Goal: Task Accomplishment & Management: Complete application form

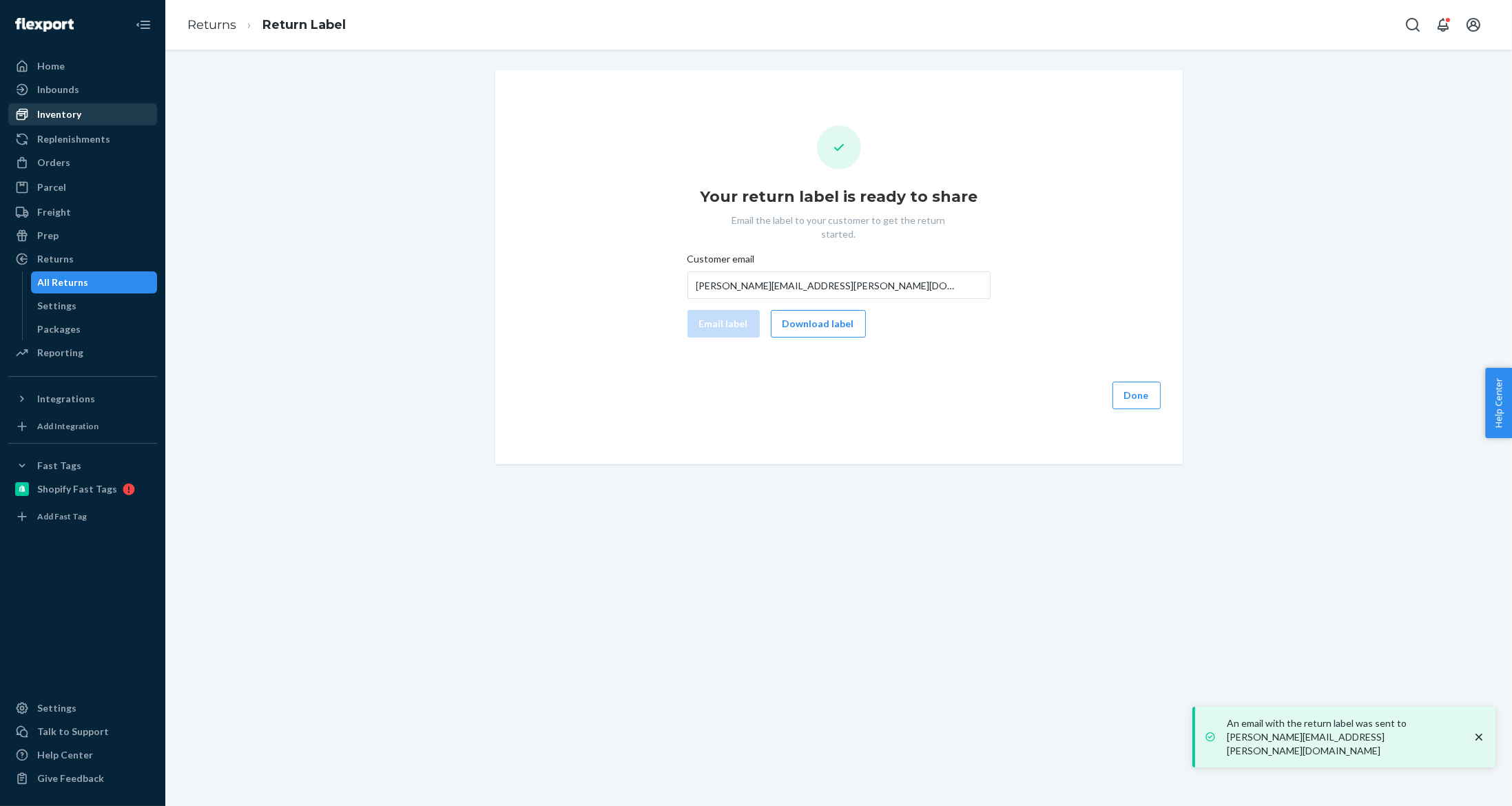
click at [100, 169] on div "Orders" at bounding box center [82, 162] width 146 height 19
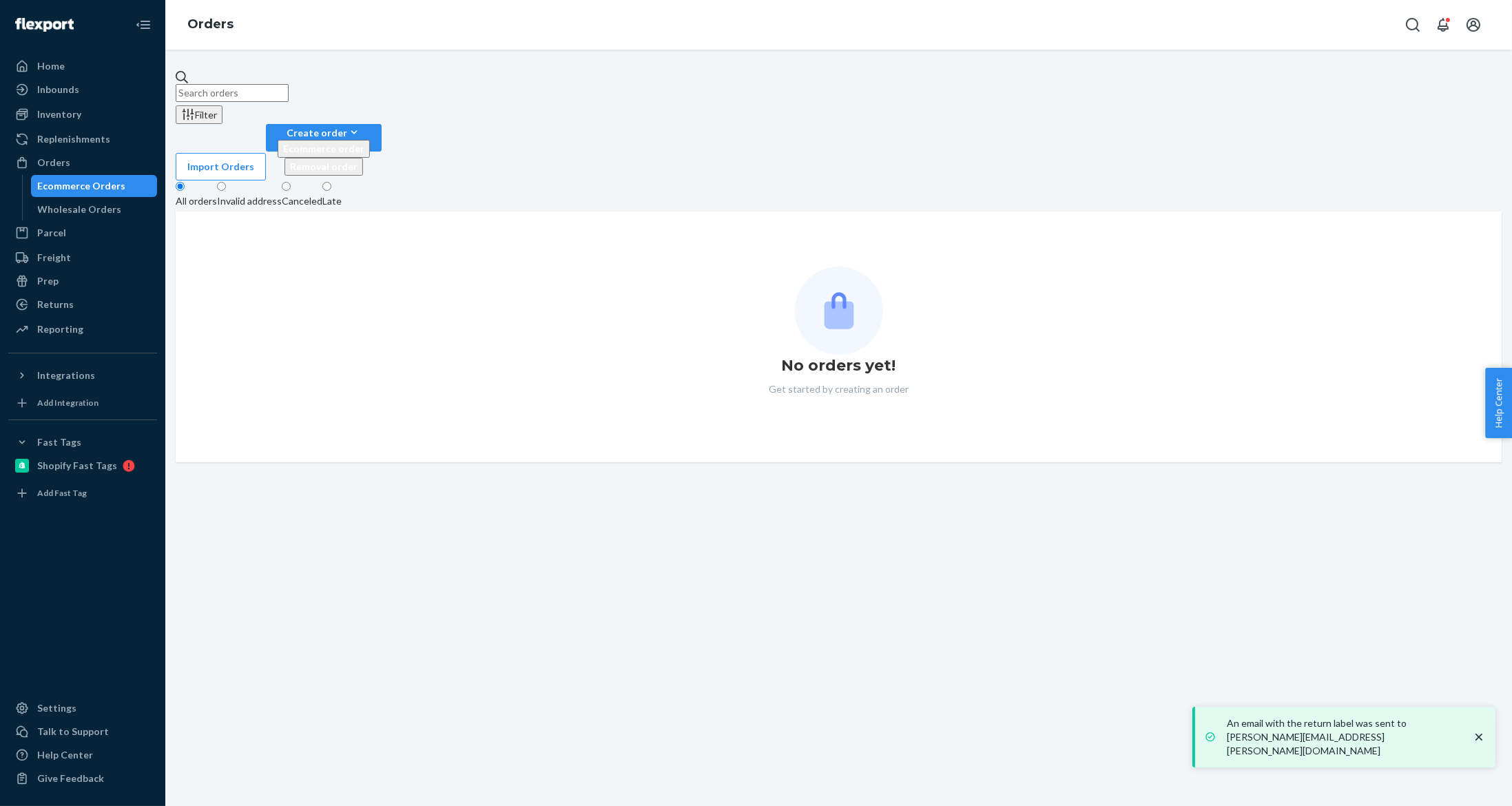
click at [289, 90] on input "text" at bounding box center [232, 93] width 113 height 18
paste input "EU2382800"
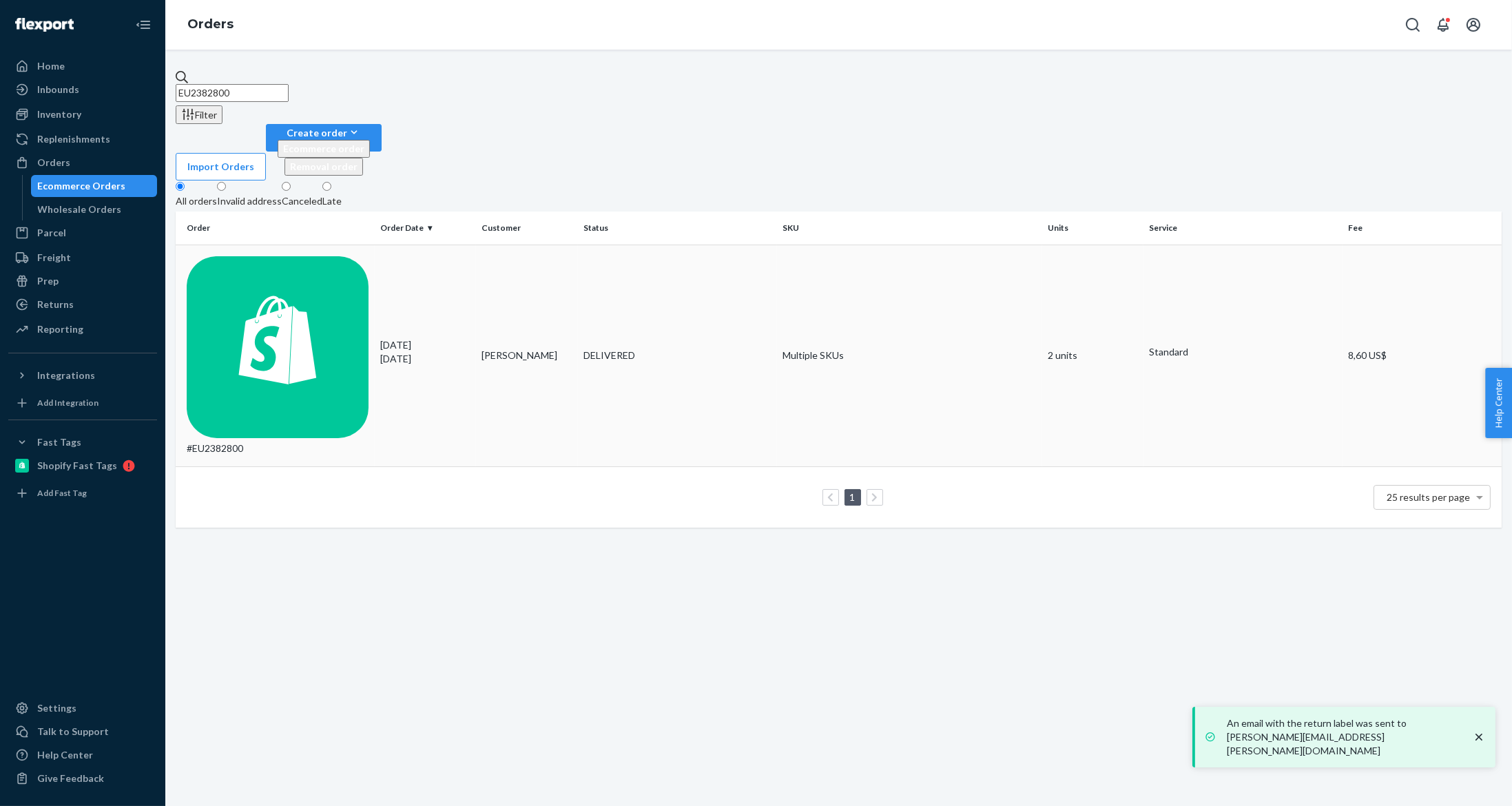
type input "EU2382800"
click at [457, 245] on td "09/14/2025 8 days ago" at bounding box center [425, 356] width 101 height 222
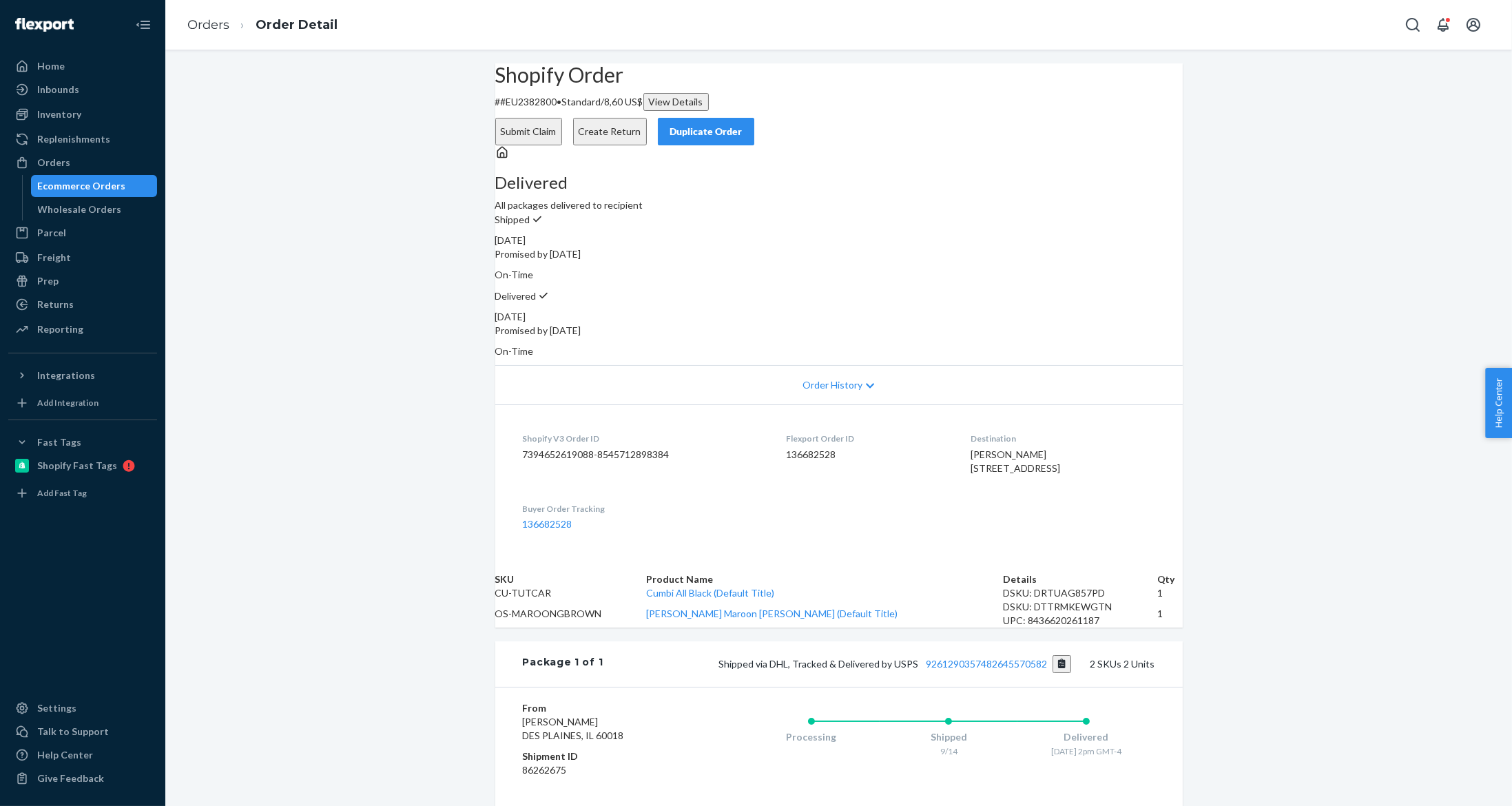
click at [646, 118] on button "Create Return" at bounding box center [610, 131] width 73 height 28
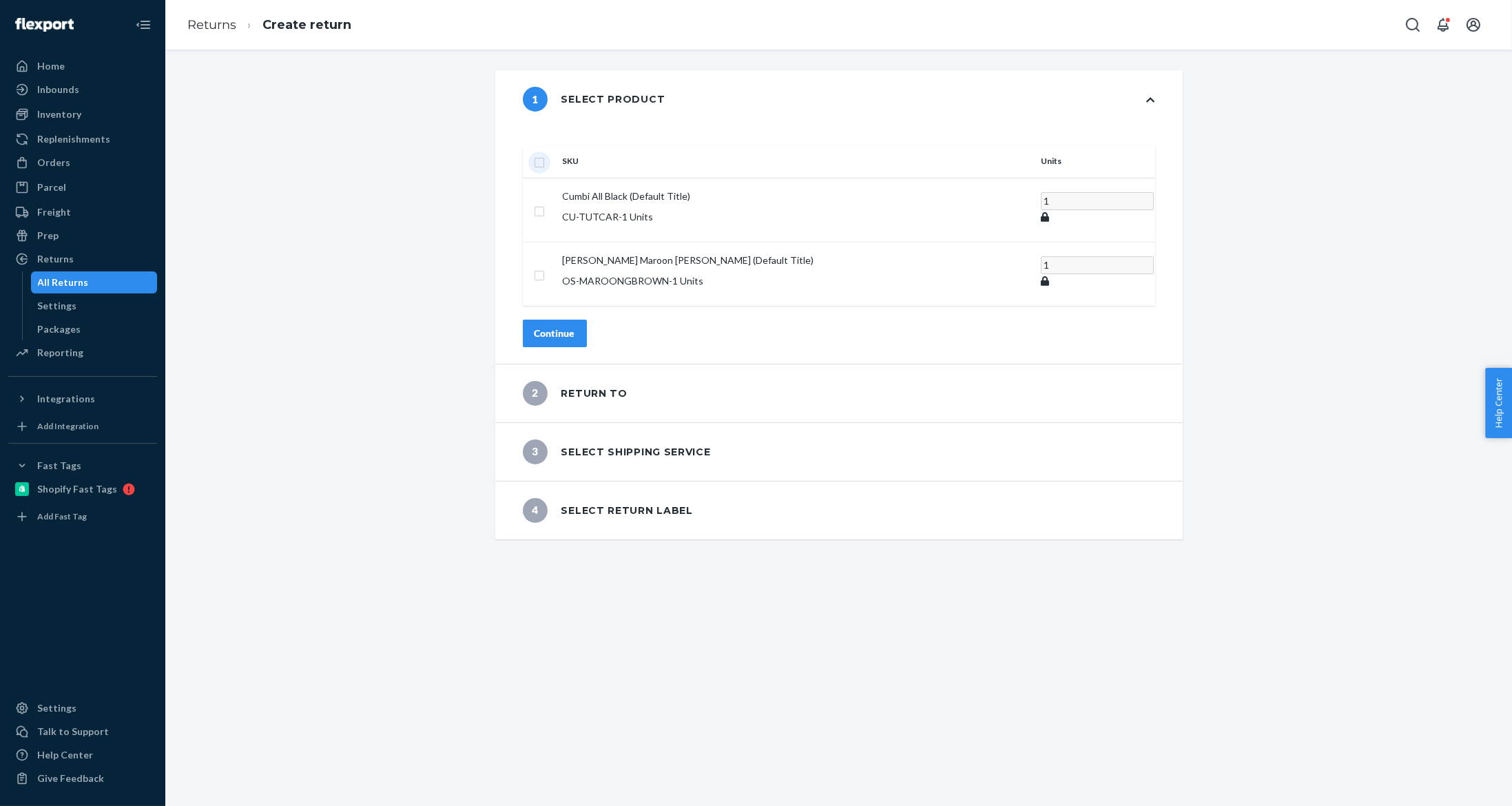
click at [545, 154] on input "checkbox" at bounding box center [538, 160] width 11 height 14
checkbox input "true"
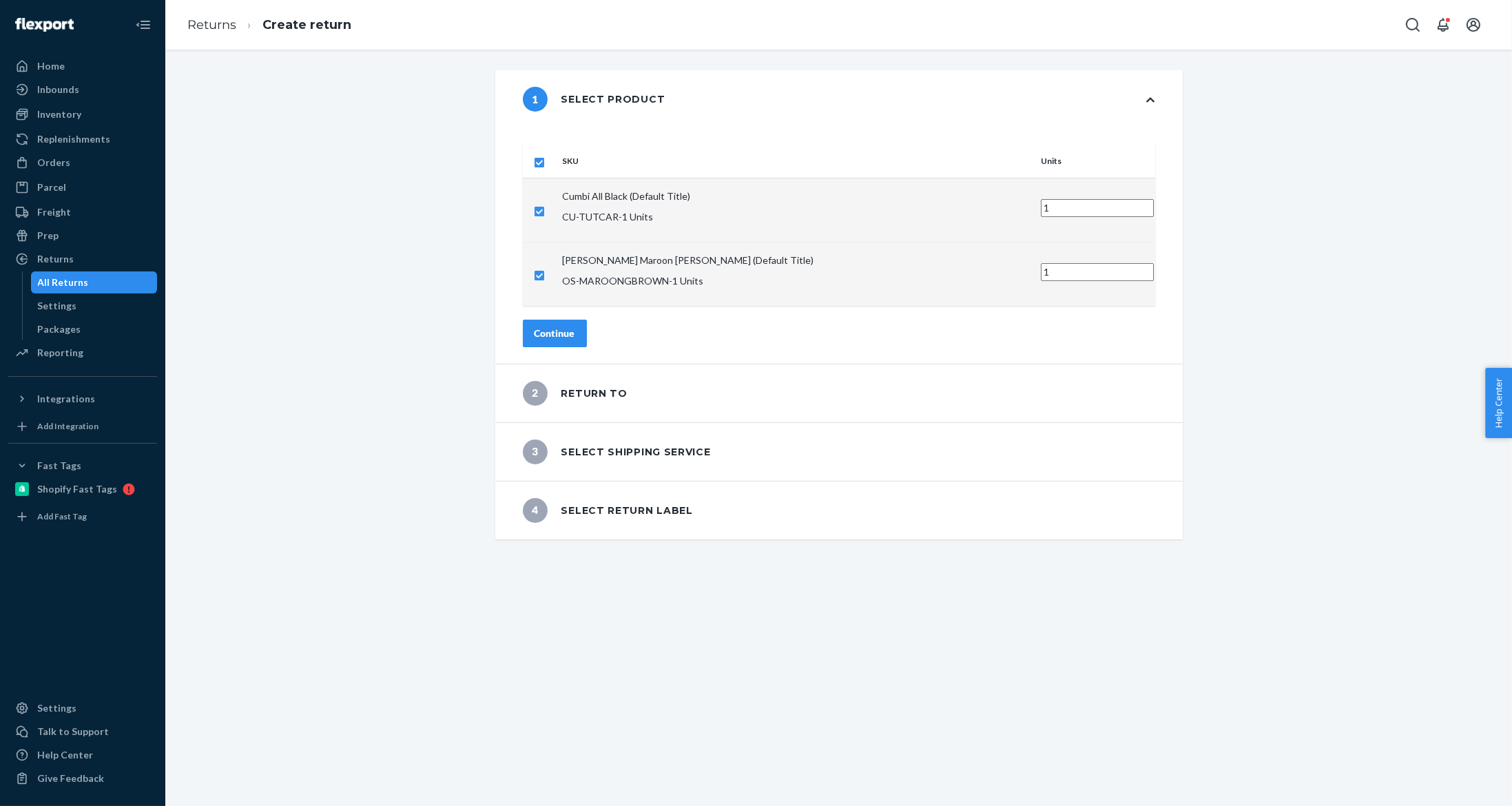
click at [586, 320] on button "Continue" at bounding box center [555, 333] width 64 height 28
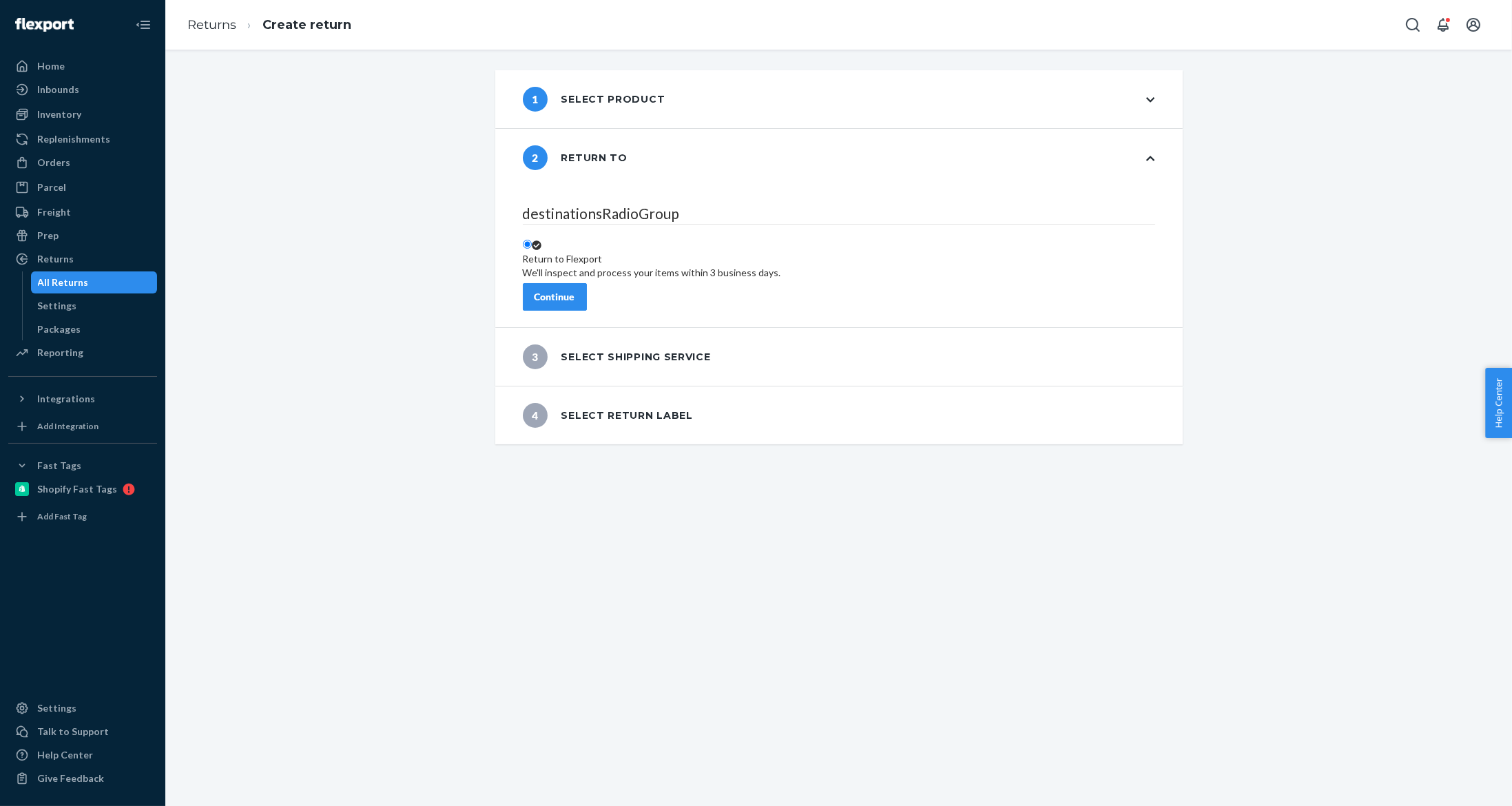
click at [575, 290] on div "Continue" at bounding box center [555, 297] width 41 height 14
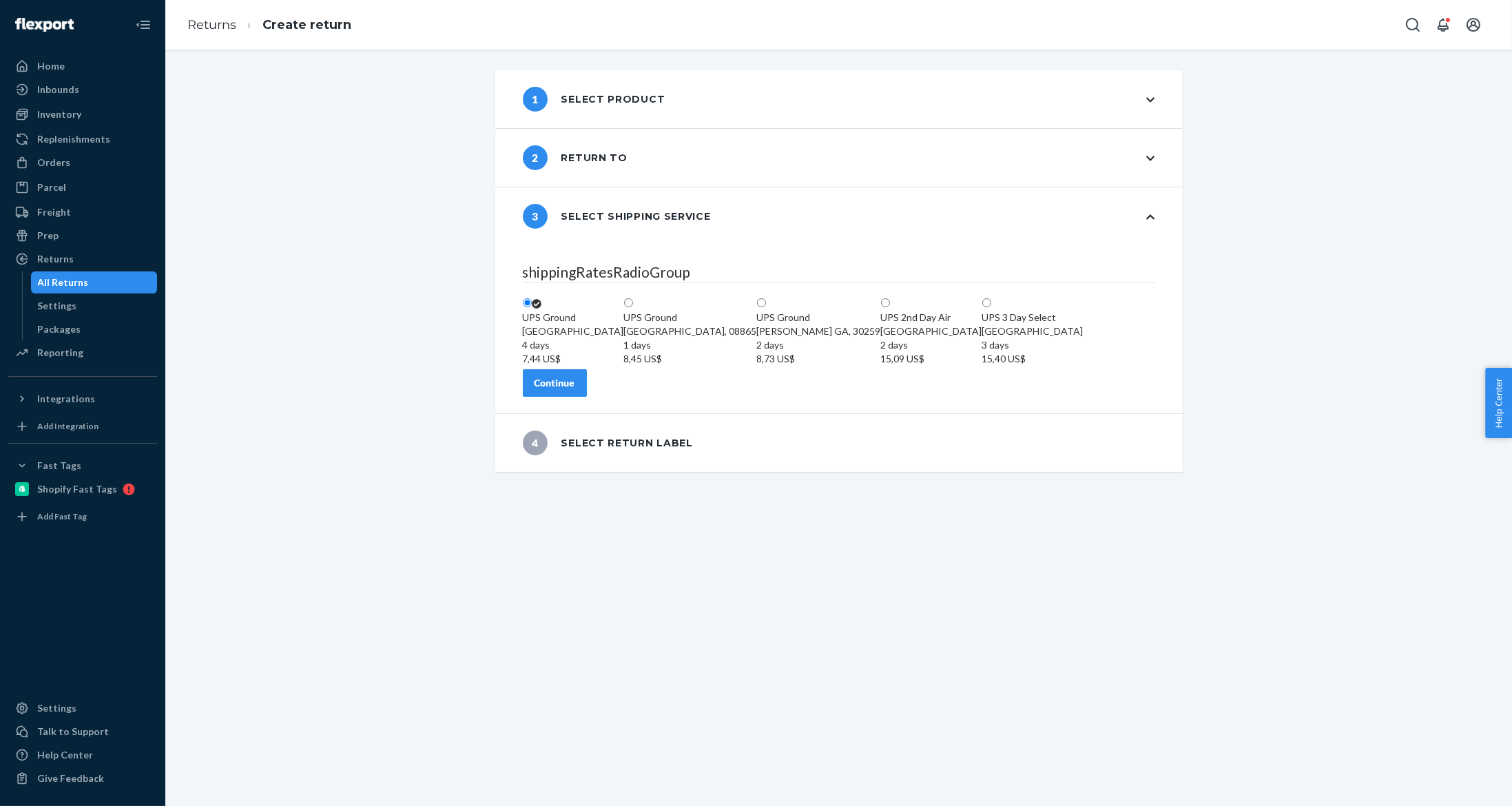
click at [575, 389] on div "Continue" at bounding box center [555, 383] width 41 height 14
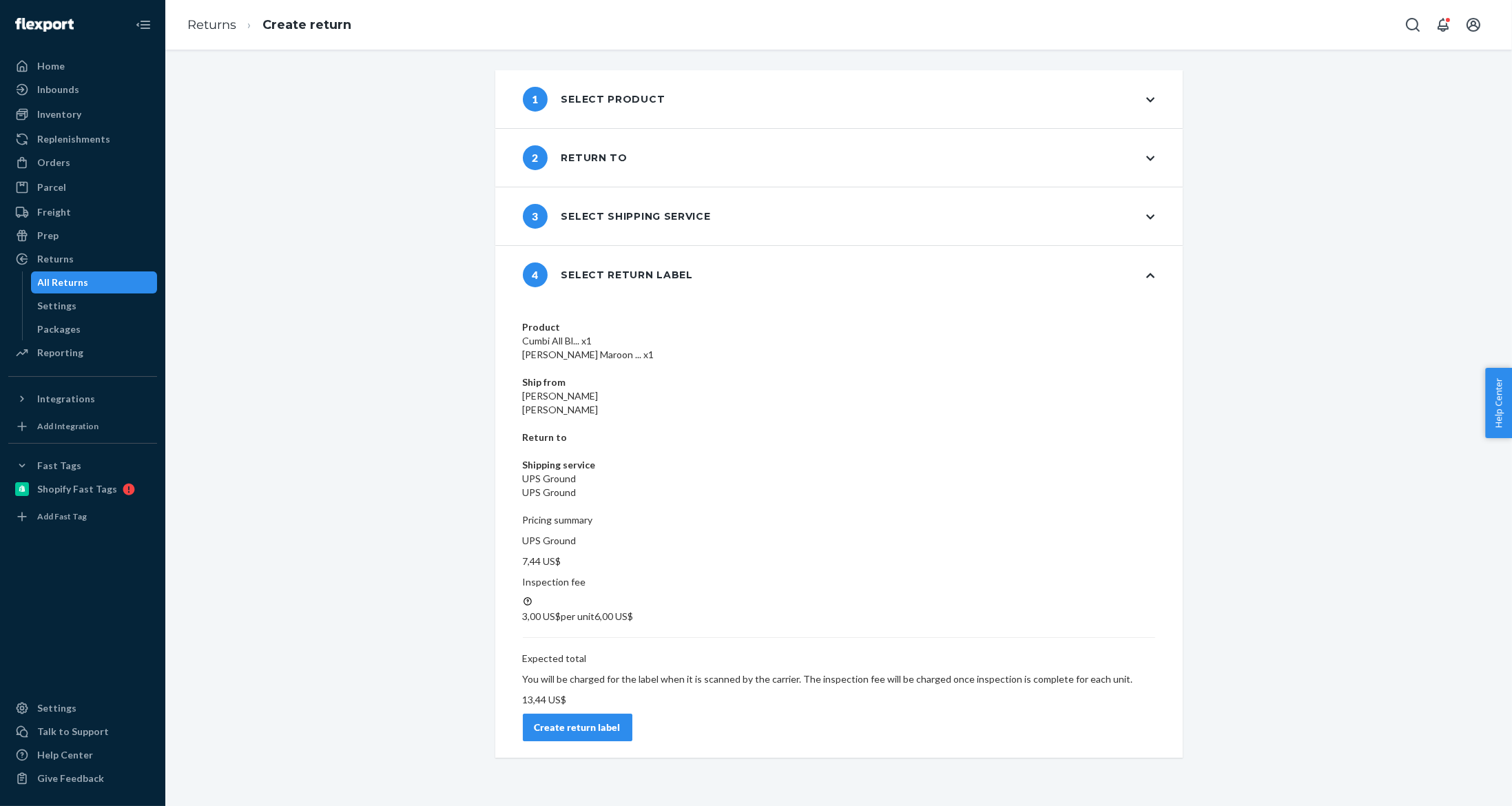
click at [632, 713] on button "Create return label" at bounding box center [577, 727] width 109 height 28
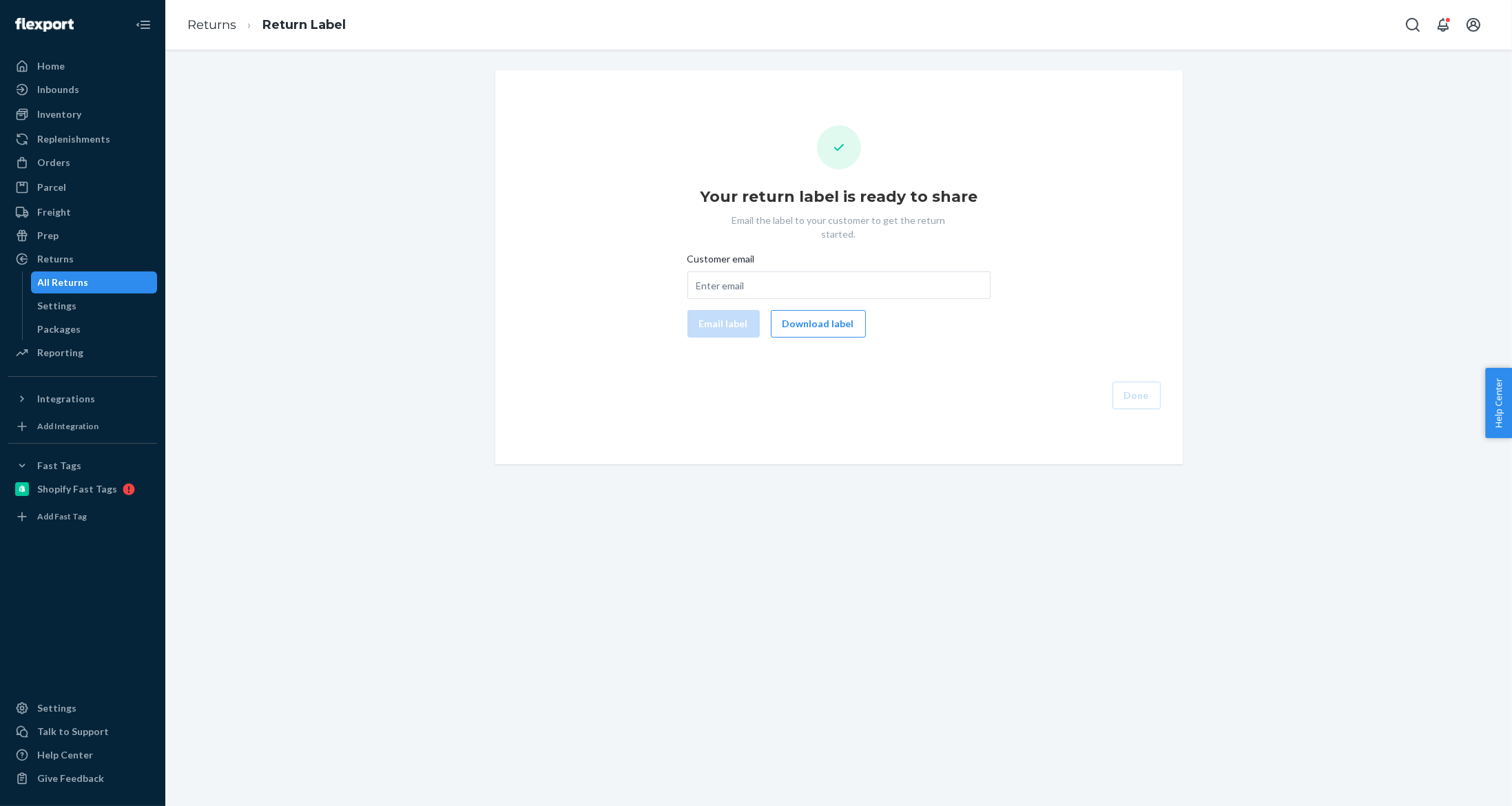
click at [829, 325] on div "Your return label is ready to share Email the label to your customer to get the…" at bounding box center [839, 268] width 666 height 284
click at [834, 316] on button "Download label" at bounding box center [818, 324] width 95 height 28
click at [841, 272] on input "Customer email" at bounding box center [839, 285] width 303 height 28
paste input "irenetkong@gmail.com"
type input "irenetkong@gmail.com"
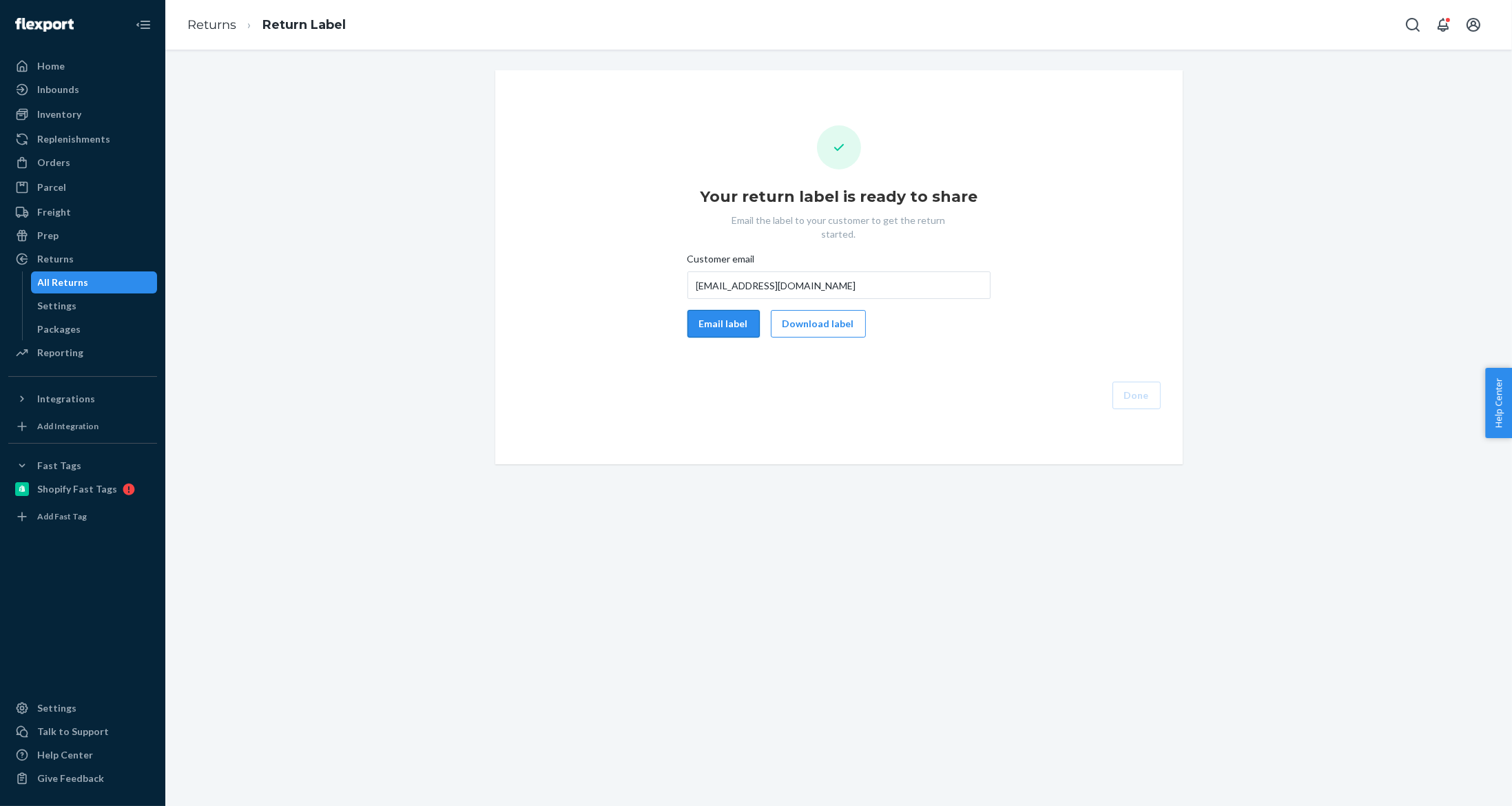
click at [708, 310] on button "Email label" at bounding box center [723, 324] width 72 height 28
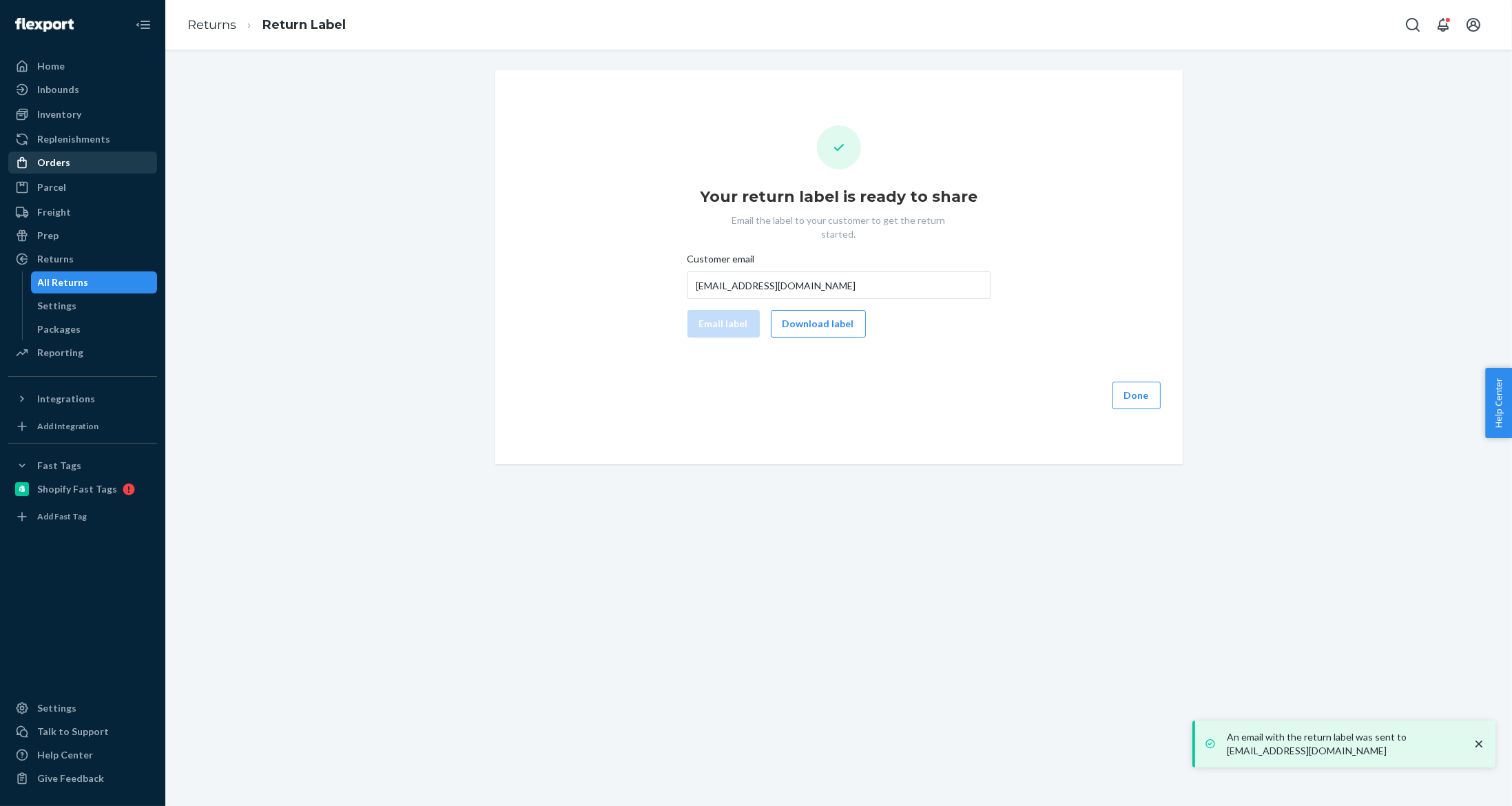
click at [83, 153] on div "Orders" at bounding box center [82, 162] width 146 height 19
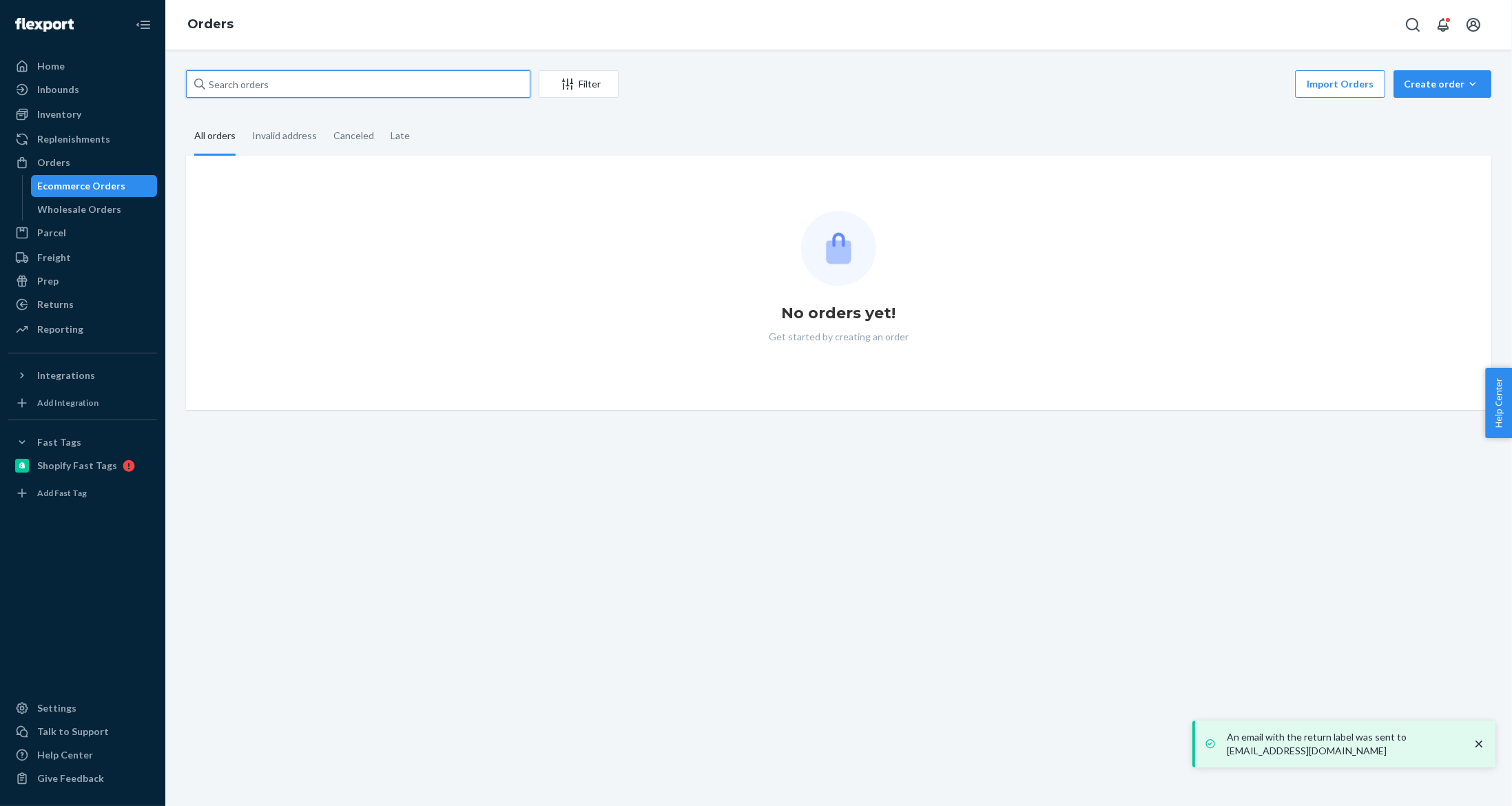
click at [386, 85] on input "text" at bounding box center [357, 84] width 344 height 28
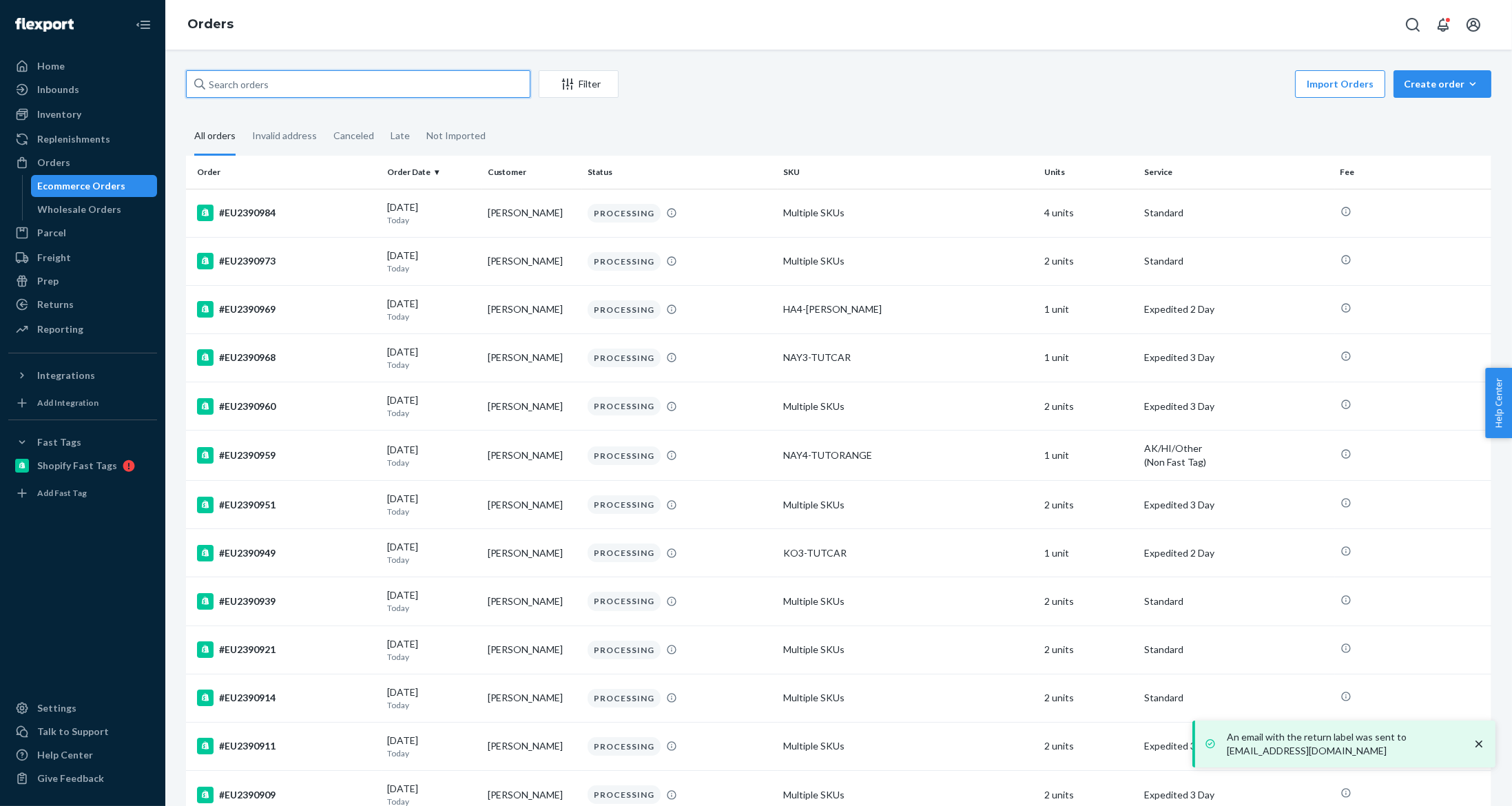
paste input "#EU2335082"
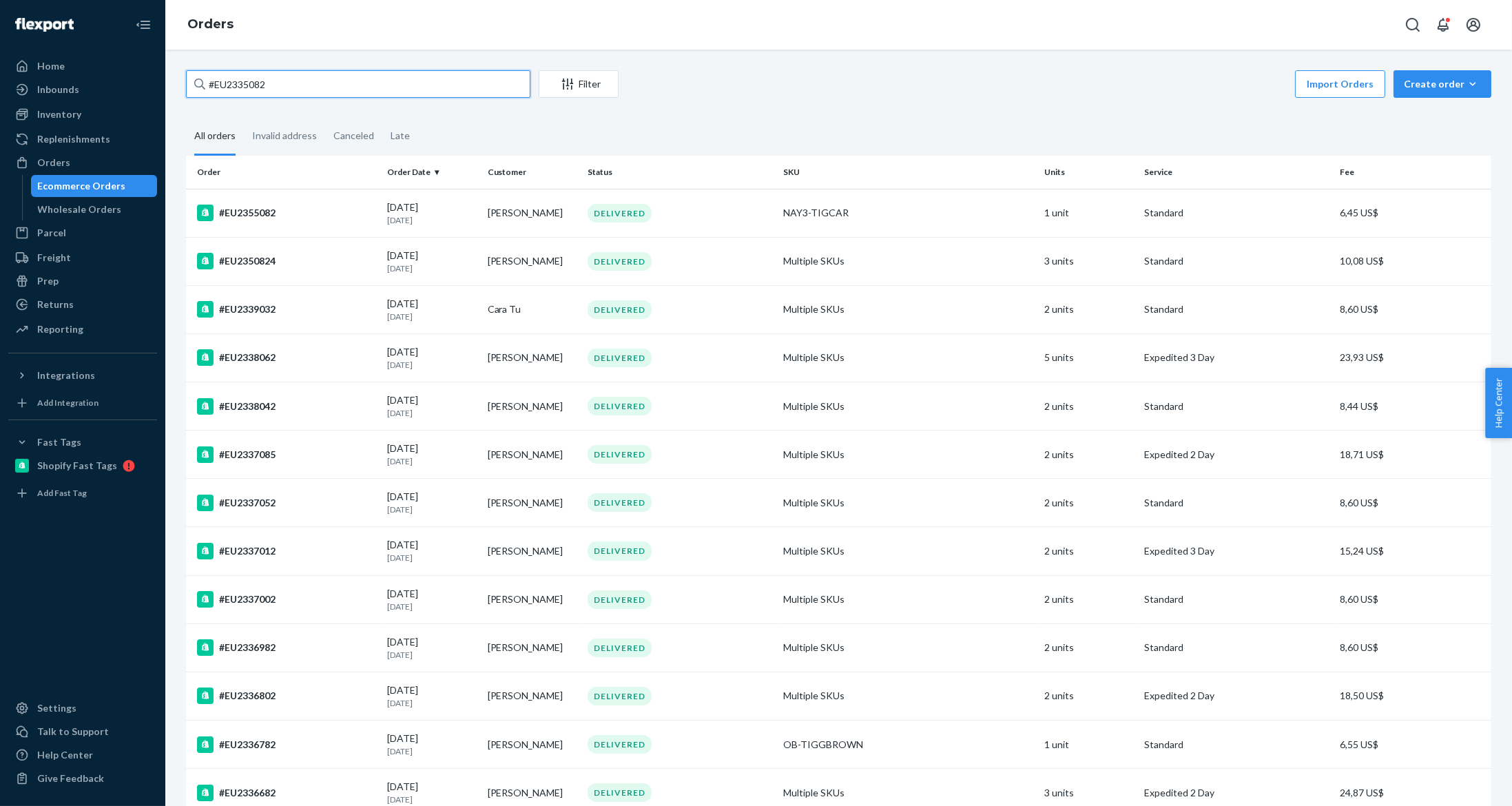
click at [438, 90] on input "#EU2335082" at bounding box center [357, 84] width 344 height 28
paste input "81709"
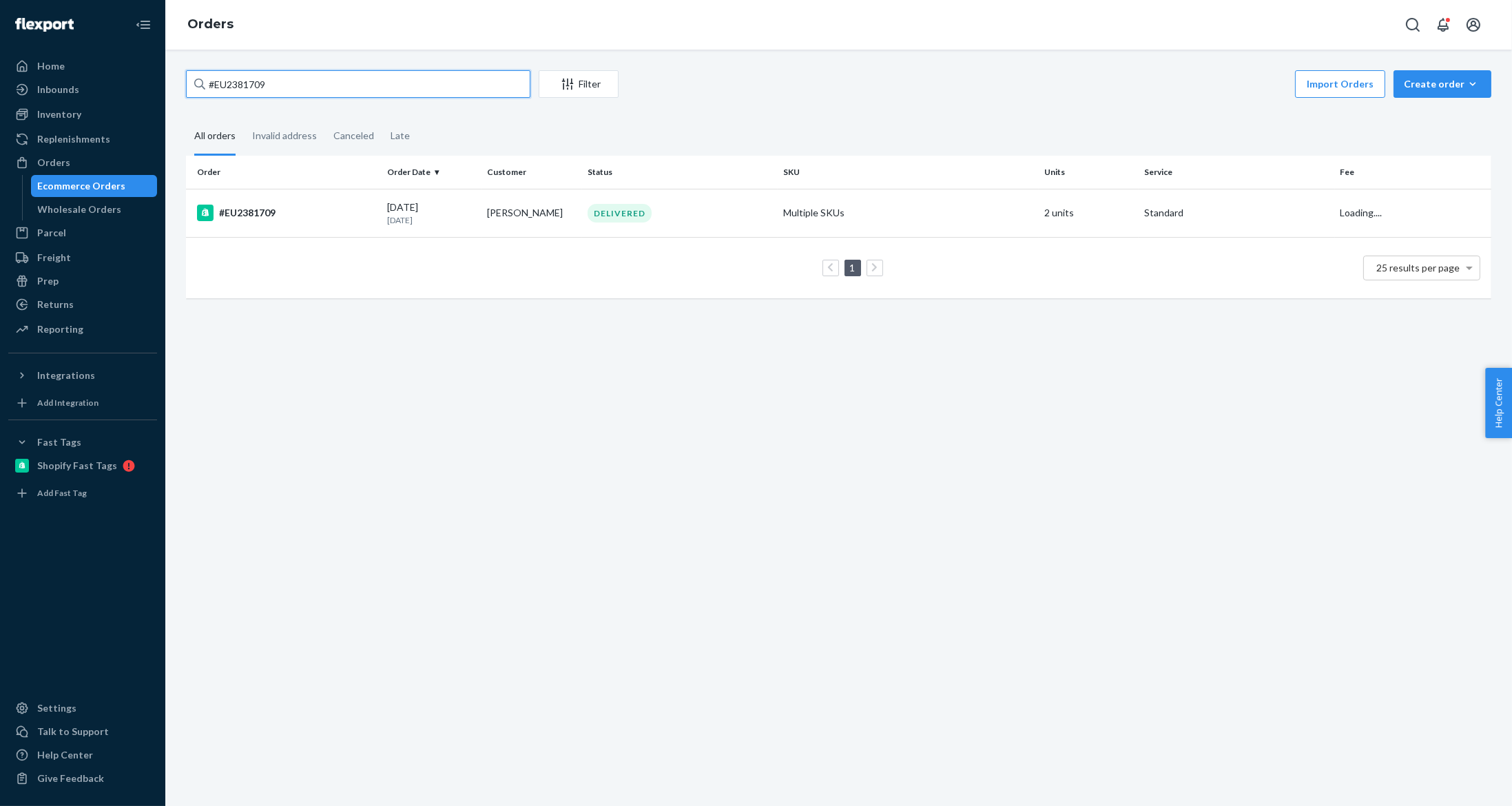
type input "#EU2381709"
click at [518, 208] on td "David Oxios" at bounding box center [531, 213] width 100 height 48
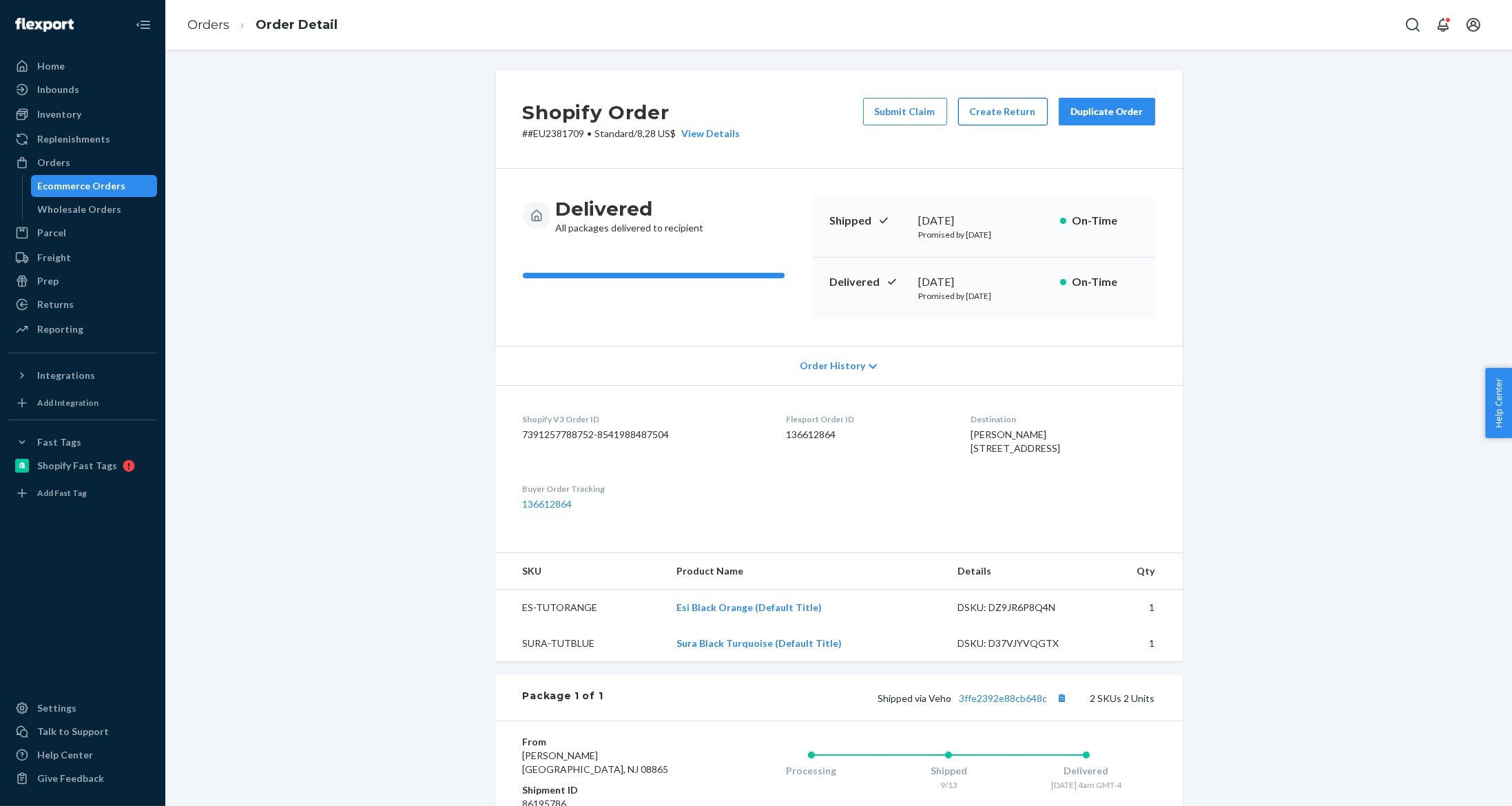
click at [965, 104] on button "Create Return" at bounding box center [1003, 111] width 90 height 28
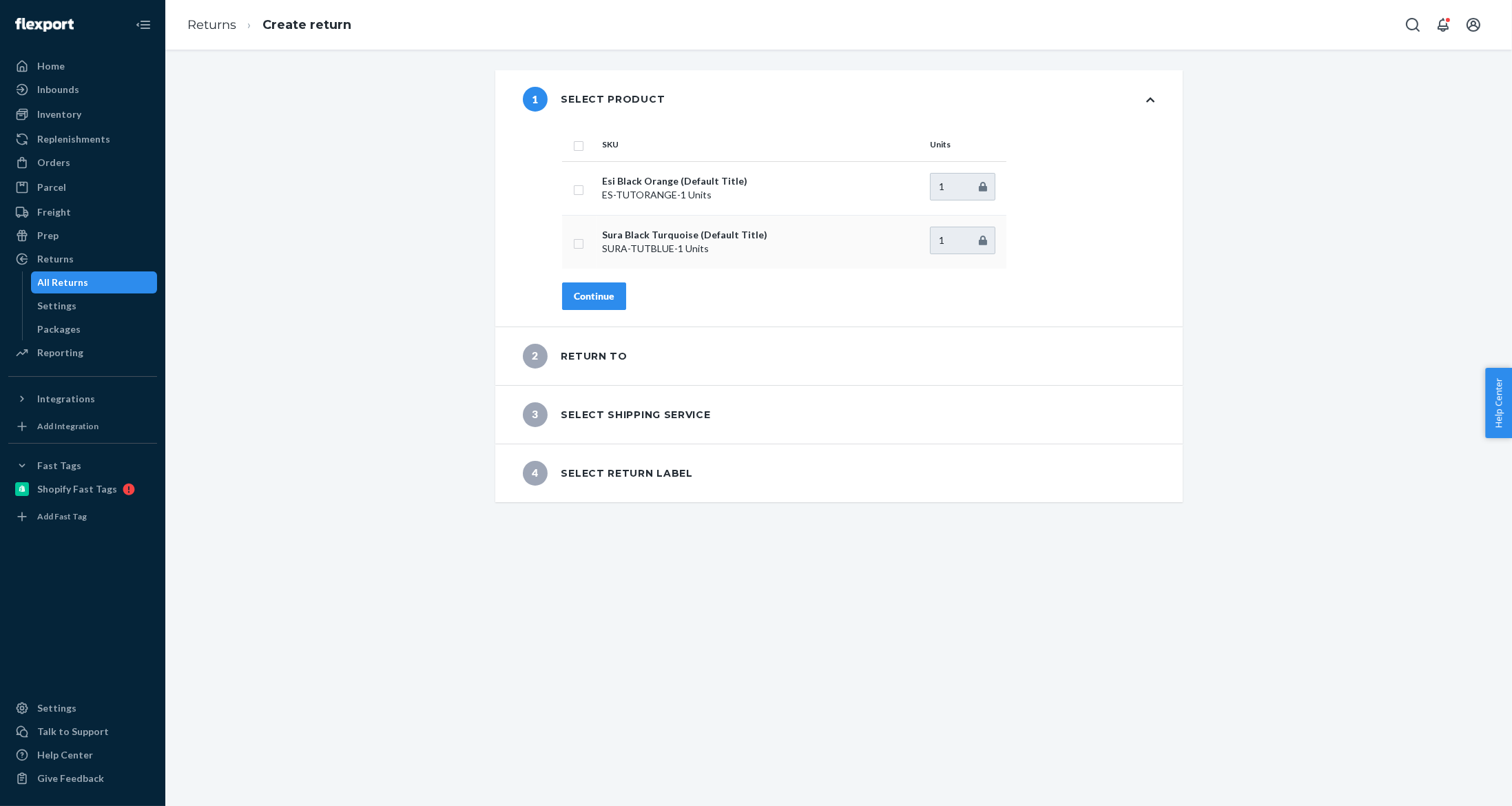
click at [573, 245] on input "checkbox" at bounding box center [578, 242] width 11 height 14
checkbox input "true"
click at [582, 299] on div "Continue" at bounding box center [594, 296] width 41 height 14
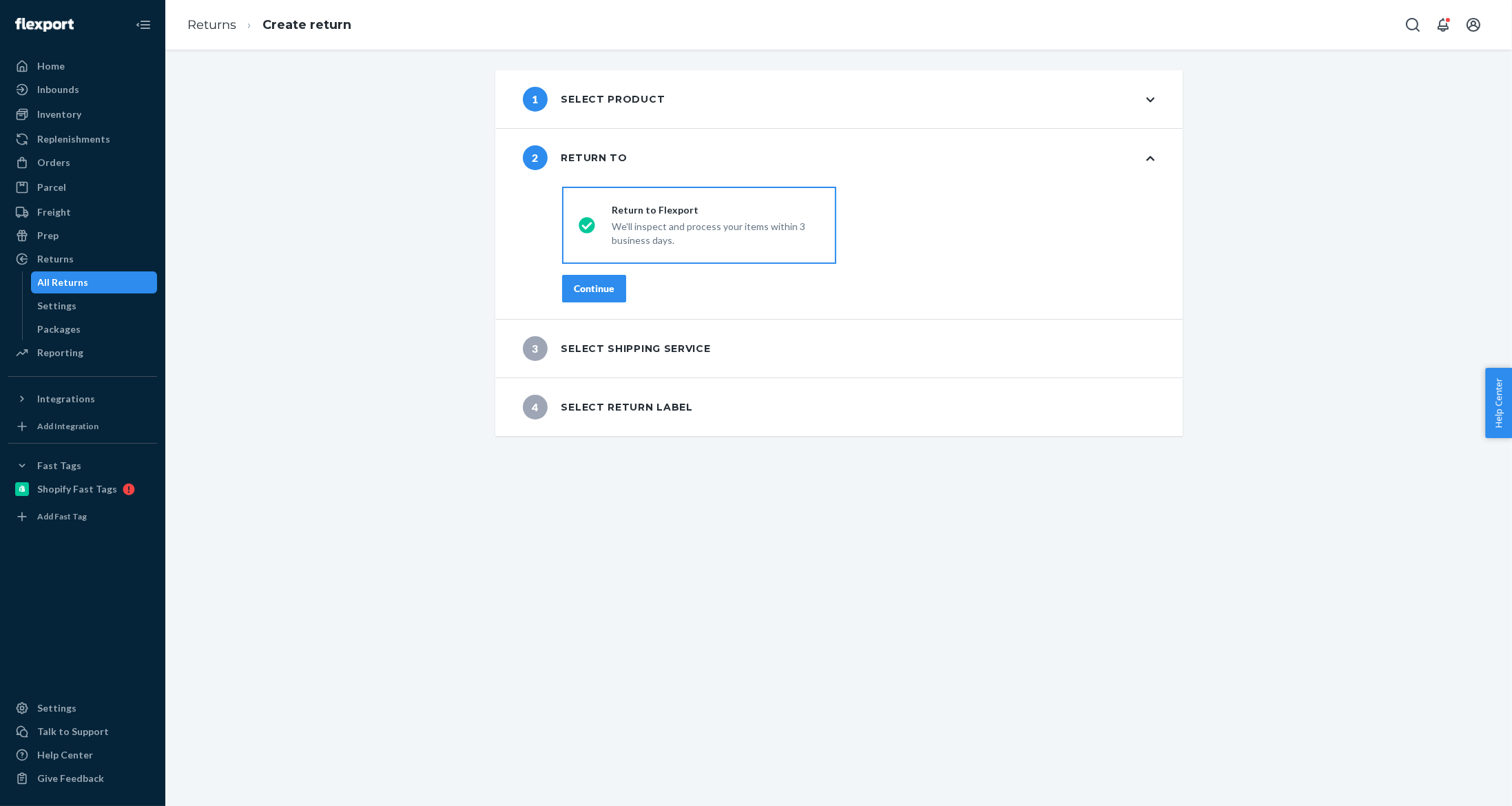
click at [583, 96] on div "1 Select product" at bounding box center [594, 100] width 143 height 25
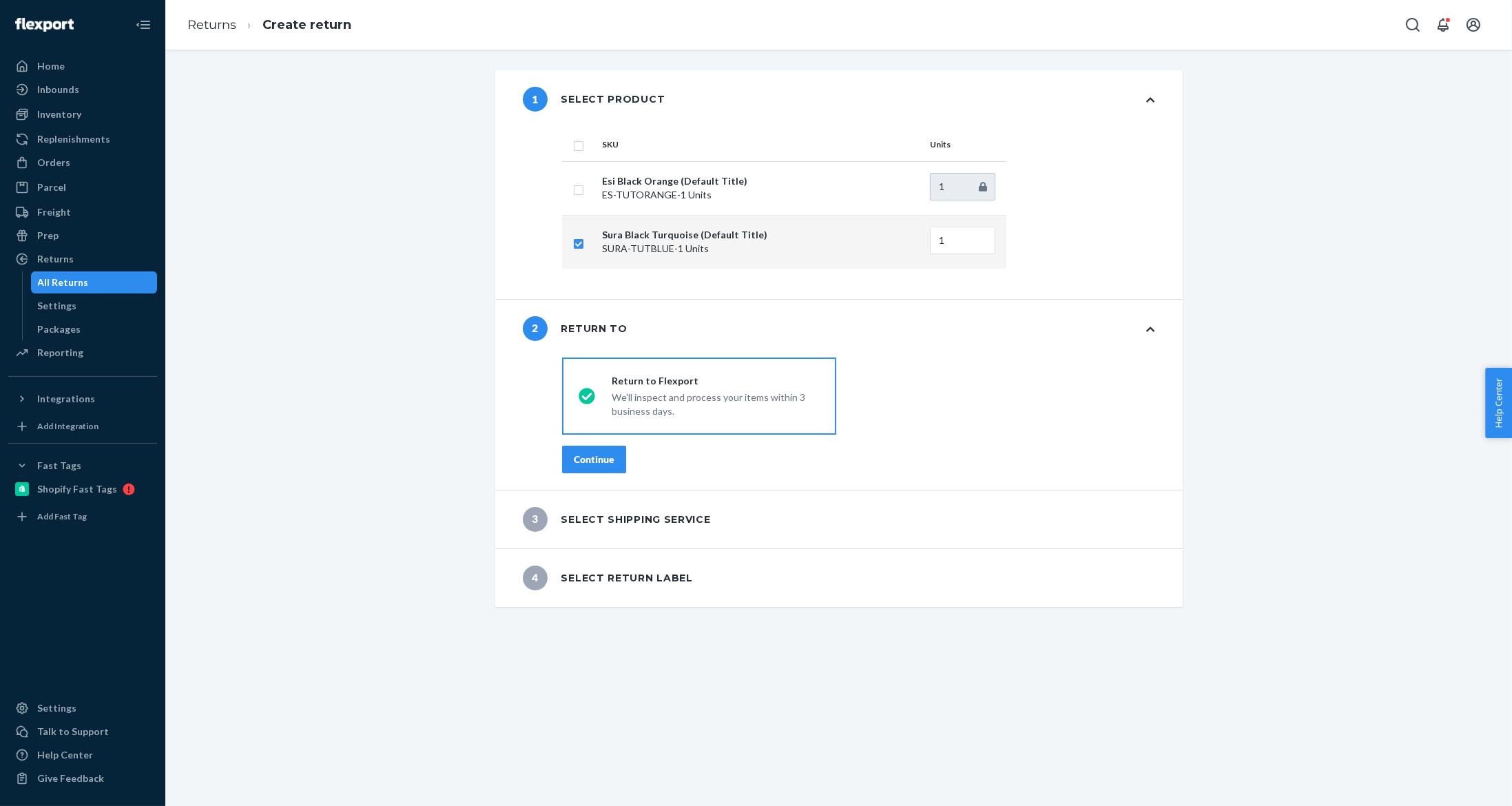
click at [573, 250] on td at bounding box center [580, 242] width 35 height 54
click at [573, 188] on input "checkbox" at bounding box center [578, 187] width 11 height 14
checkbox input "true"
click at [573, 243] on input "checkbox" at bounding box center [578, 242] width 11 height 14
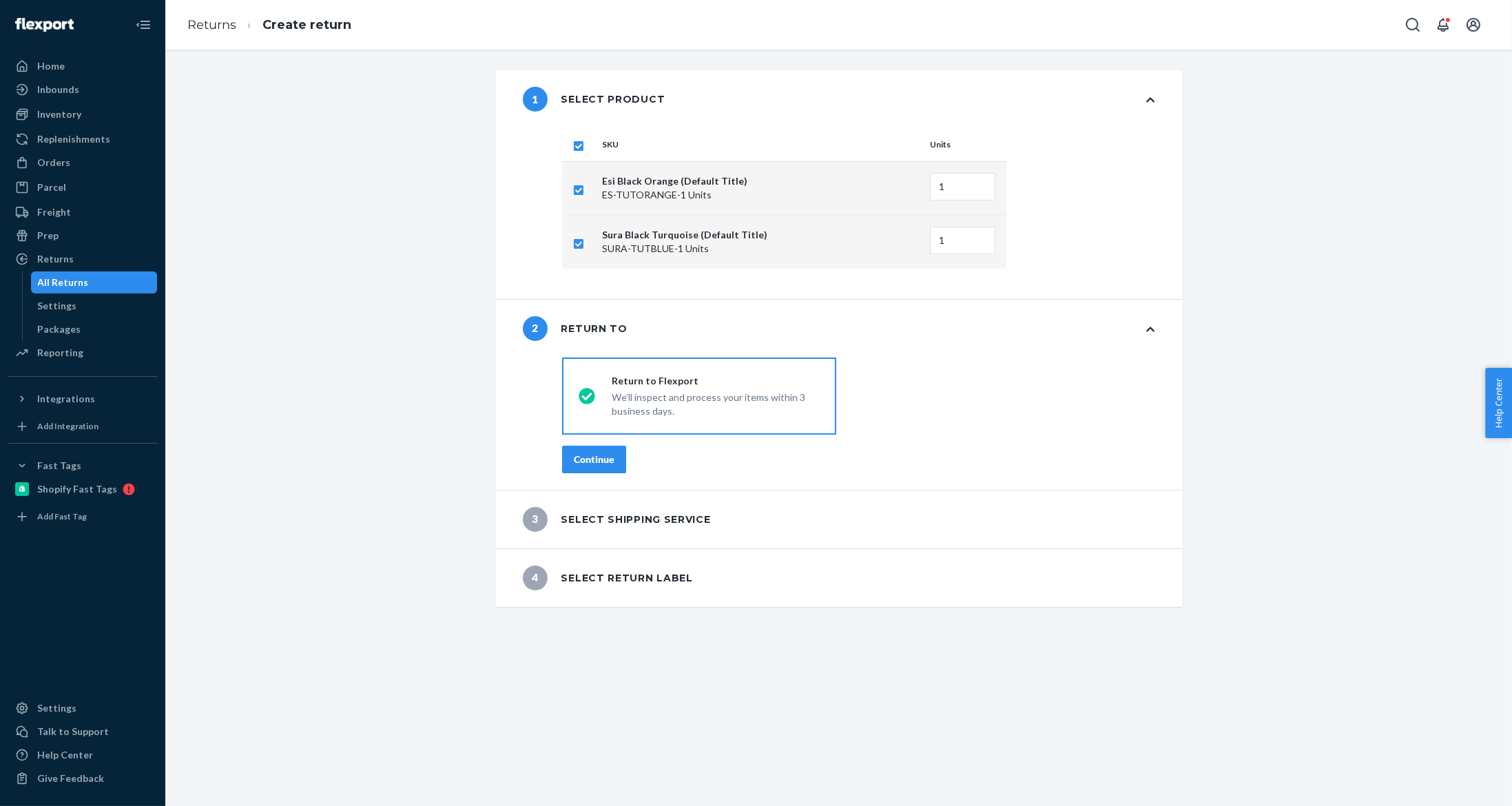
checkbox input "false"
click at [585, 447] on button "Continue" at bounding box center [594, 459] width 64 height 28
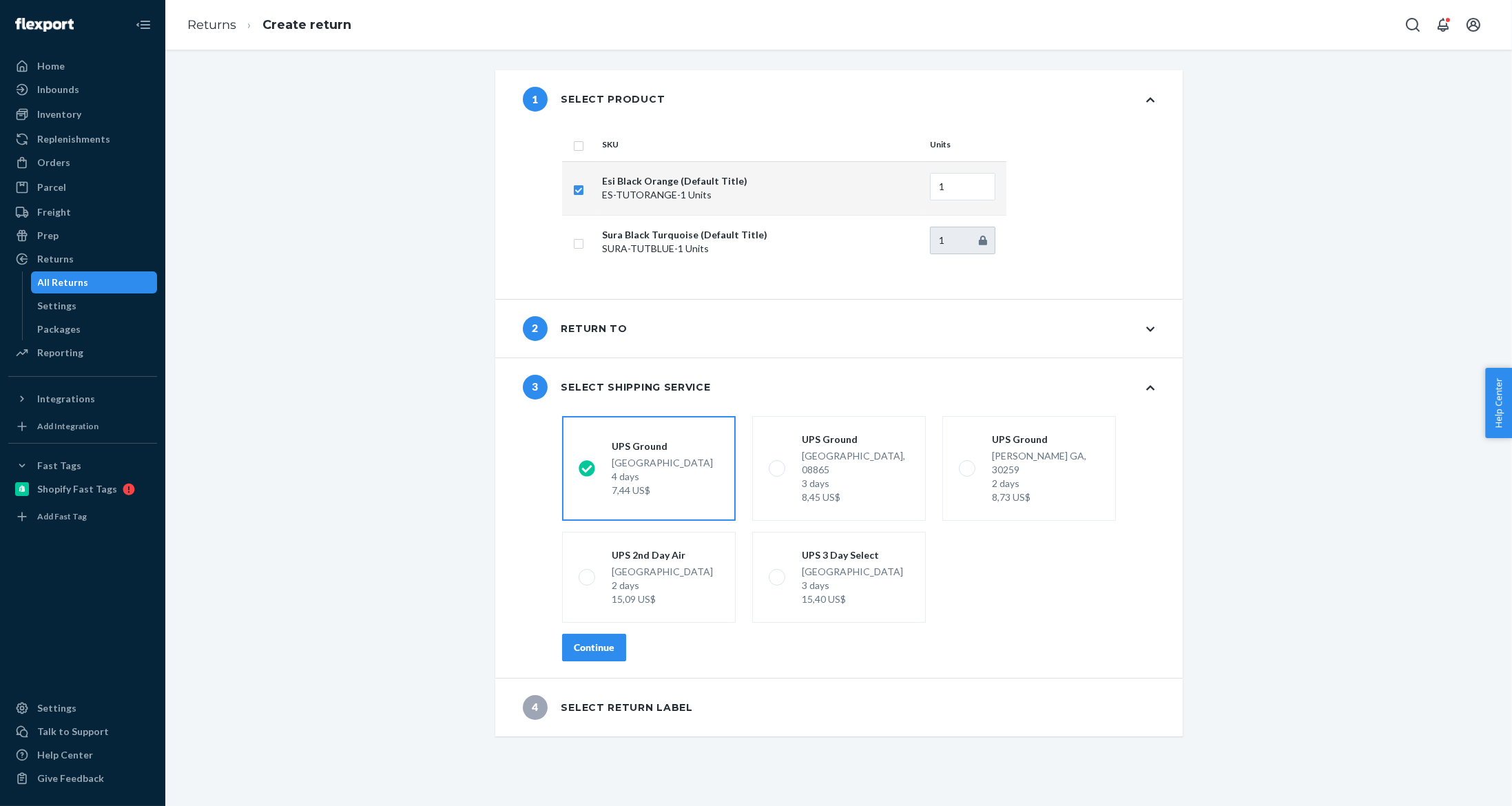
click at [630, 323] on div "2 Return to" at bounding box center [839, 329] width 687 height 58
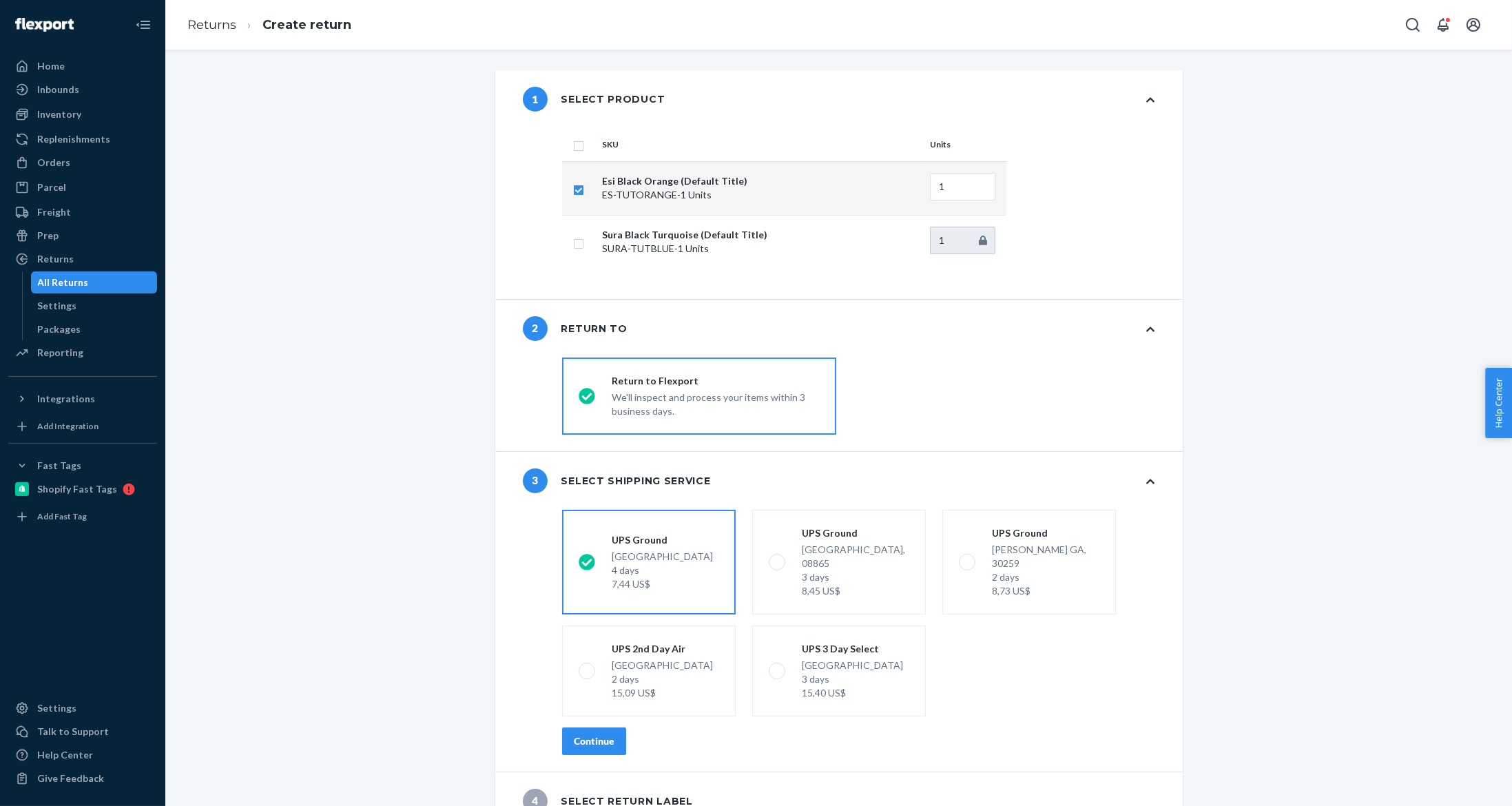
click at [577, 734] on div "Continue" at bounding box center [594, 741] width 41 height 14
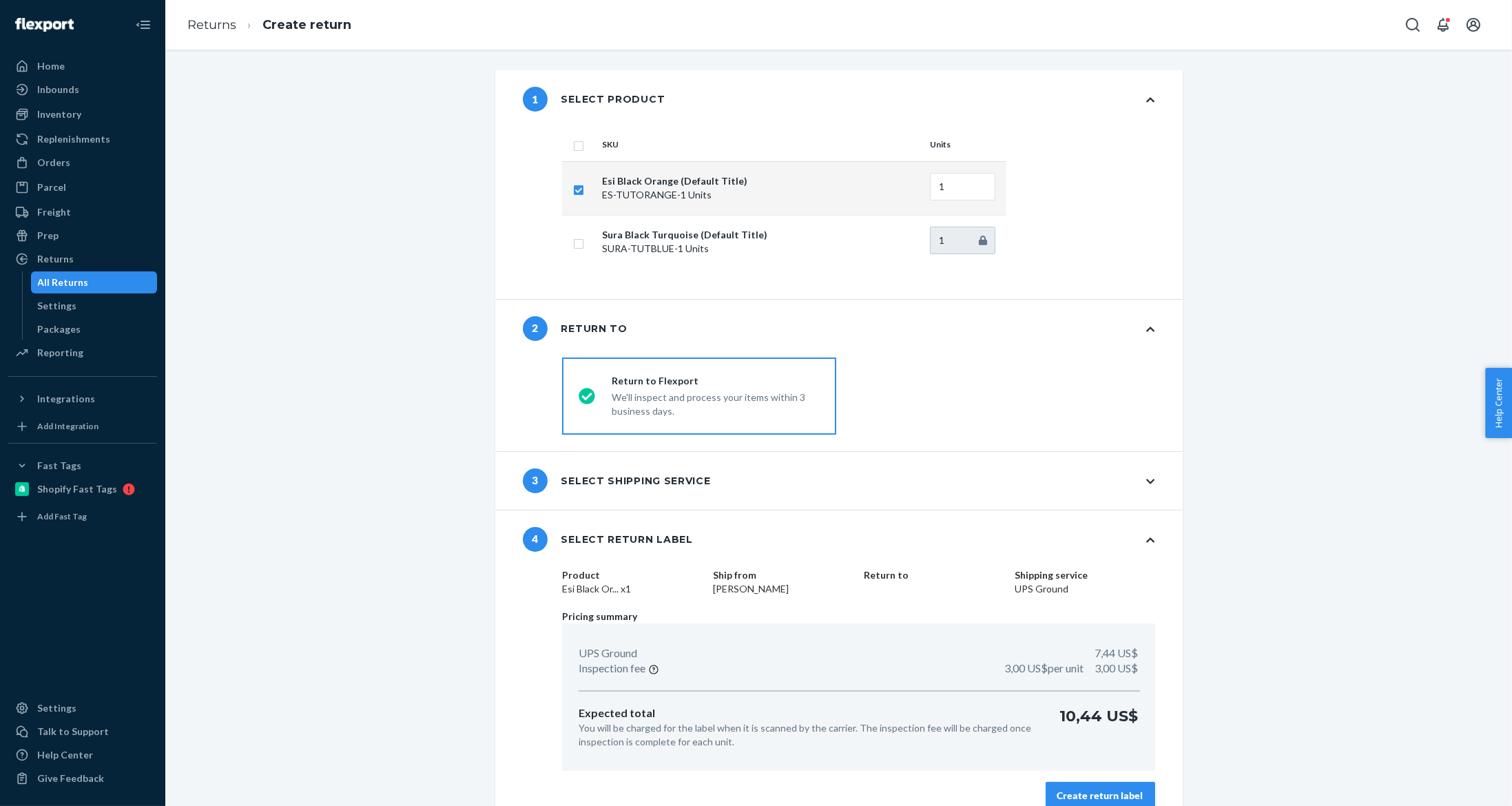
click at [1093, 783] on button "Create return label" at bounding box center [1099, 795] width 109 height 28
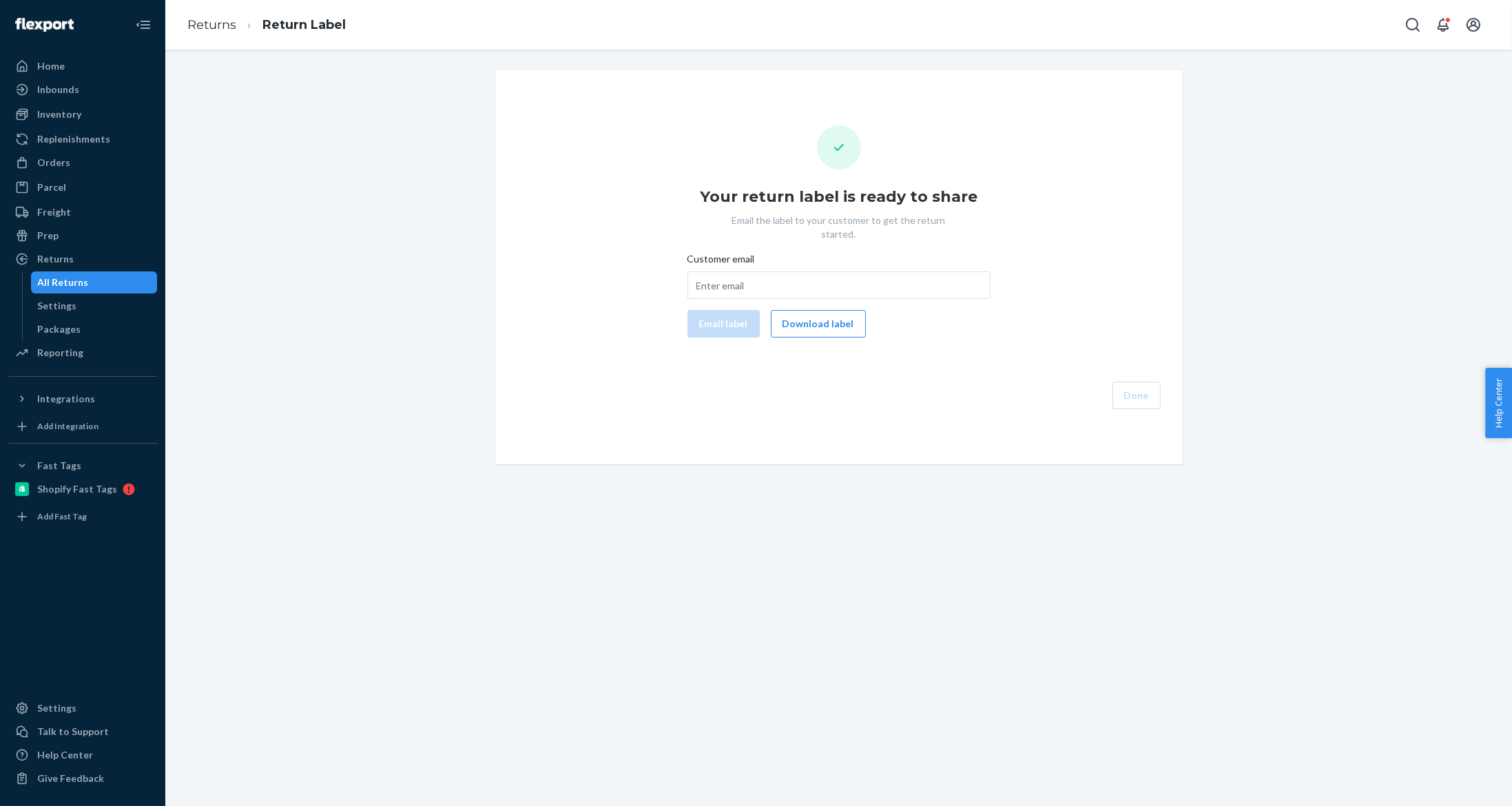
click at [805, 331] on div "Your return label is ready to share Email the label to your customer to get the…" at bounding box center [839, 268] width 666 height 284
click at [811, 313] on button "Download label" at bounding box center [818, 324] width 95 height 28
drag, startPoint x: 778, startPoint y: 269, endPoint x: 727, endPoint y: 300, distance: 59.7
click at [777, 272] on input "Customer email" at bounding box center [839, 285] width 303 height 28
paste input "[EMAIL_ADDRESS][DOMAIN_NAME]"
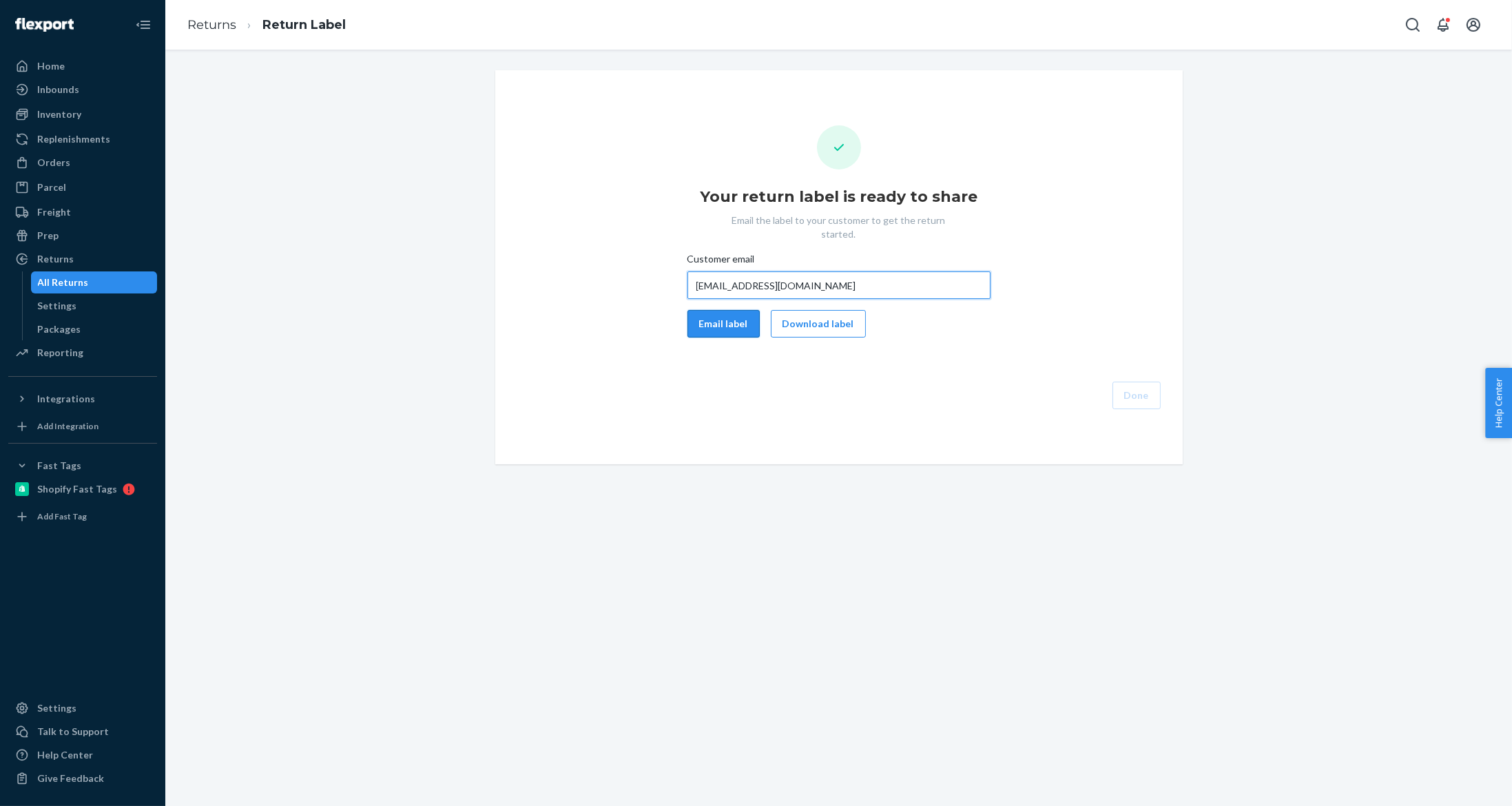
type input "[EMAIL_ADDRESS][DOMAIN_NAME]"
drag, startPoint x: 721, startPoint y: 302, endPoint x: 712, endPoint y: 303, distance: 9.1
click at [720, 310] on button "Email label" at bounding box center [723, 324] width 72 height 28
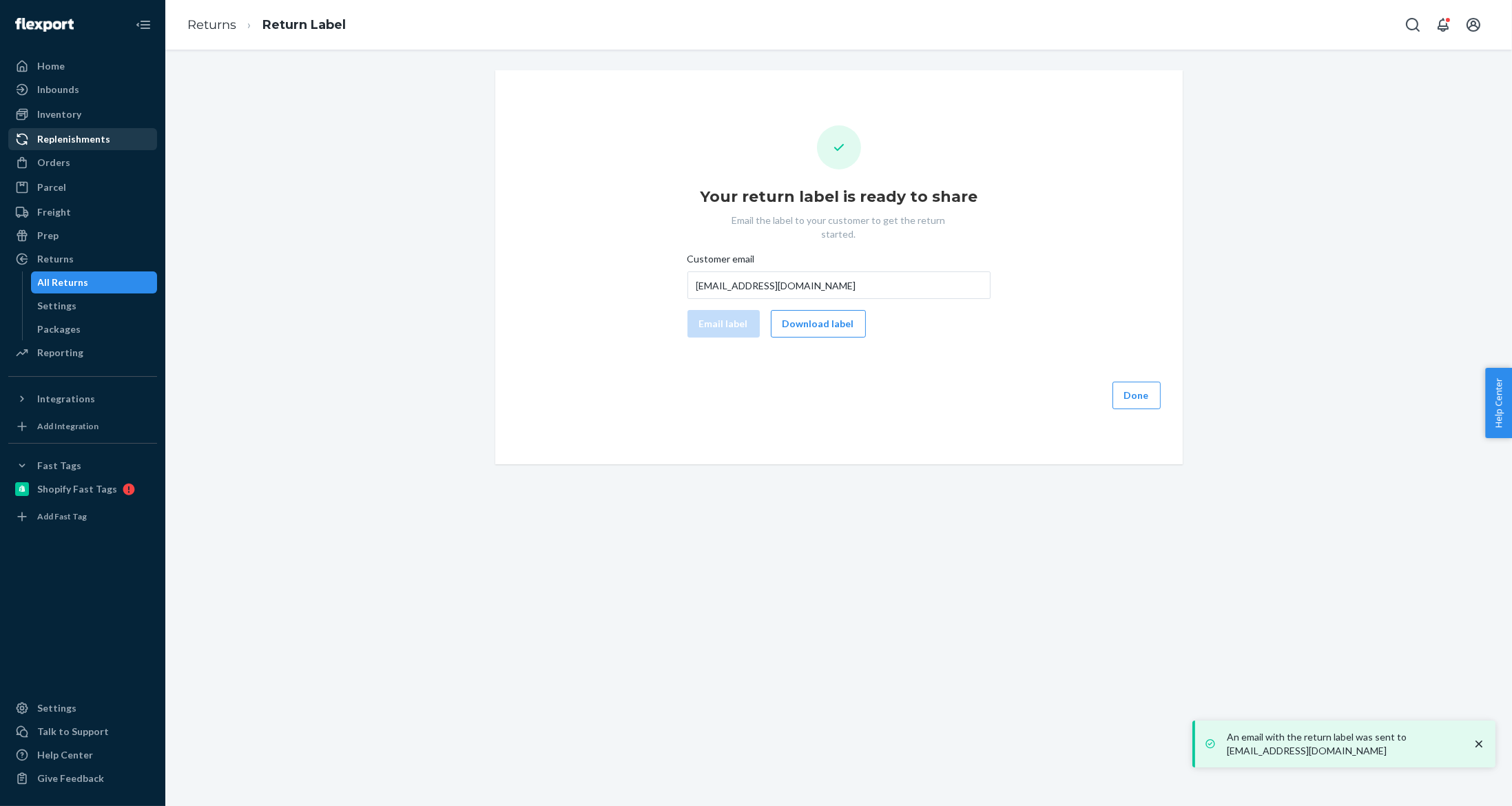
click at [84, 140] on div "Replenishments" at bounding box center [73, 139] width 73 height 14
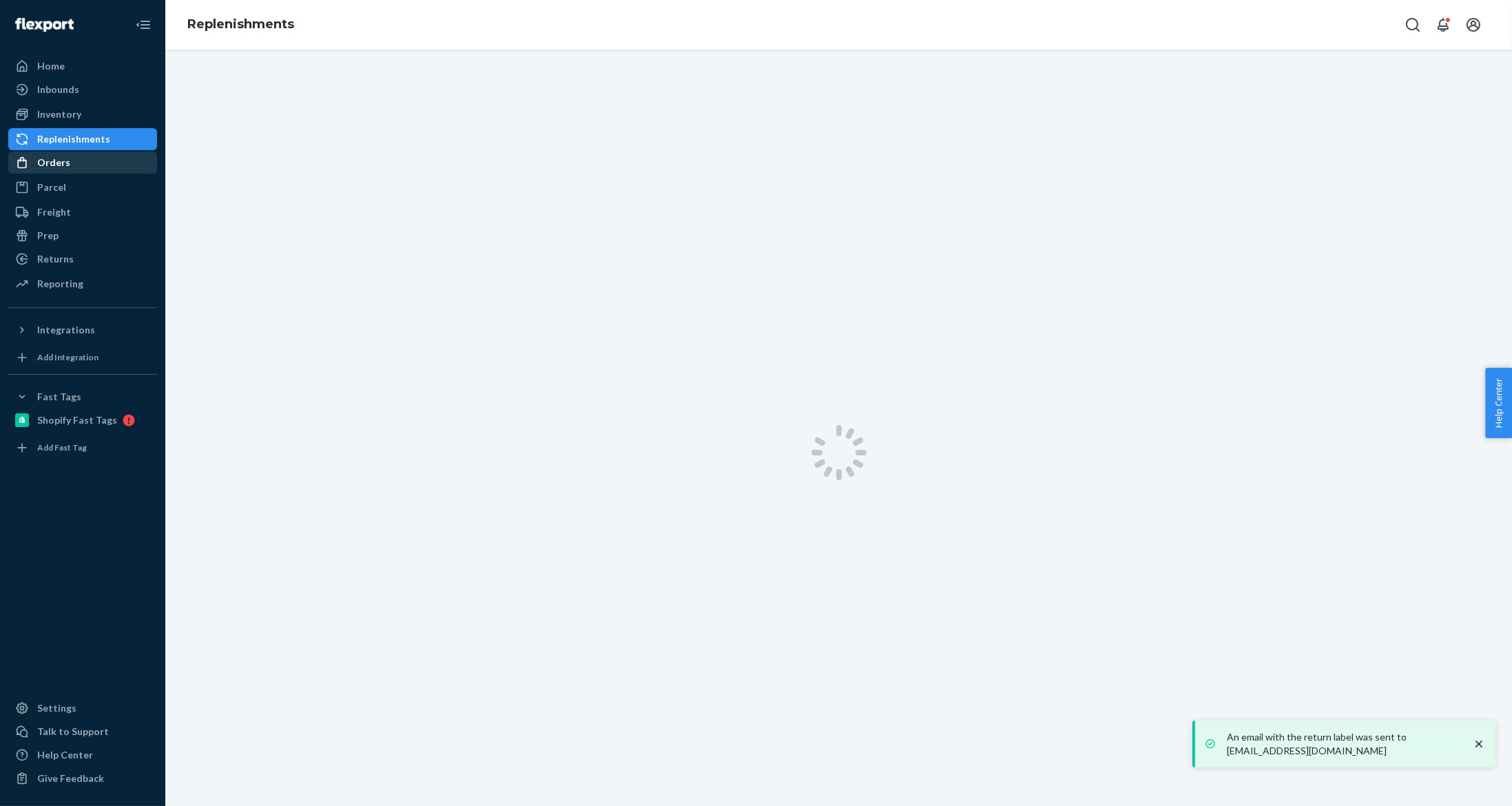
click at [73, 165] on div "Orders" at bounding box center [82, 162] width 146 height 19
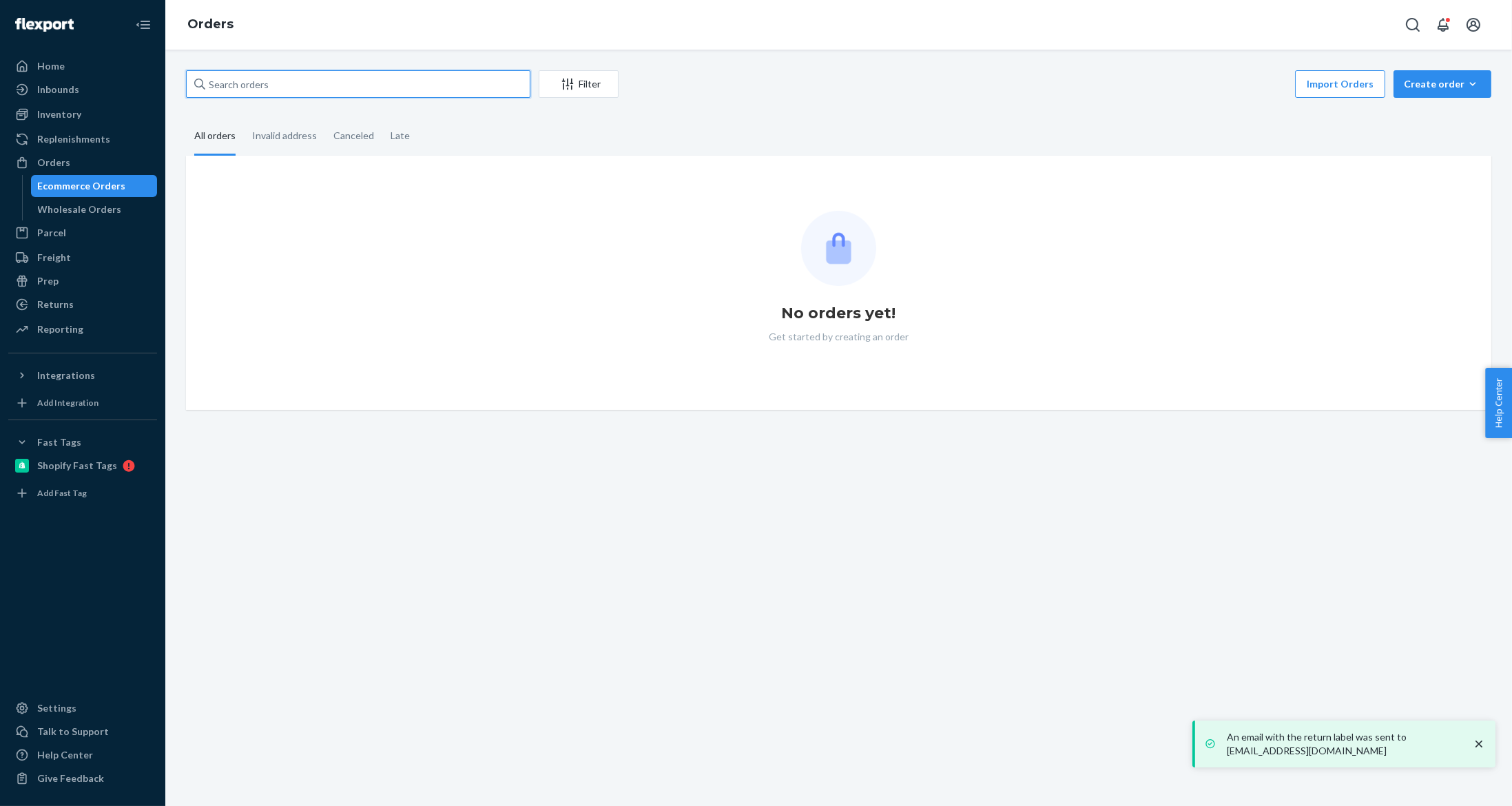
click at [339, 77] on input "text" at bounding box center [357, 84] width 344 height 28
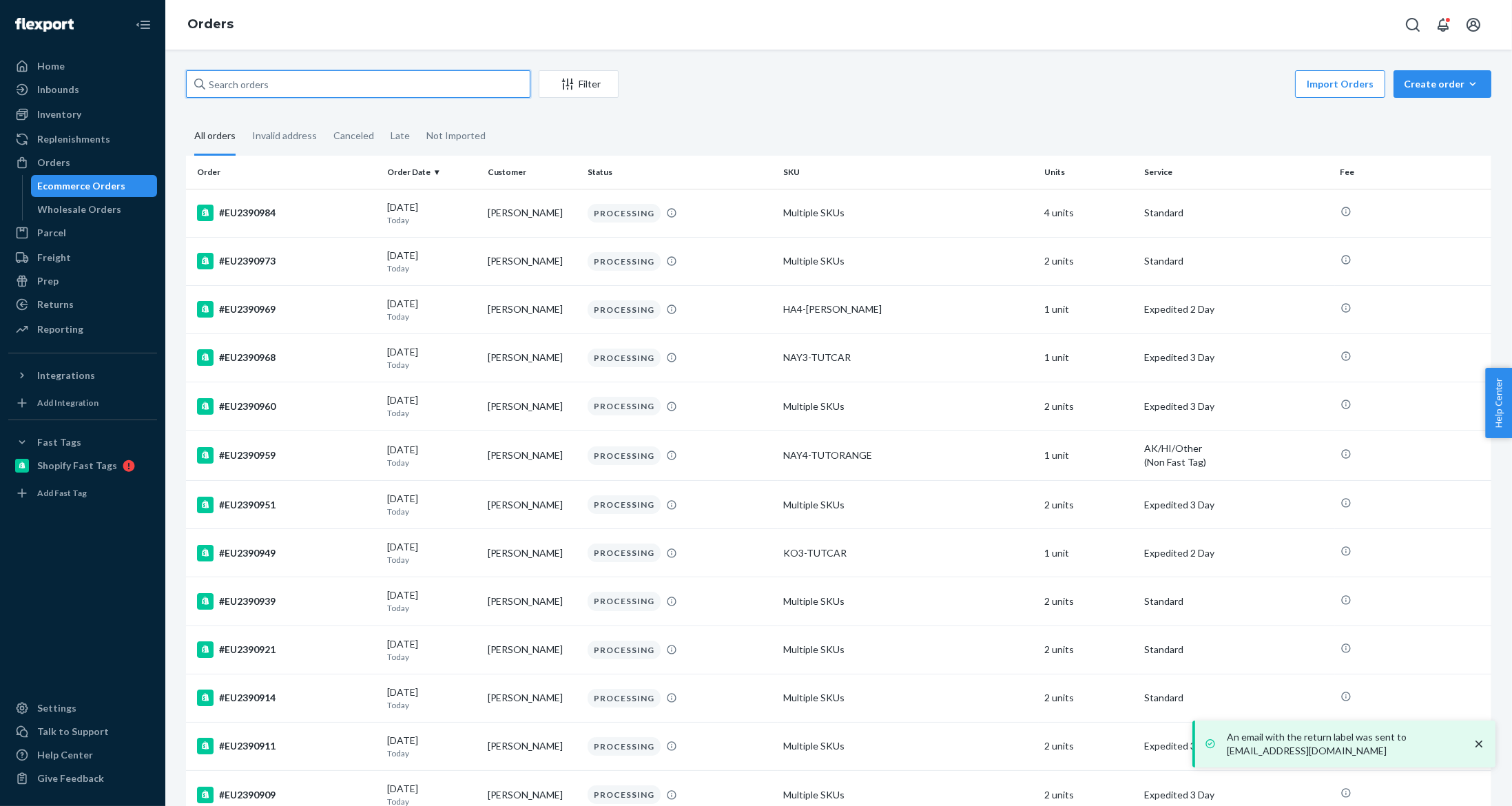
paste input "#EU2383427"
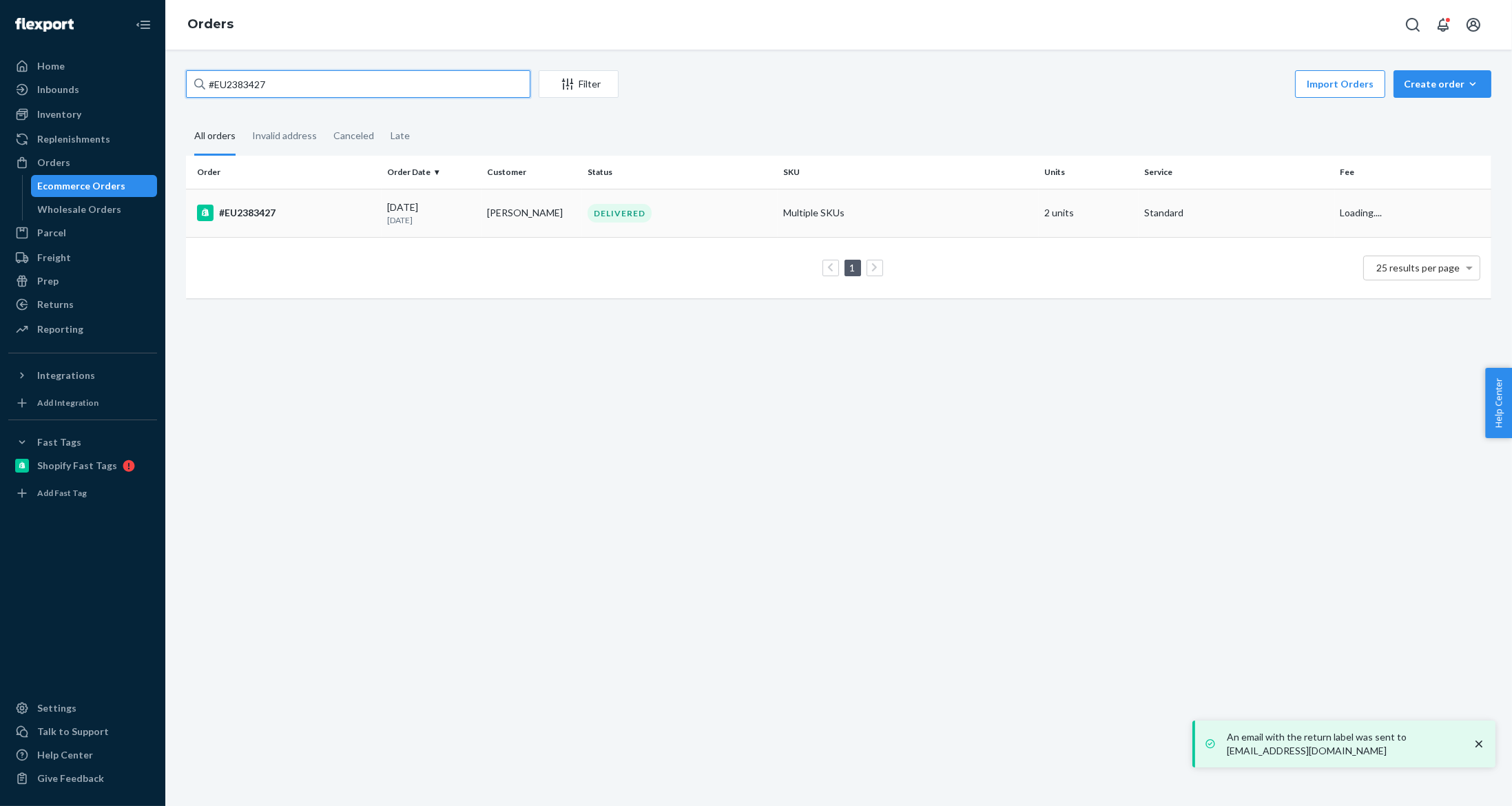
type input "#EU2383427"
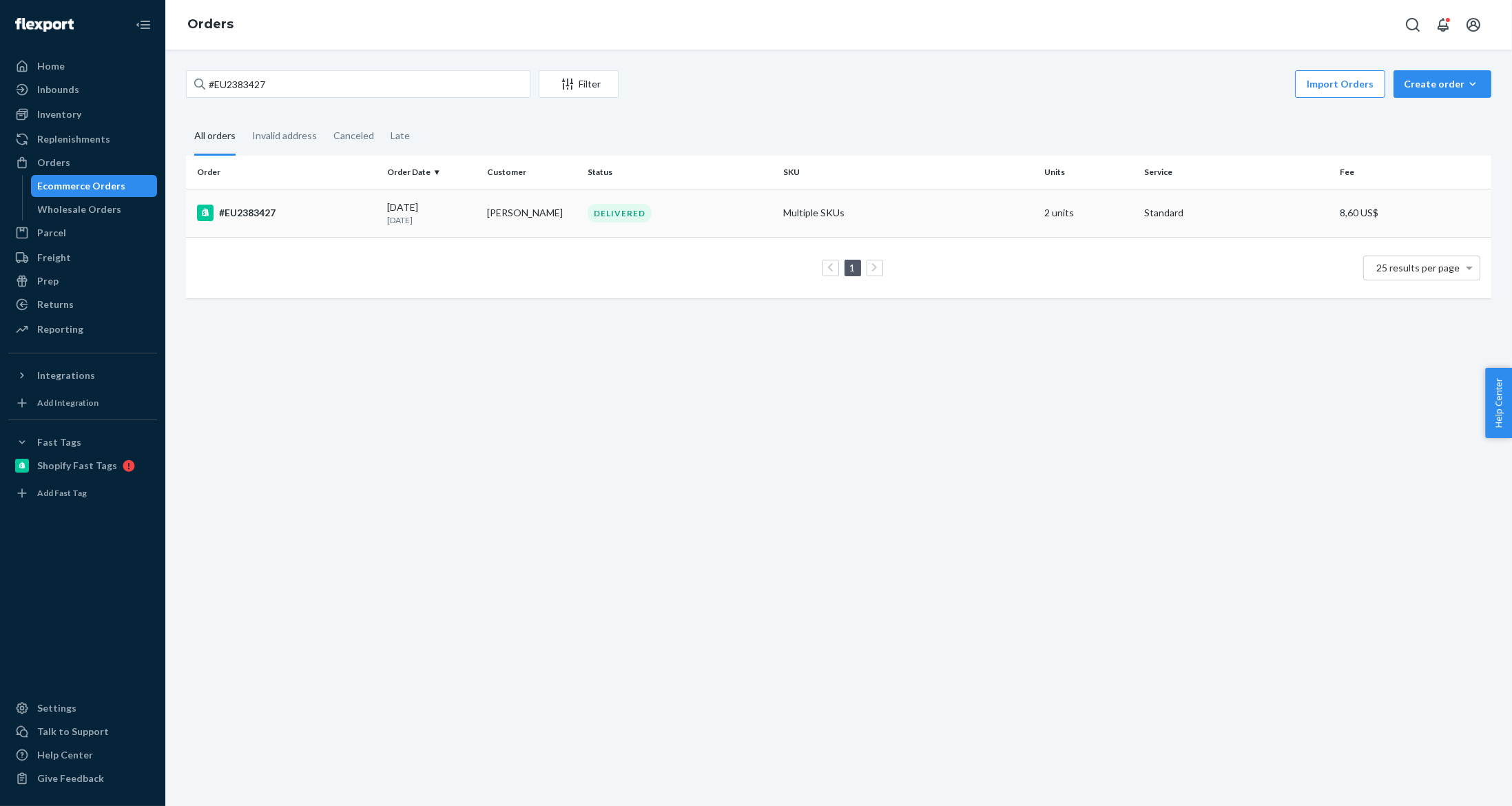
click at [471, 198] on td "[DATE] [DATE]" at bounding box center [431, 213] width 100 height 48
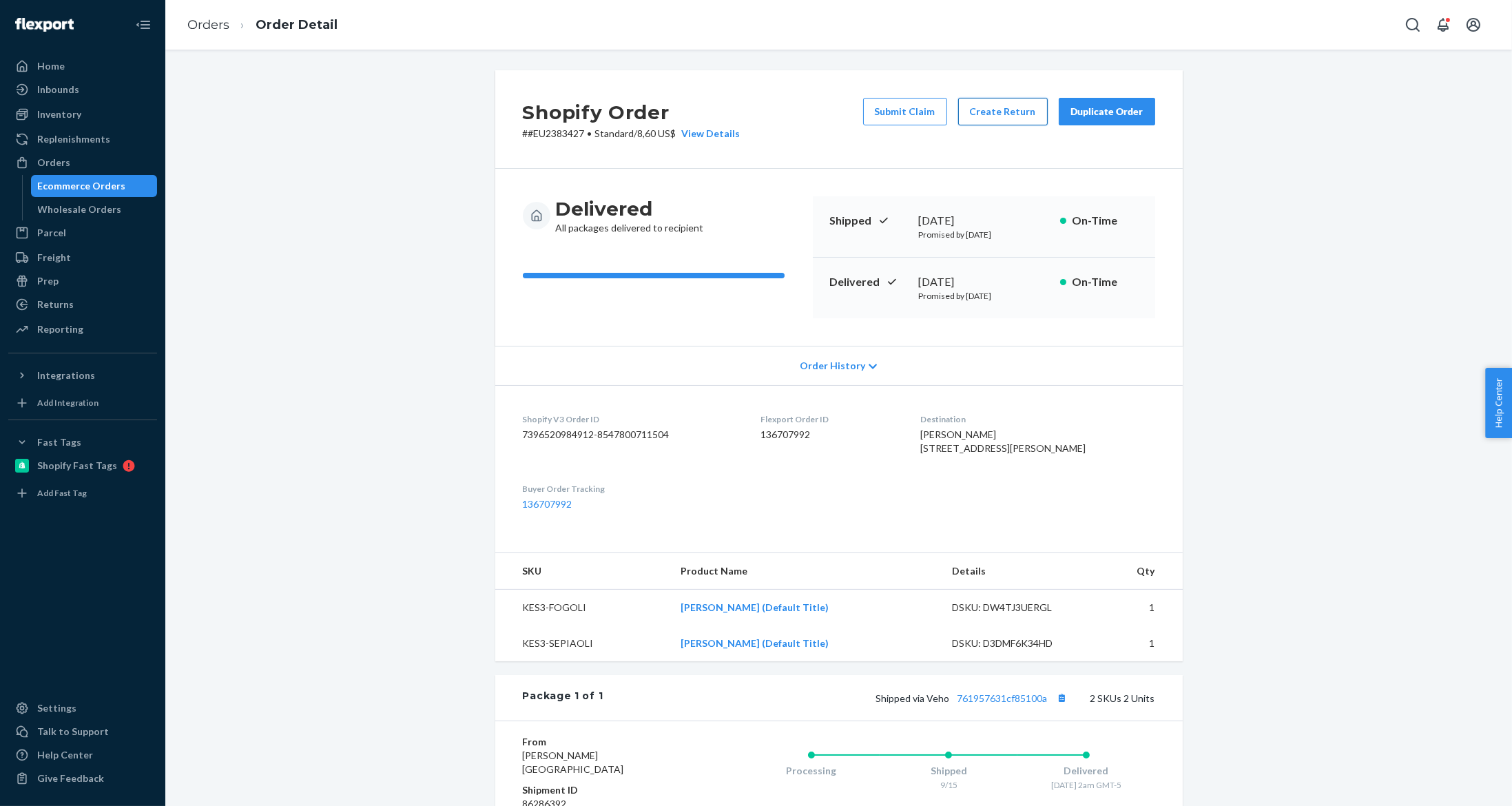
click at [1016, 114] on button "Create Return" at bounding box center [1003, 111] width 90 height 28
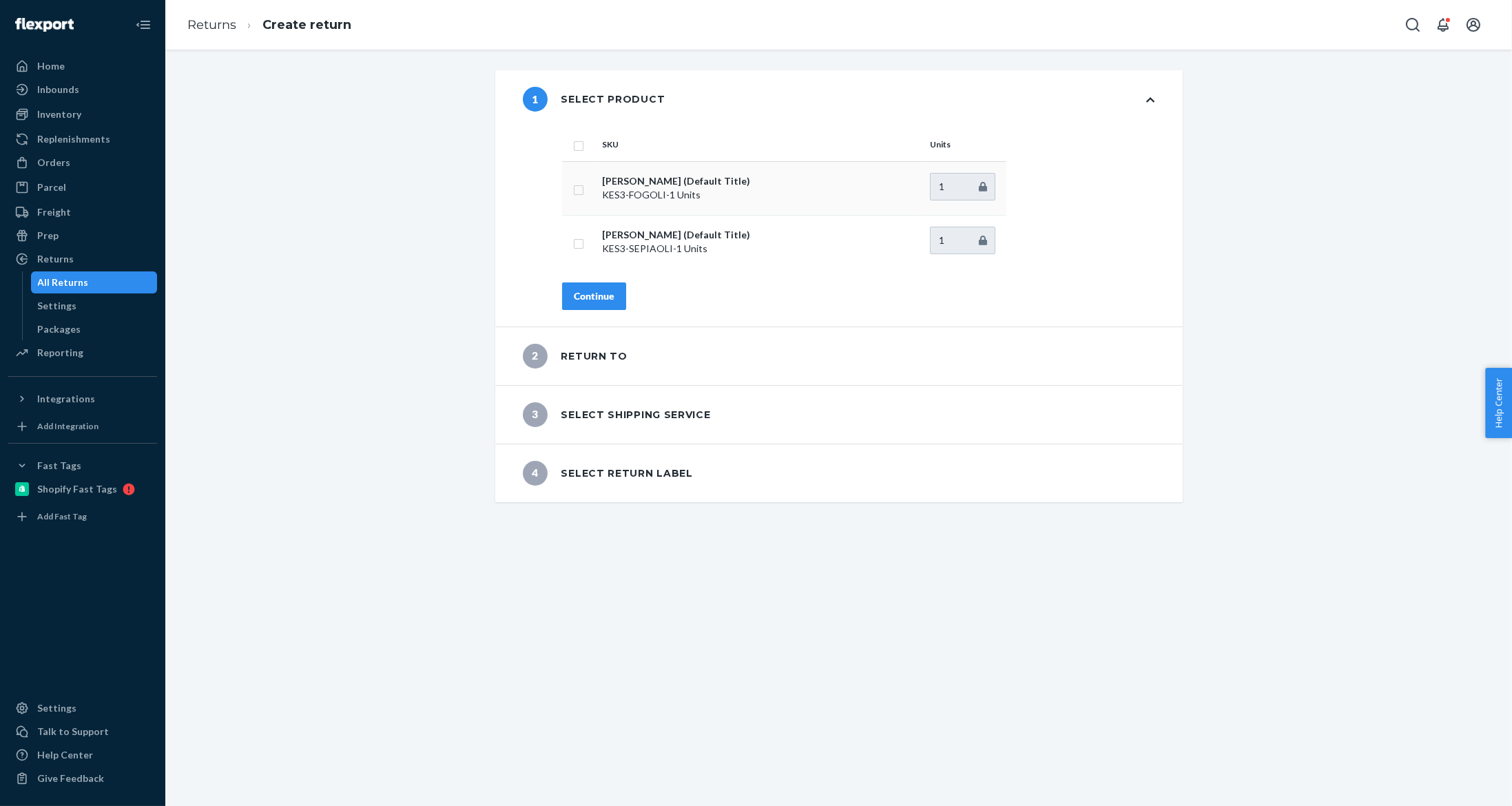
click at [574, 188] on input "checkbox" at bounding box center [578, 187] width 11 height 14
checkbox input "true"
click at [589, 273] on div "SKU Units [PERSON_NAME] Fog Olive (Default Title) KES3-FOGOLI - 1 Units 1 [PERS…" at bounding box center [858, 227] width 647 height 198
click at [584, 292] on div "Continue" at bounding box center [594, 296] width 41 height 14
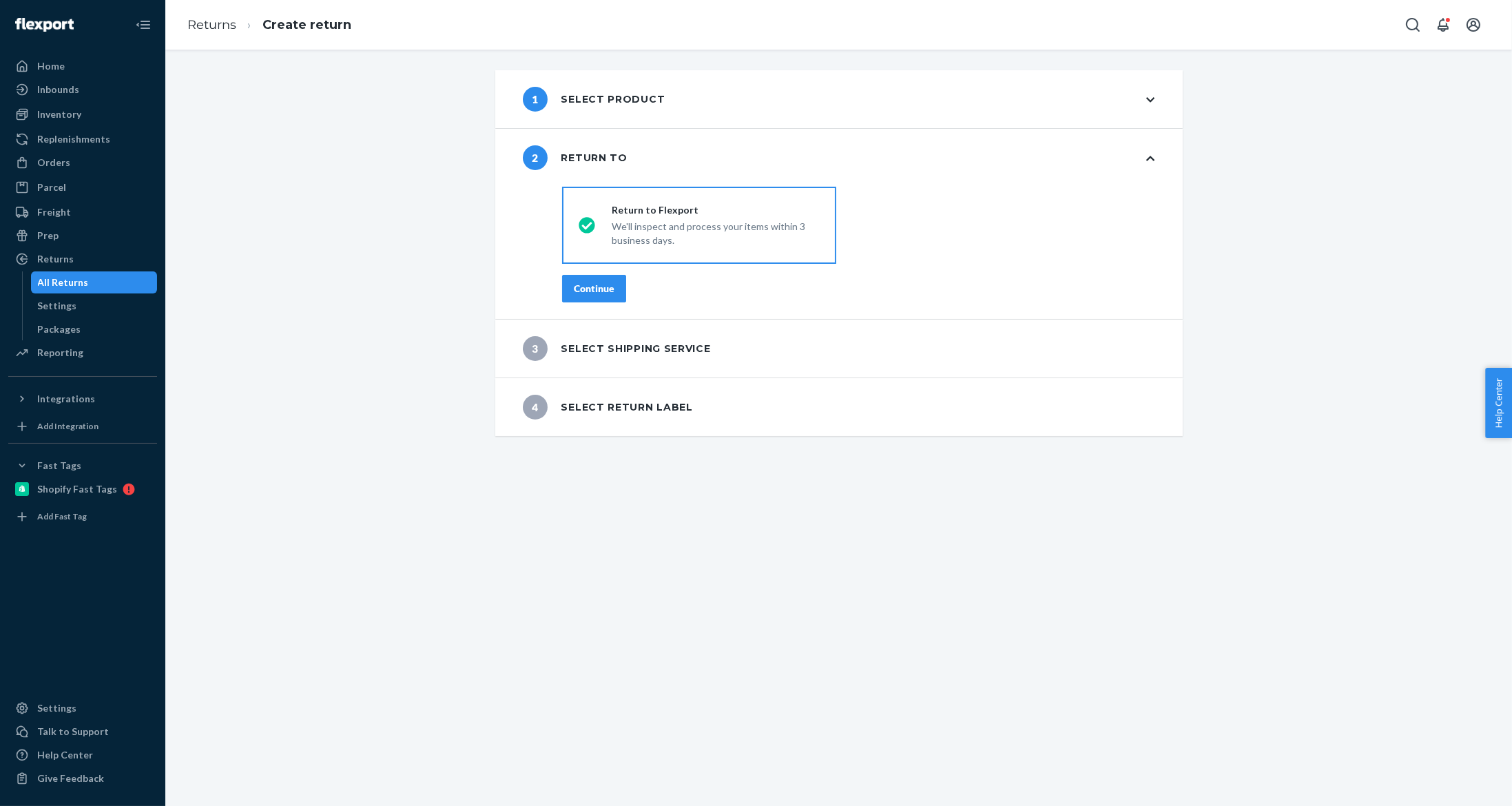
click at [587, 286] on div "Continue" at bounding box center [594, 289] width 41 height 14
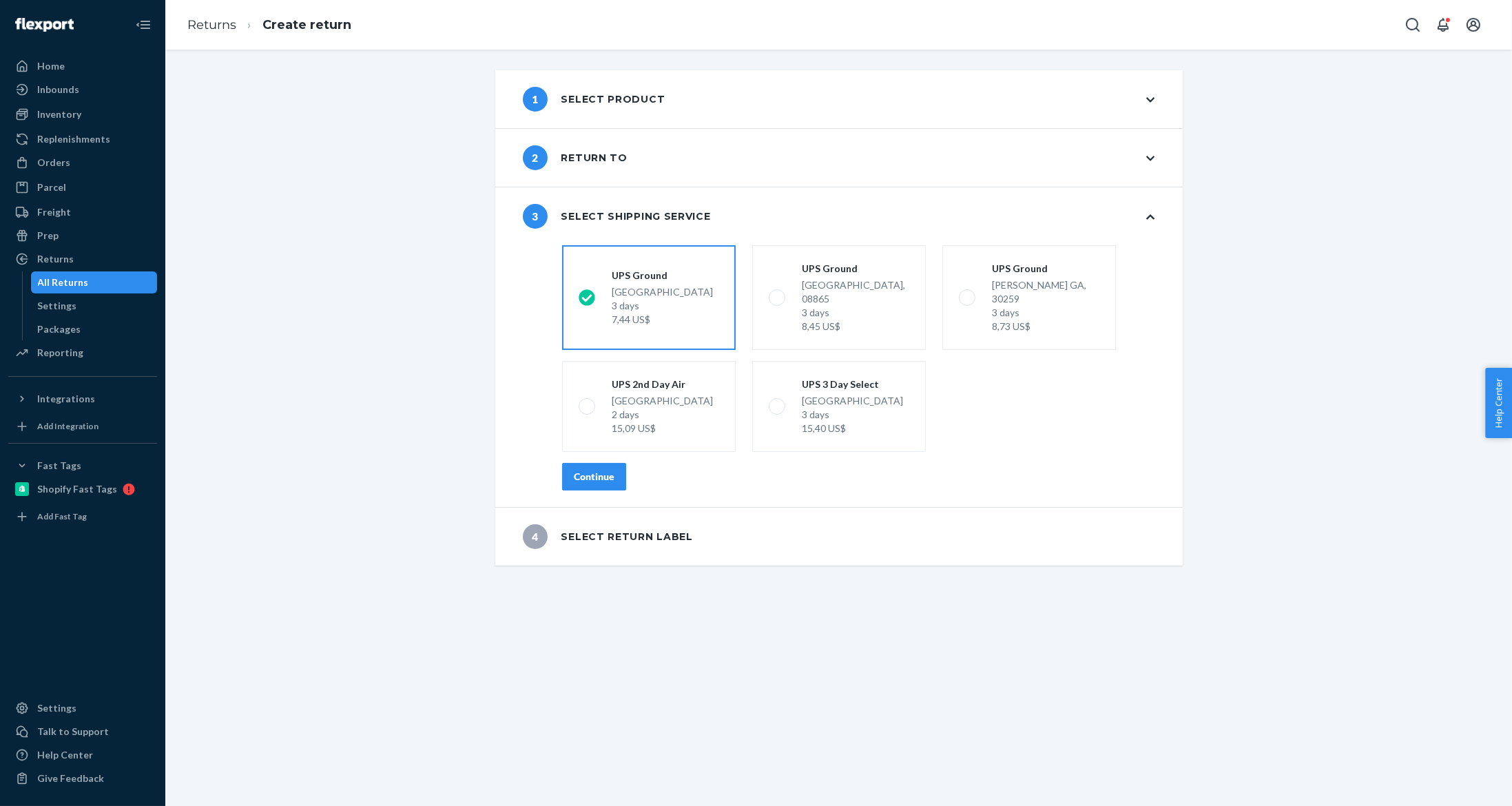
click at [565, 463] on button "Continue" at bounding box center [594, 476] width 64 height 28
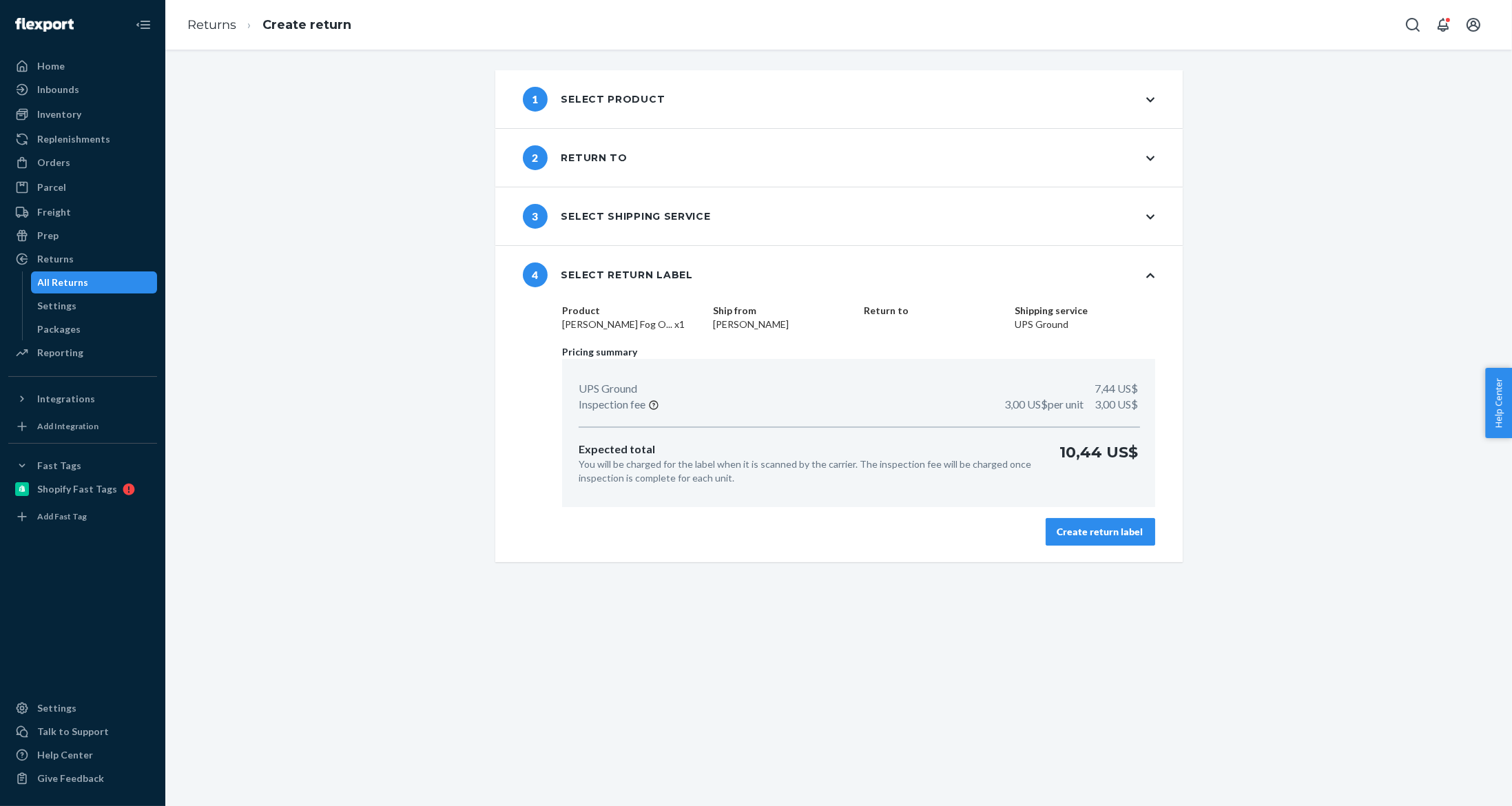
click at [1070, 546] on div "Product [PERSON_NAME] Fog O... x1 Ship from [PERSON_NAME] Return to Shipping se…" at bounding box center [858, 432] width 647 height 258
click at [1081, 524] on button "Create return label" at bounding box center [1099, 532] width 109 height 28
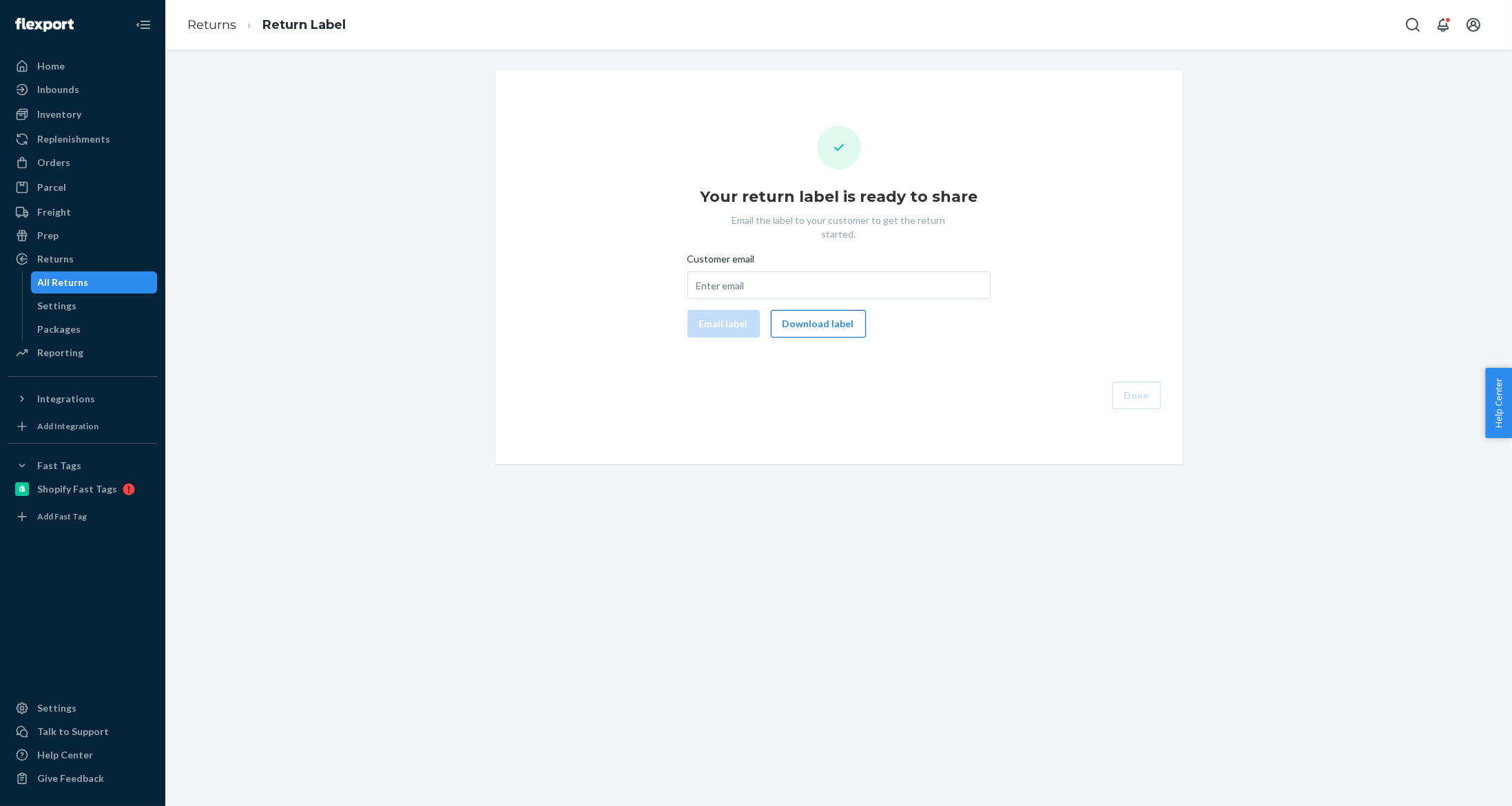
click at [812, 310] on button "Download label" at bounding box center [818, 324] width 95 height 28
click at [732, 272] on input "Customer email" at bounding box center [839, 285] width 303 height 28
paste input "maia.stwrt@gmail.com"
type input "maia.stwrt@gmail.com"
click at [730, 310] on button "Email label" at bounding box center [723, 324] width 72 height 28
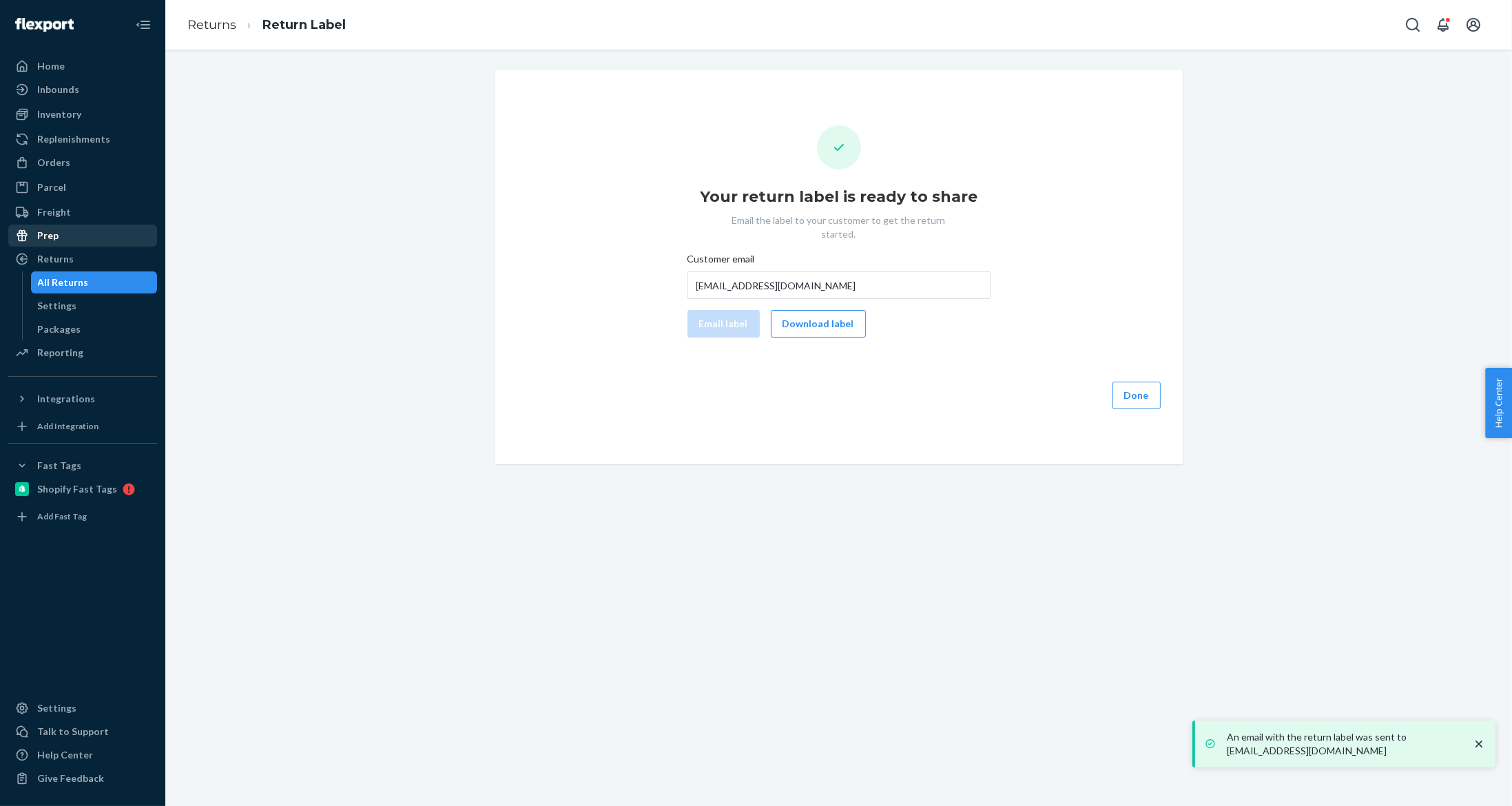
drag, startPoint x: 93, startPoint y: 253, endPoint x: 102, endPoint y: 239, distance: 16.6
click at [92, 253] on div "Returns" at bounding box center [82, 259] width 146 height 19
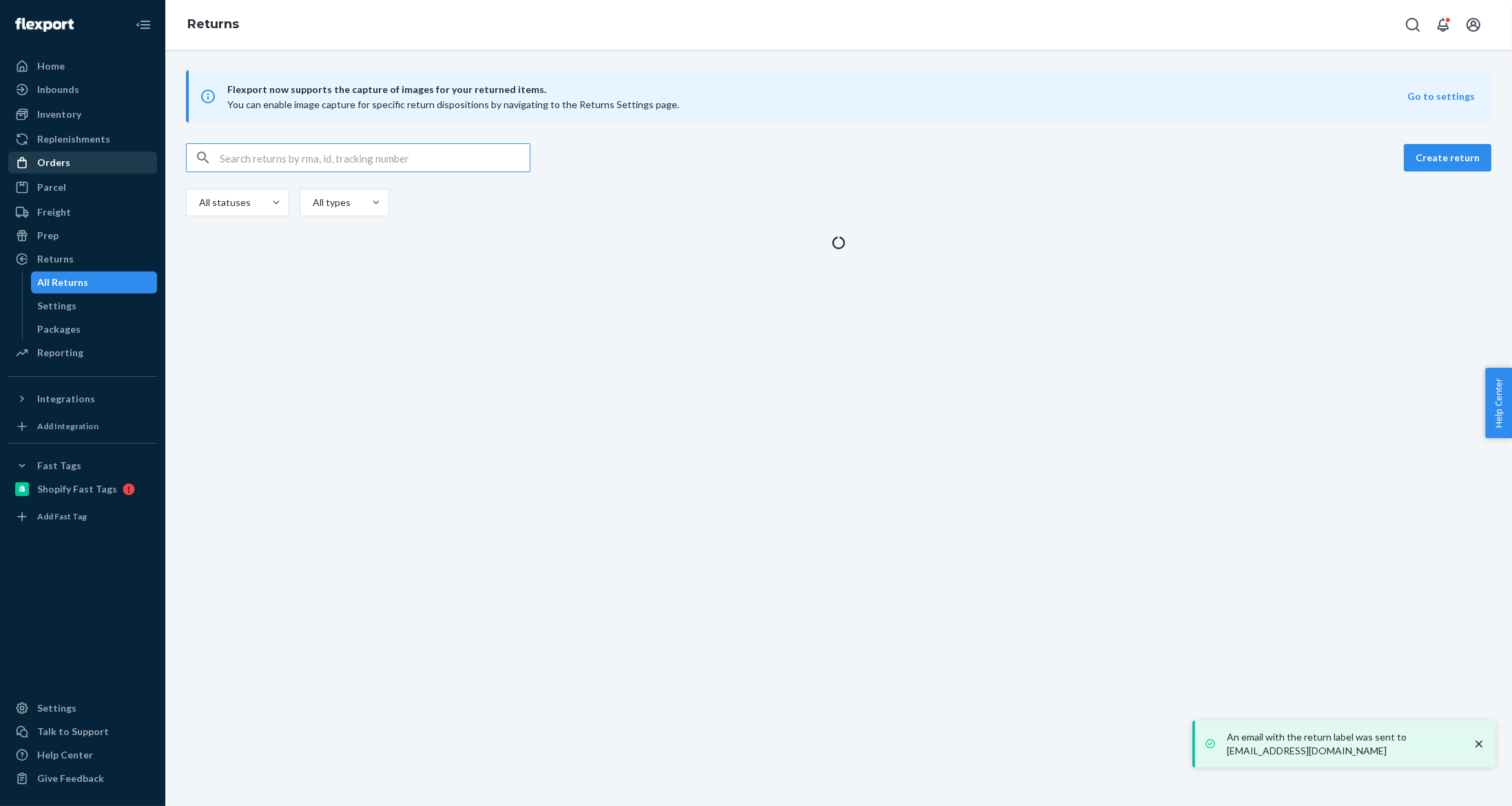
click at [100, 160] on div "Orders" at bounding box center [82, 162] width 146 height 19
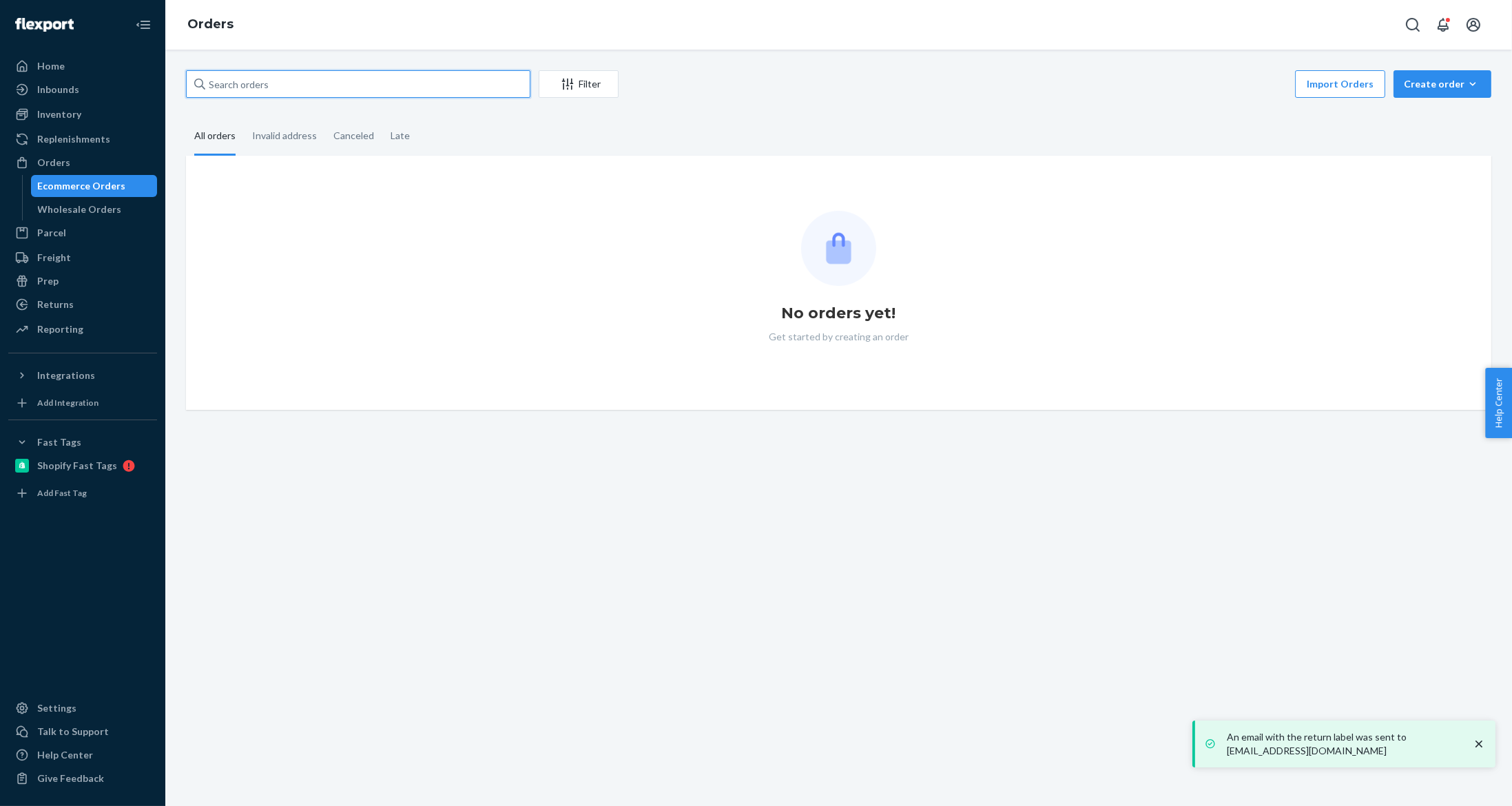
click at [292, 92] on input "text" at bounding box center [357, 84] width 344 height 28
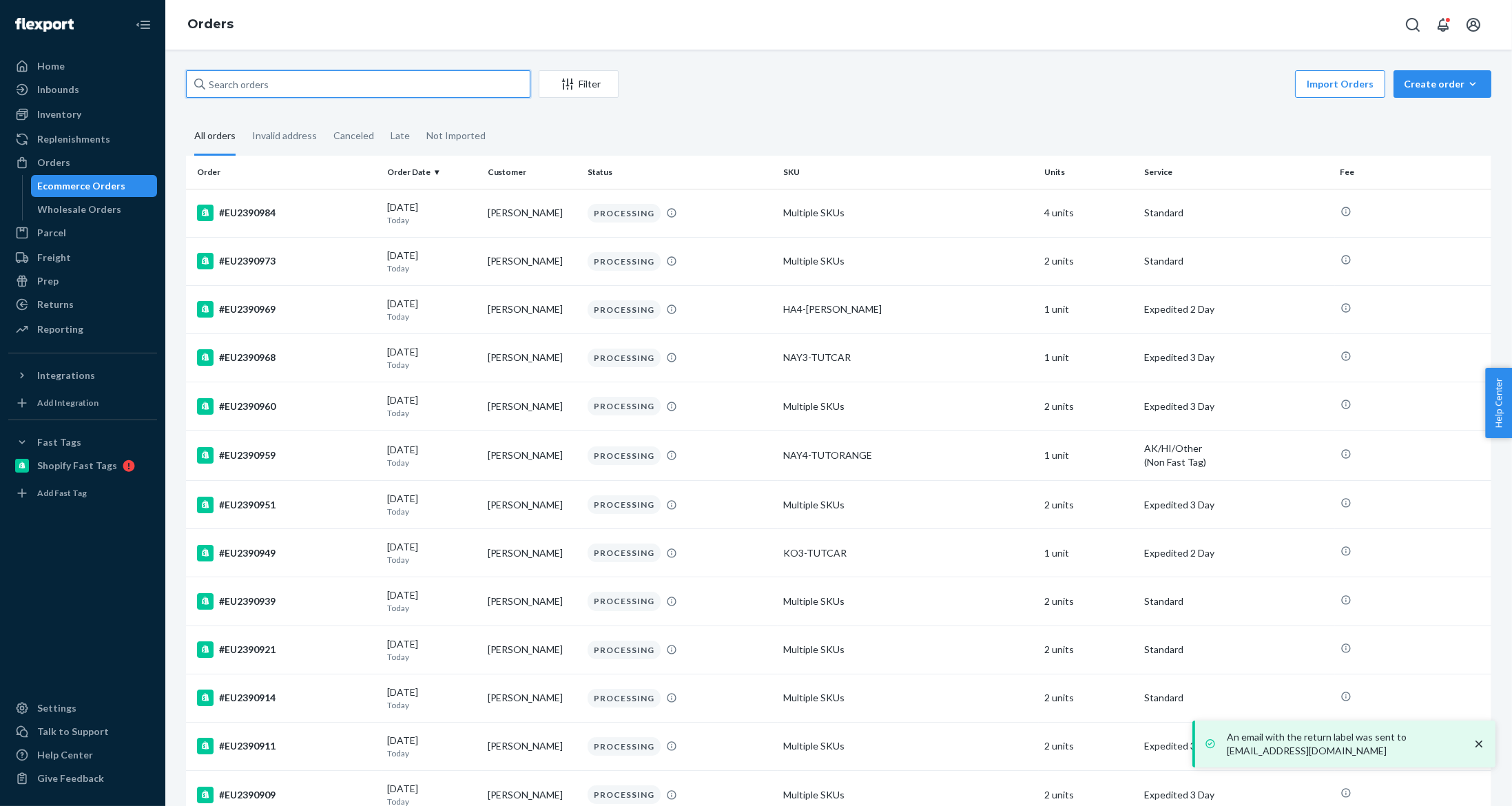
paste input "#EU2388055"
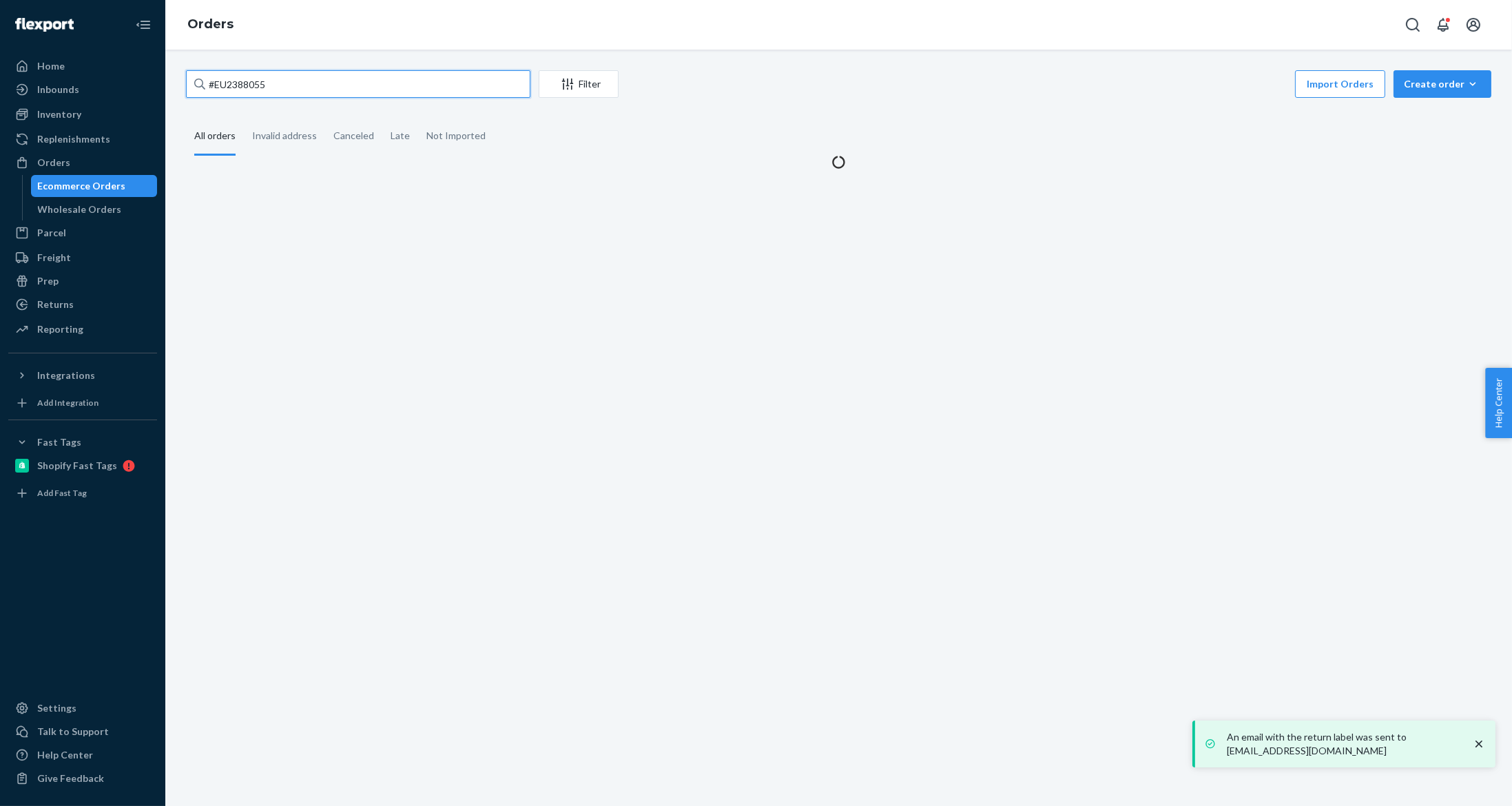
type input "#EU2388055"
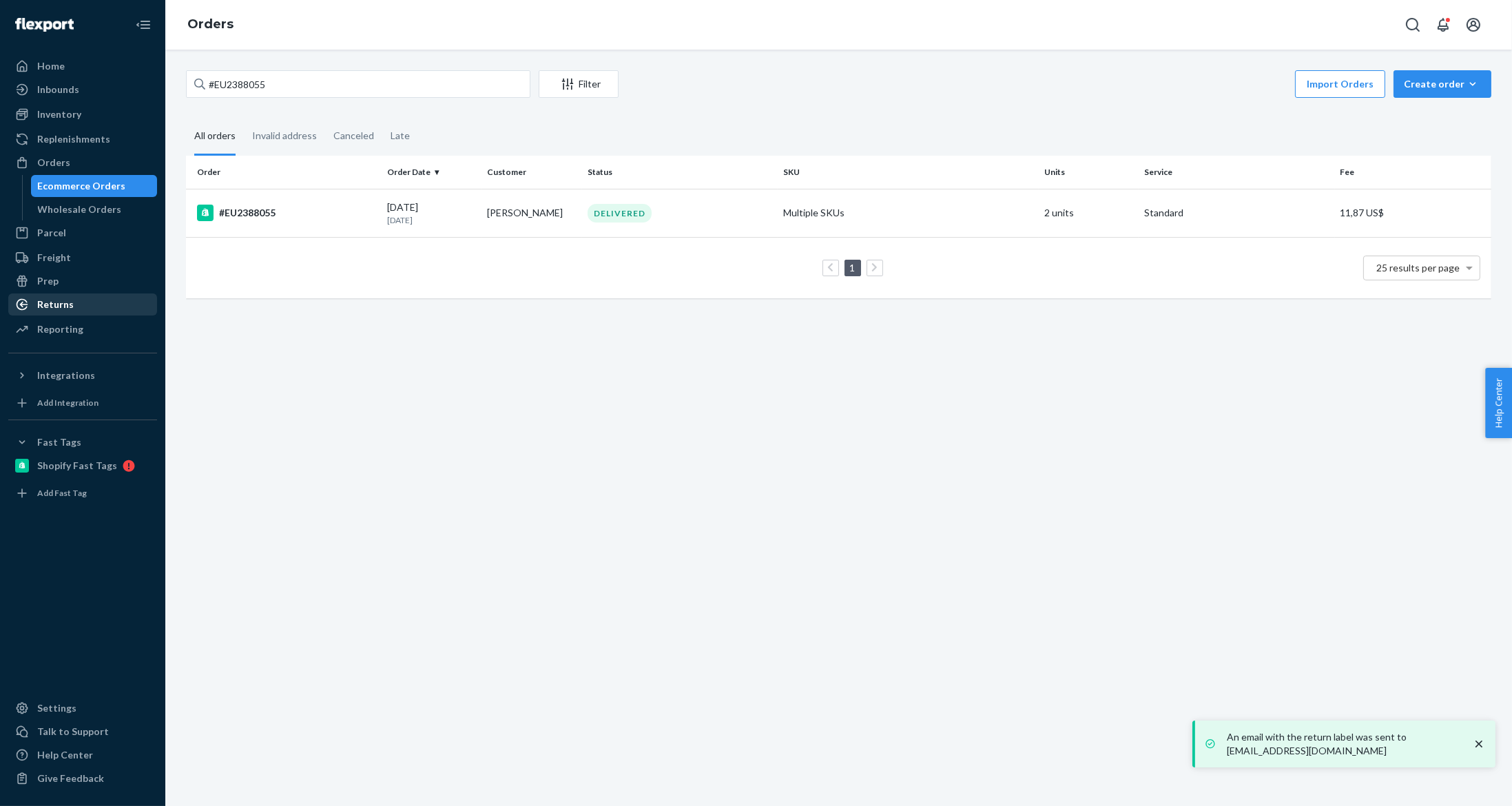
click at [54, 301] on div "Returns" at bounding box center [55, 304] width 37 height 14
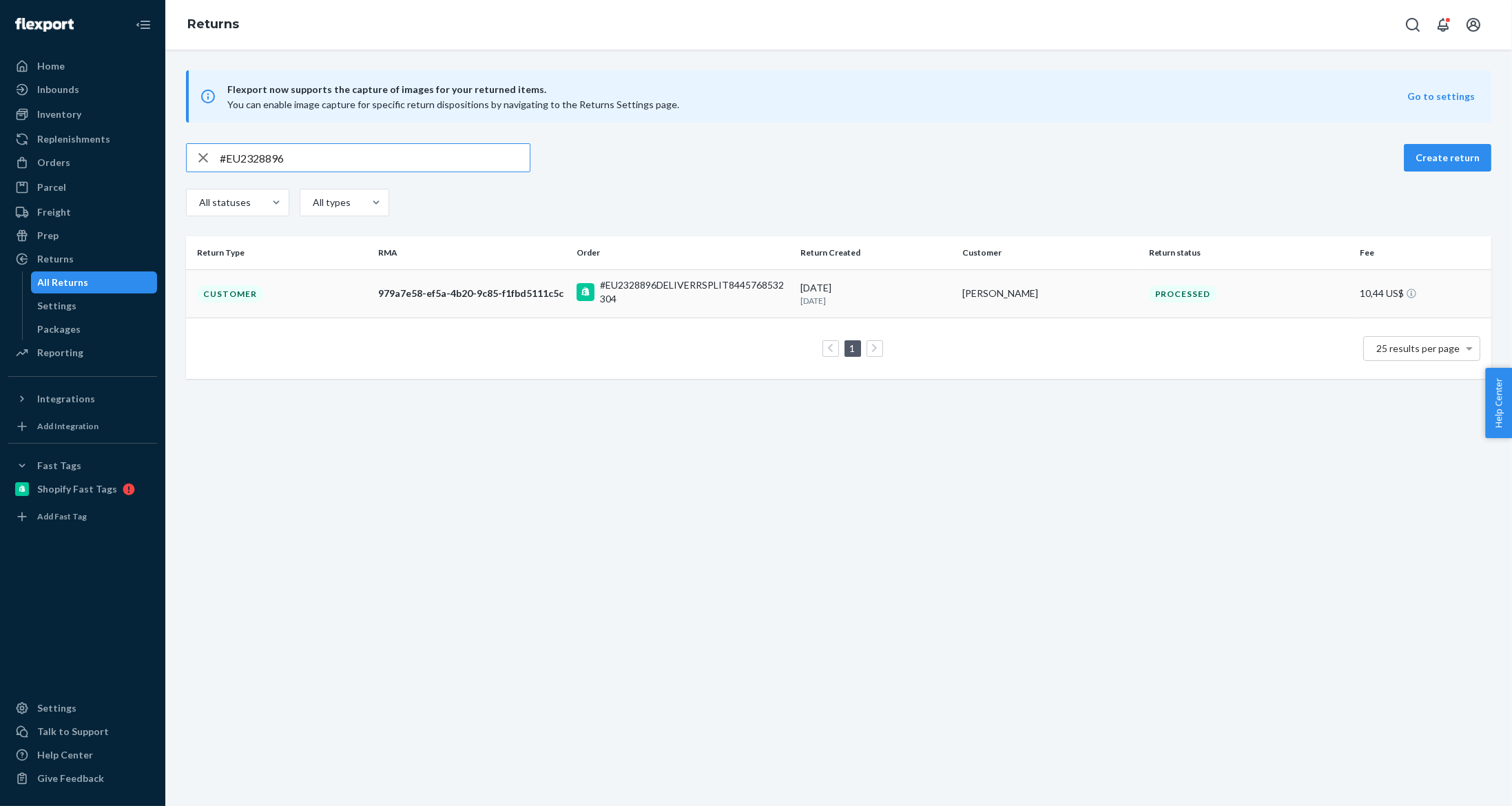
type input "#EU2328896"
click at [646, 284] on div "#EU2328896DELIVERRSPLIT8445768532304" at bounding box center [695, 292] width 189 height 28
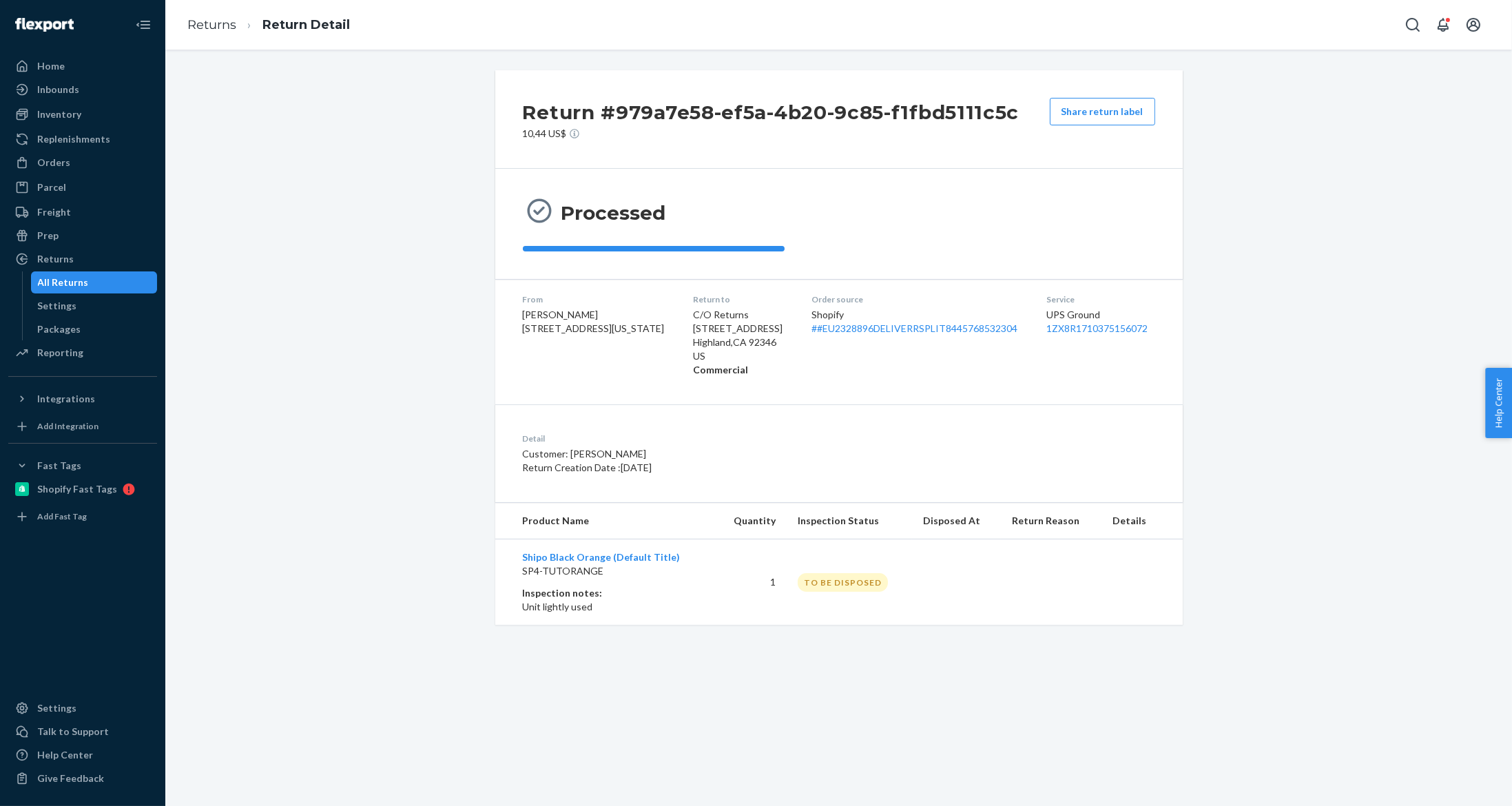
click at [1183, 577] on div "Return #979a7e58-ef5a-4b20-9c85-f1fbd5111c5c 10,44 US$ Share return label Proce…" at bounding box center [839, 348] width 1326 height 555
click at [56, 162] on div "Orders" at bounding box center [53, 162] width 33 height 14
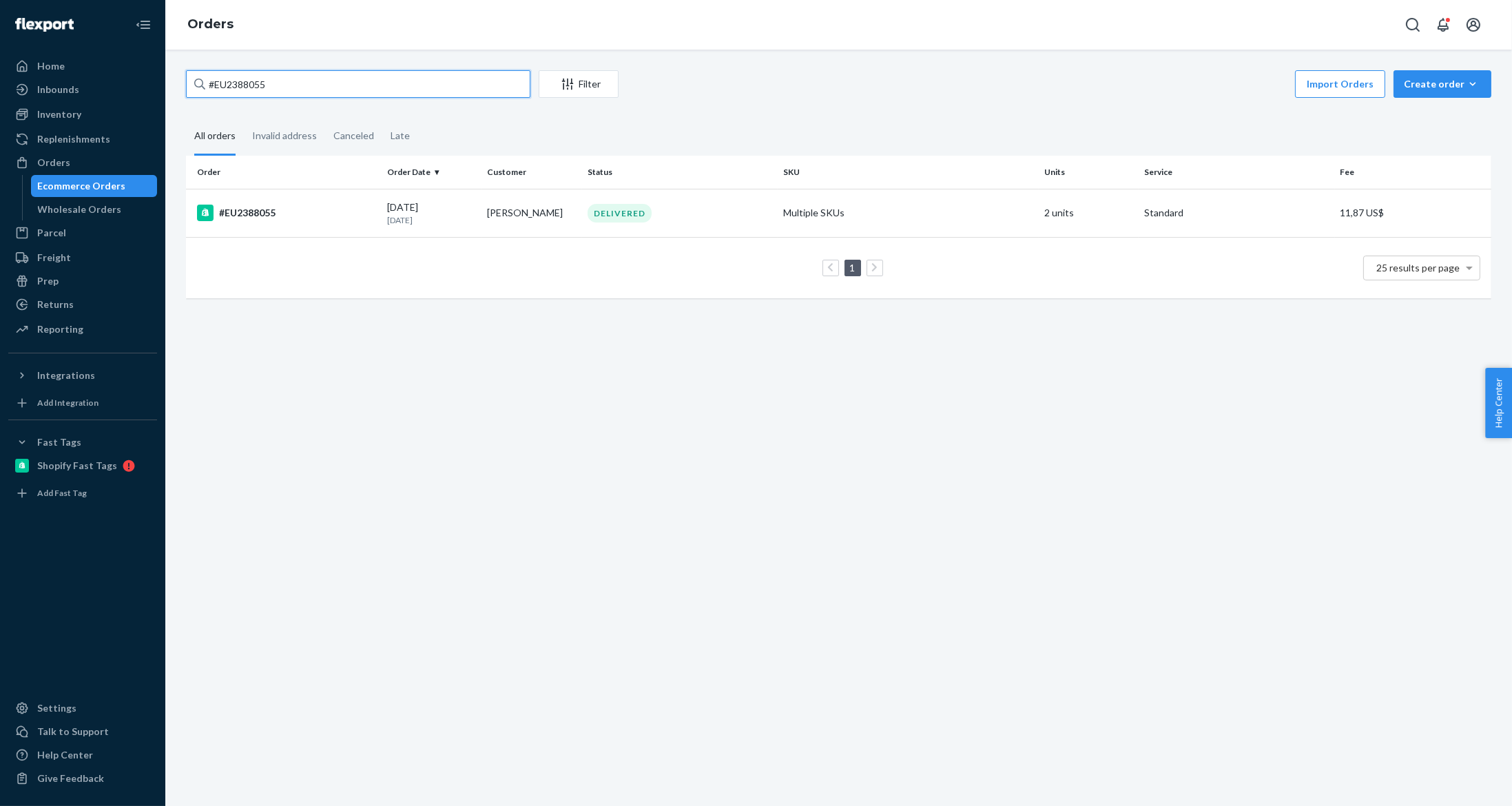
click at [243, 76] on input "#EU2388055" at bounding box center [357, 84] width 344 height 28
paste input "3533"
type input "#EU2383533"
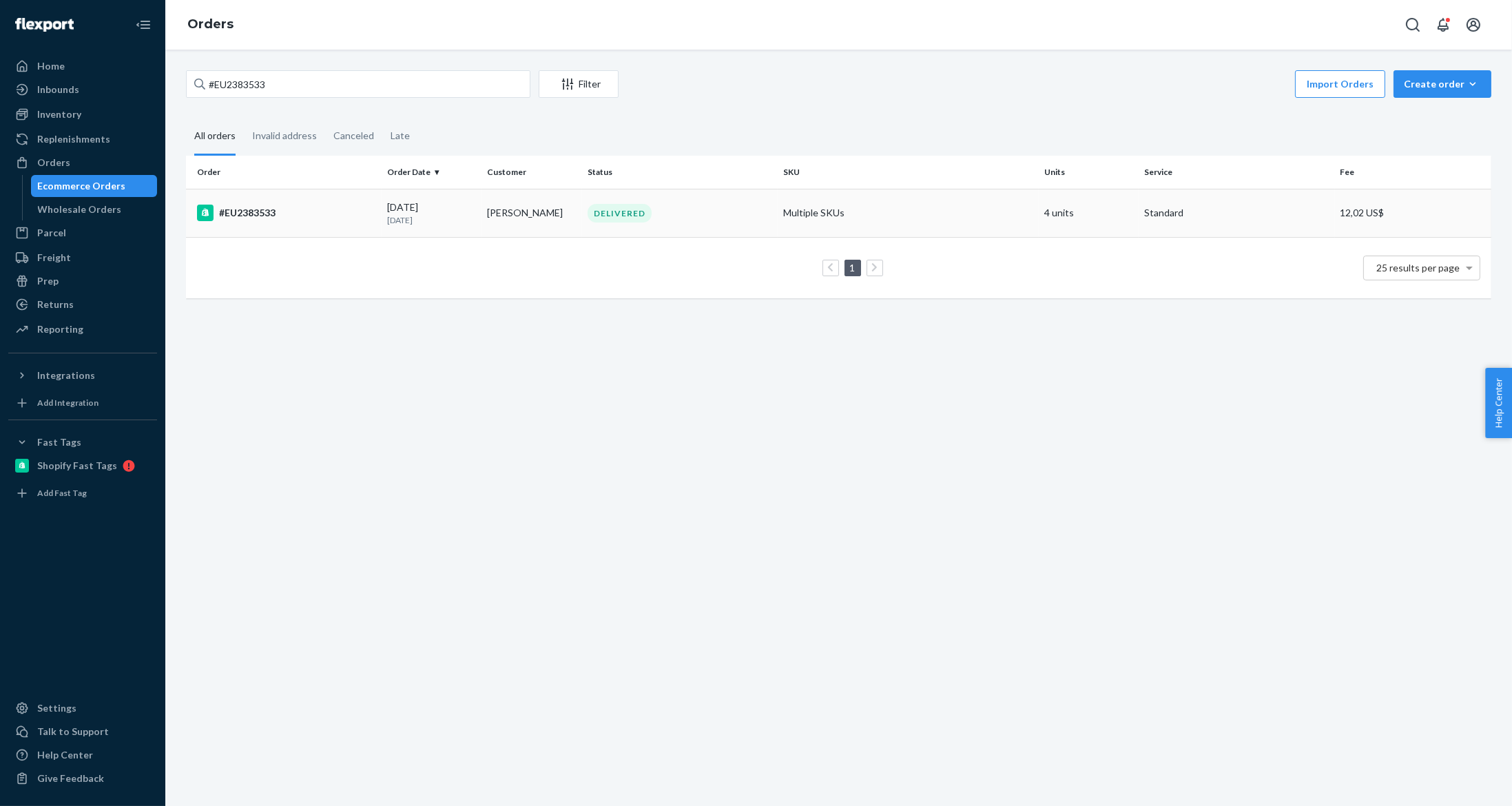
click at [491, 208] on td "Viren Rohra" at bounding box center [531, 213] width 100 height 48
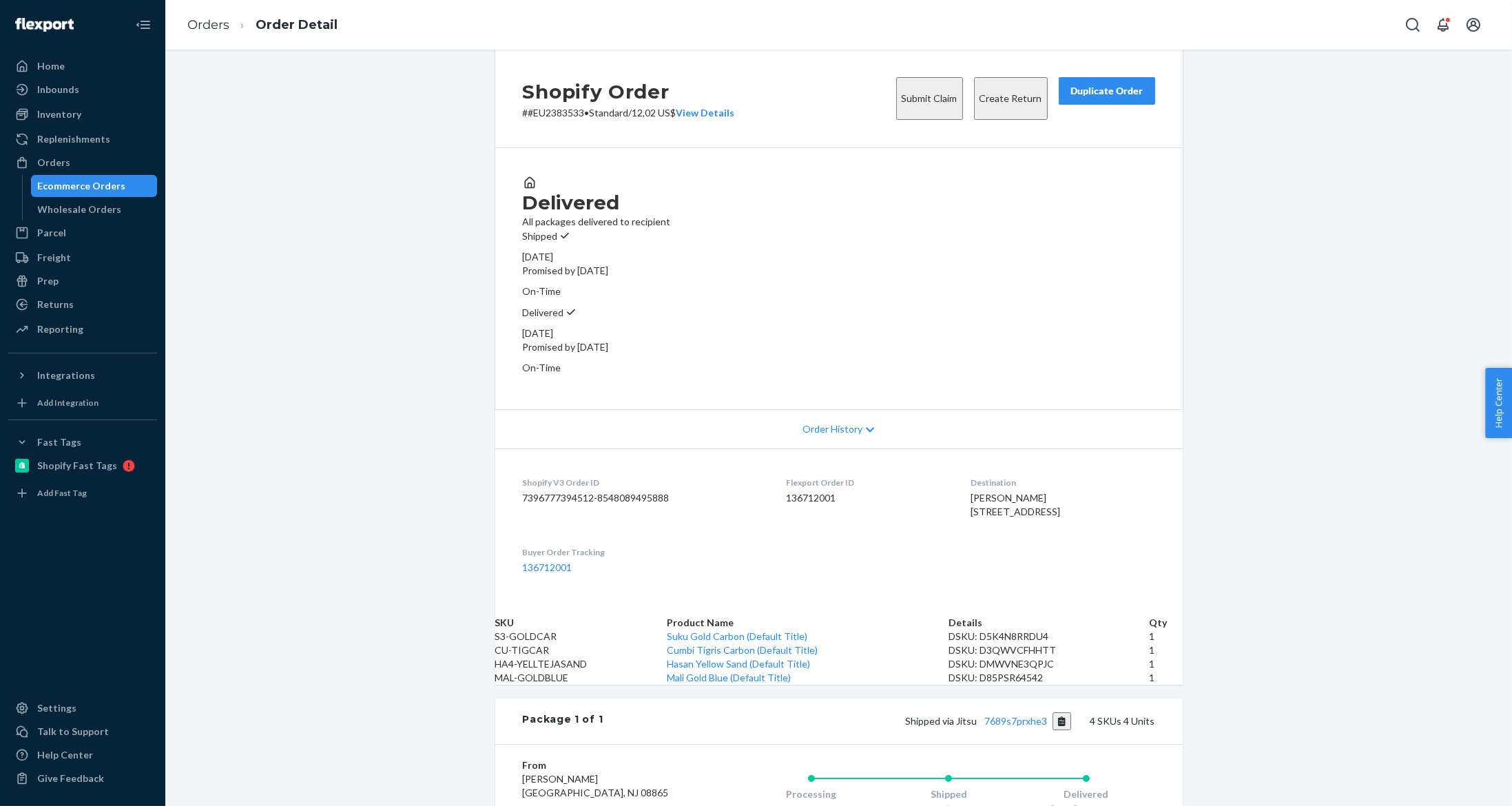
click at [974, 110] on button "Create Return" at bounding box center [1011, 99] width 73 height 43
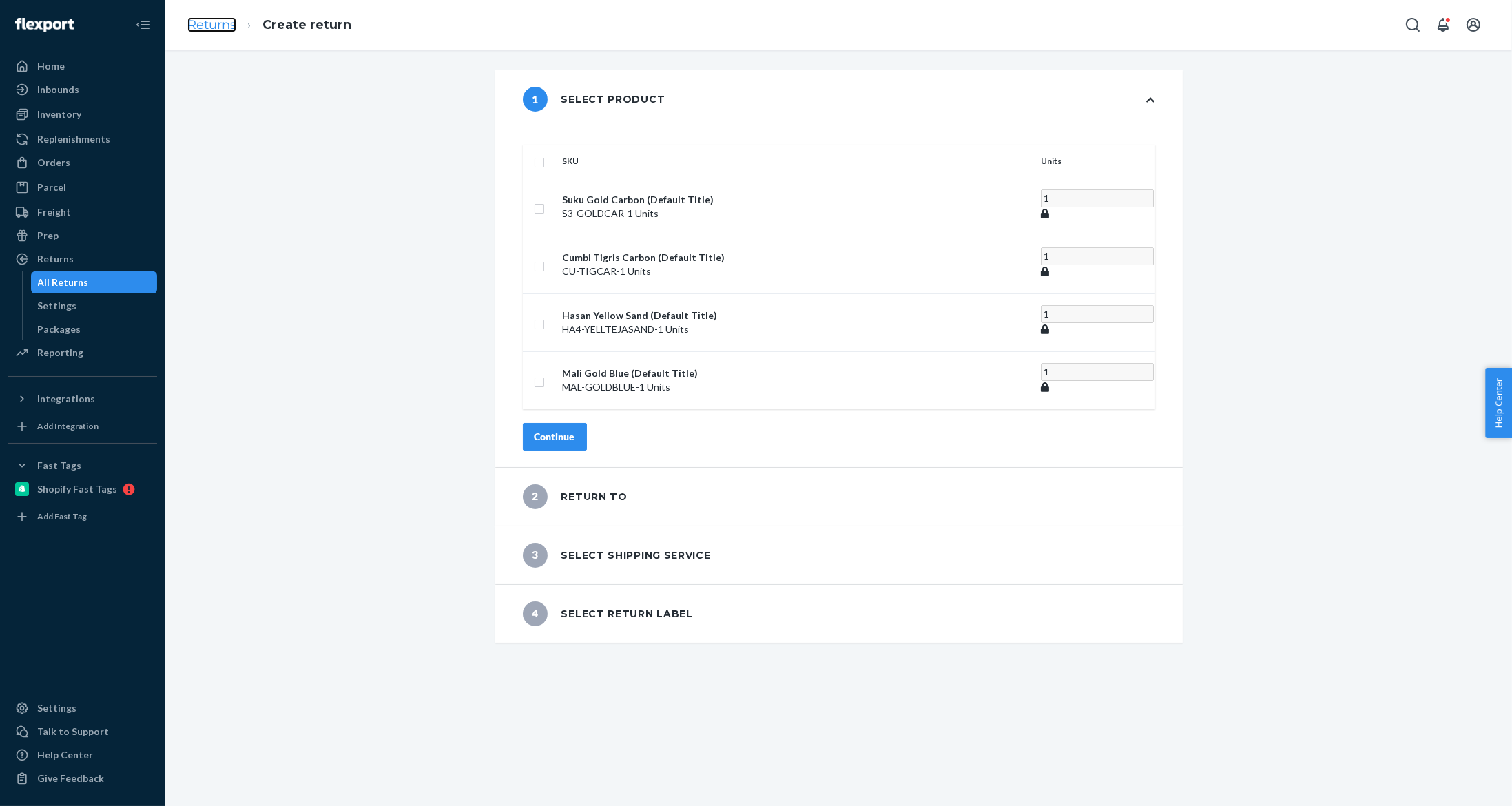
click at [233, 28] on link "Returns" at bounding box center [212, 25] width 49 height 15
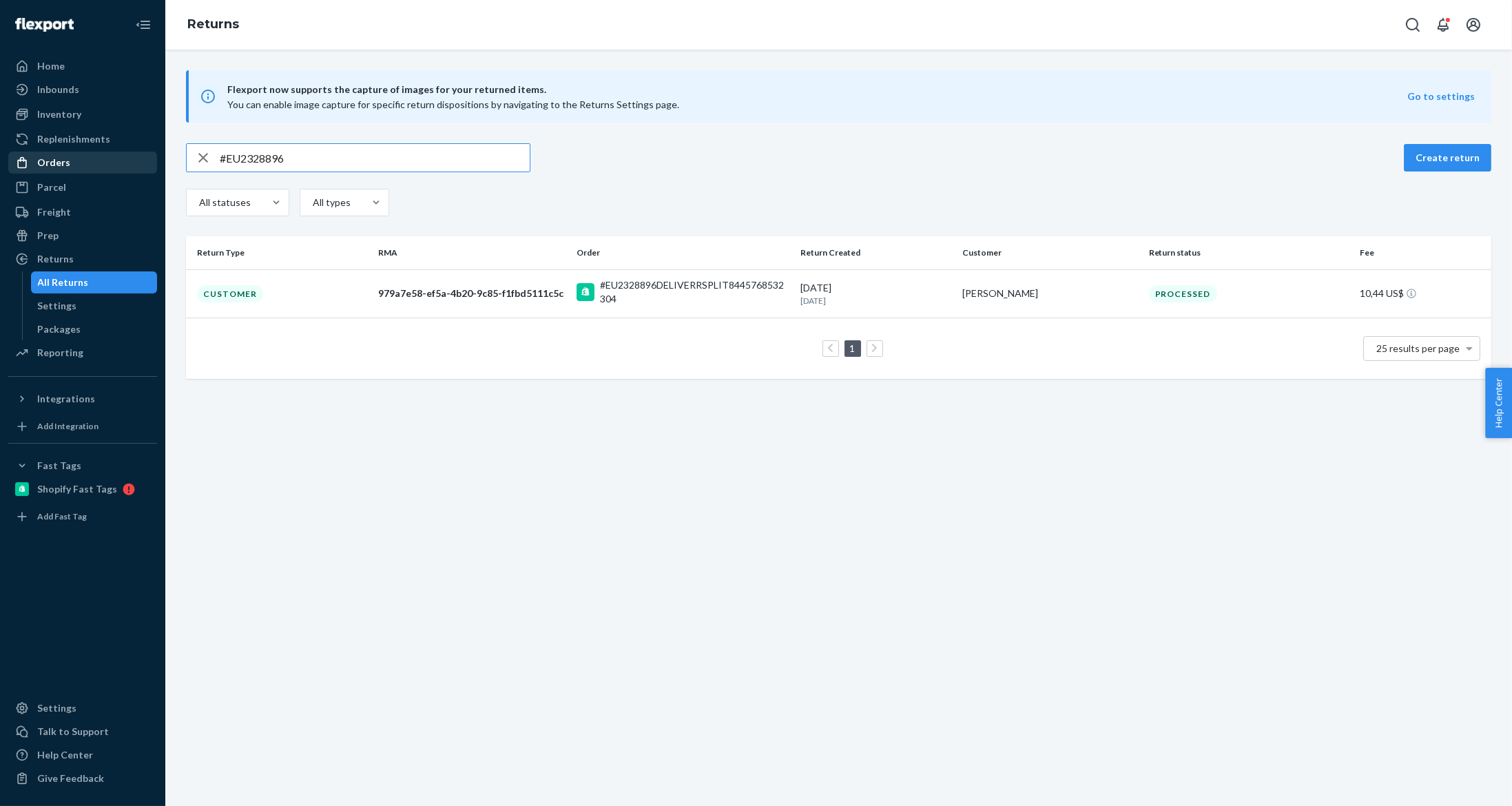
click at [76, 160] on div "Orders" at bounding box center [82, 162] width 146 height 19
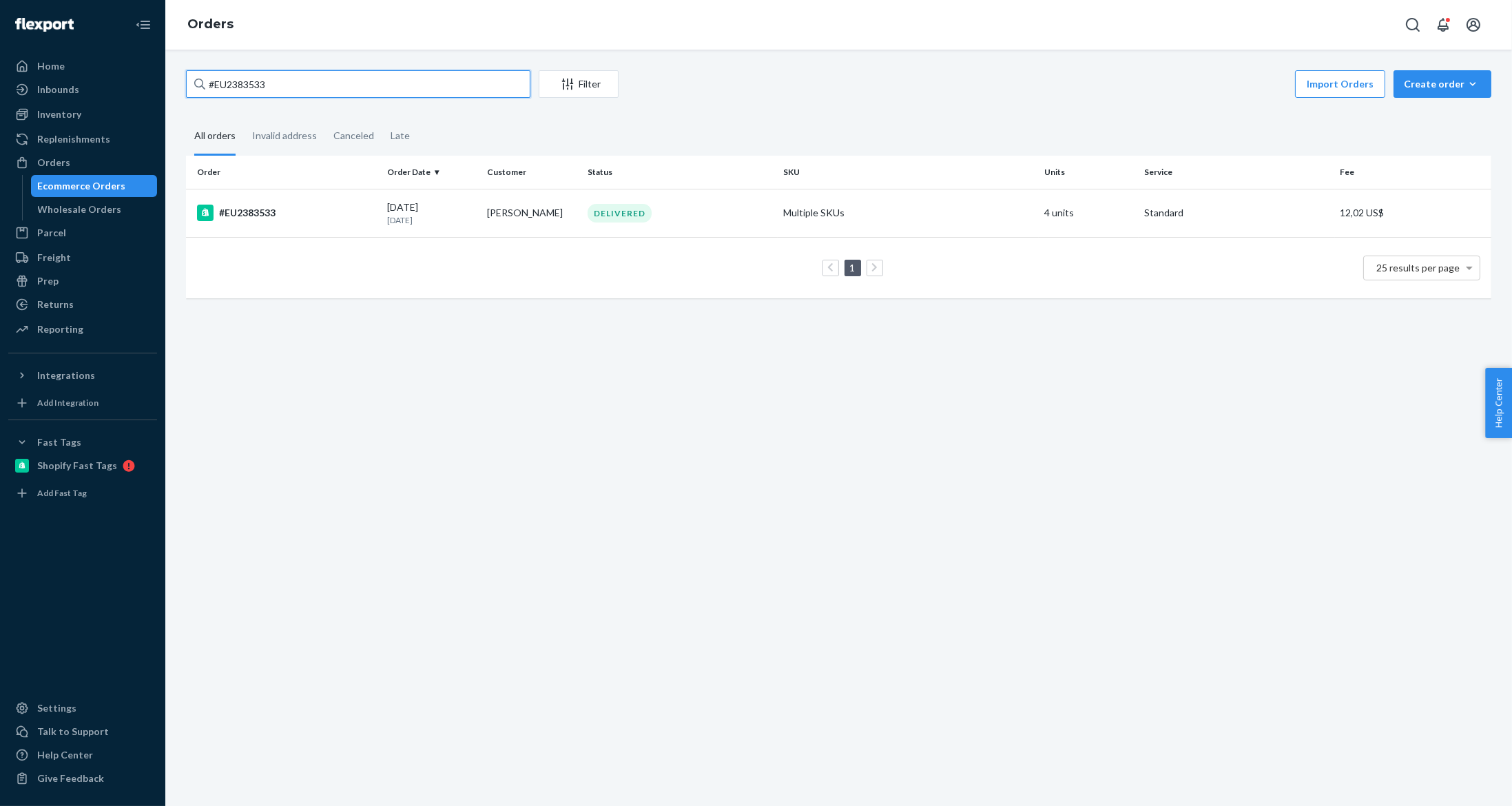
click at [434, 98] on div "#EU2383533 Filter Import Orders Create order Ecommerce order Removal order" at bounding box center [838, 86] width 1305 height 31
click at [434, 98] on input "#EU2383533" at bounding box center [357, 84] width 344 height 28
click at [700, 201] on td "DELIVERED" at bounding box center [679, 213] width 195 height 48
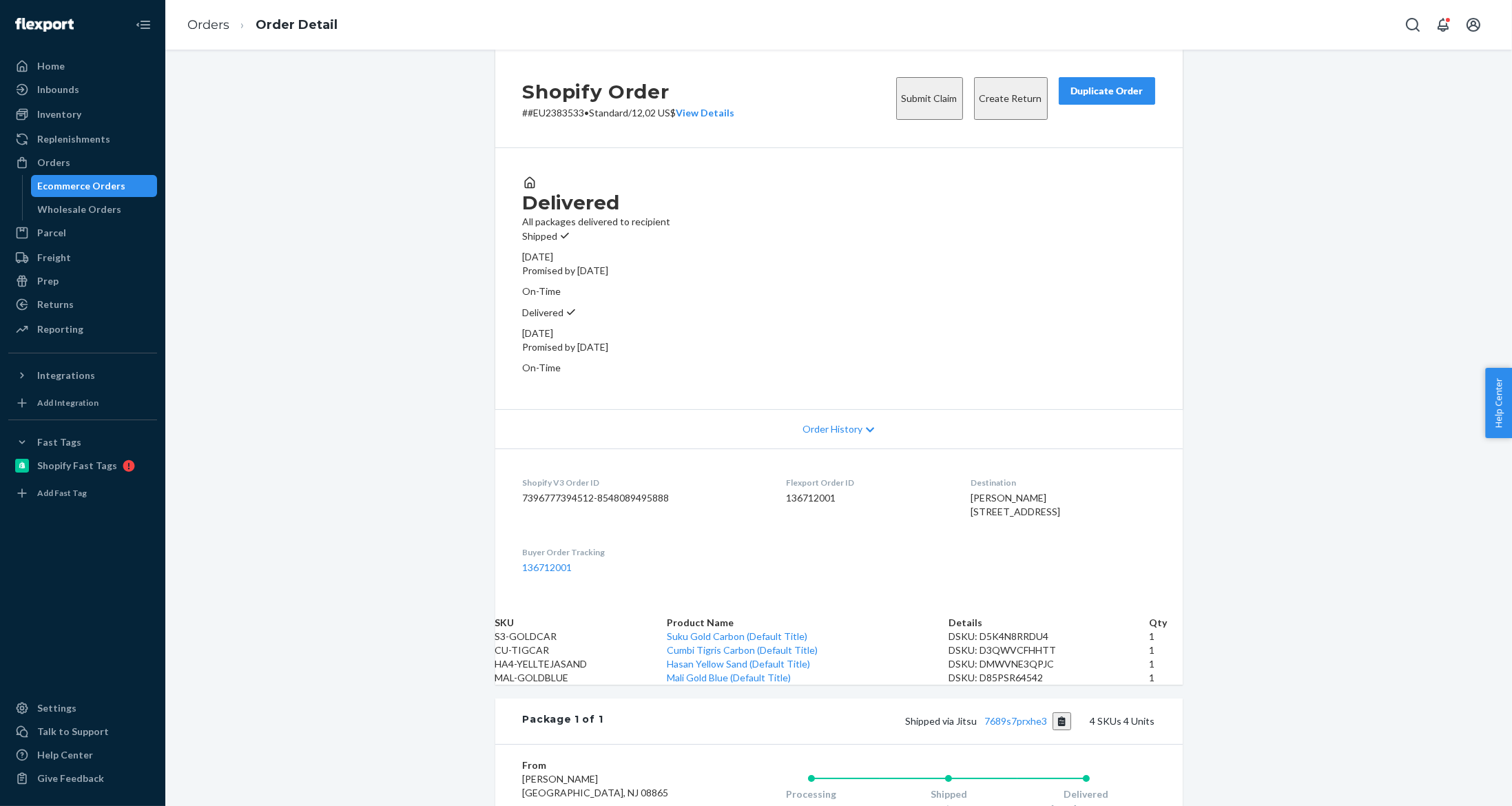
click at [897, 104] on button "Submit Claim" at bounding box center [928, 99] width 67 height 43
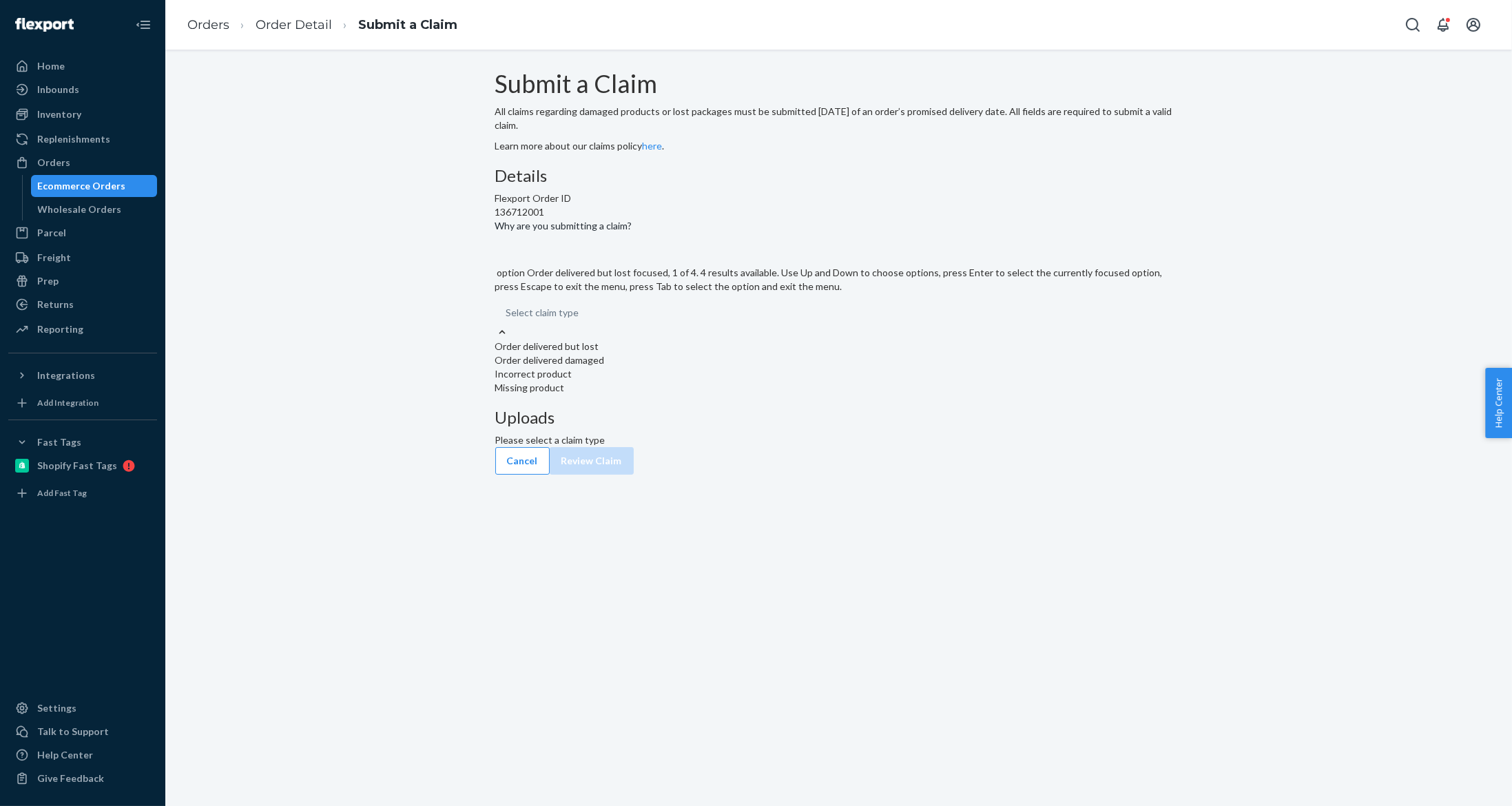
click at [579, 320] on div "Select claim type" at bounding box center [543, 312] width 73 height 14
click at [581, 320] on input "Why are you submitting a claim? option Order delivered but lost focused, 1 of 4…" at bounding box center [579, 312] width 1 height 14
click at [704, 394] on div "Missing product" at bounding box center [839, 388] width 687 height 14
click at [581, 320] on input "Why are you submitting a claim? option Missing product focused, 4 of 4. 4 resul…" at bounding box center [579, 312] width 1 height 14
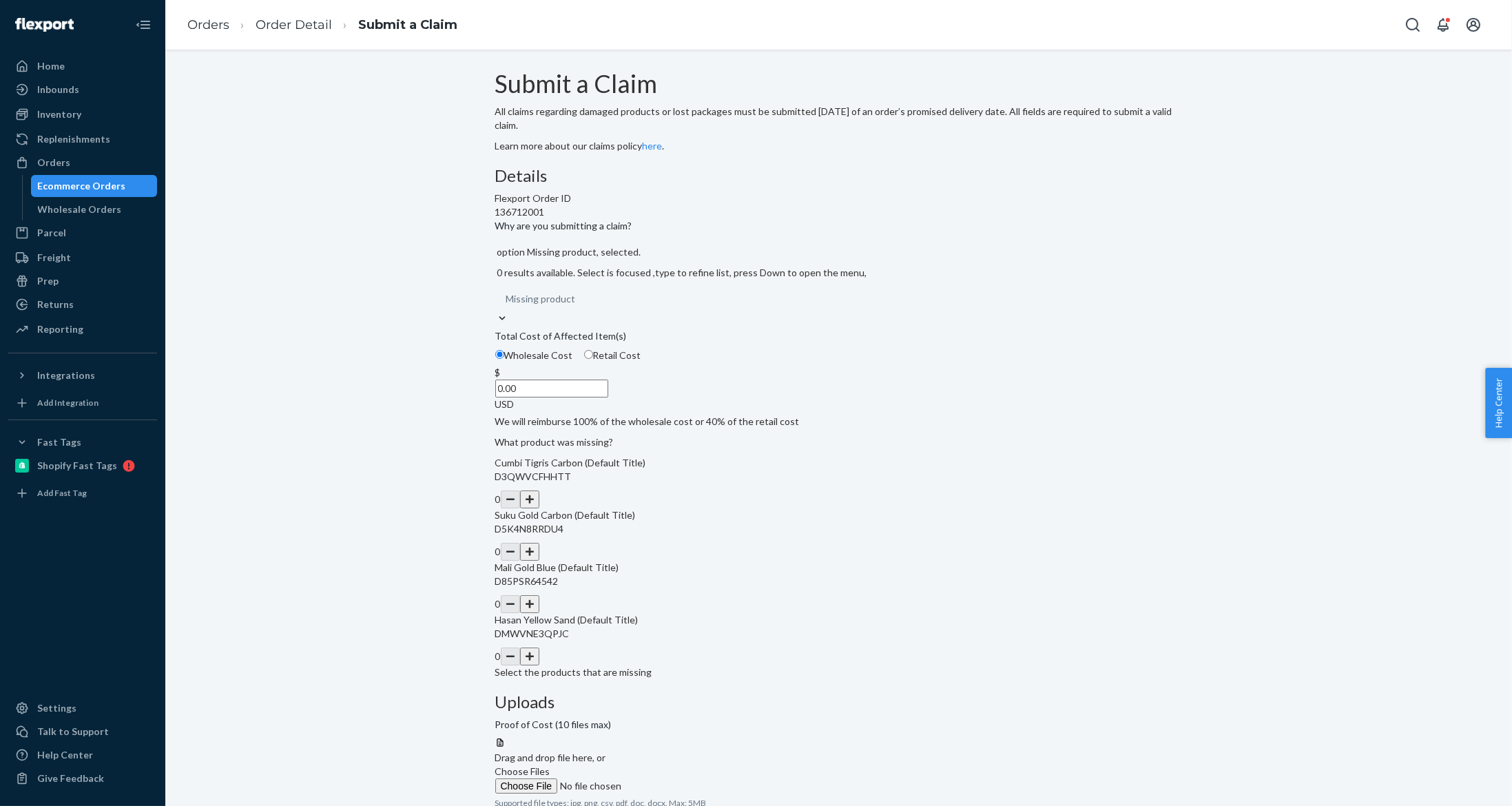
click at [642, 361] on span "Retail Cost" at bounding box center [617, 355] width 48 height 12
click at [593, 359] on input "Retail Cost" at bounding box center [587, 354] width 9 height 9
radio input "true"
radio input "false"
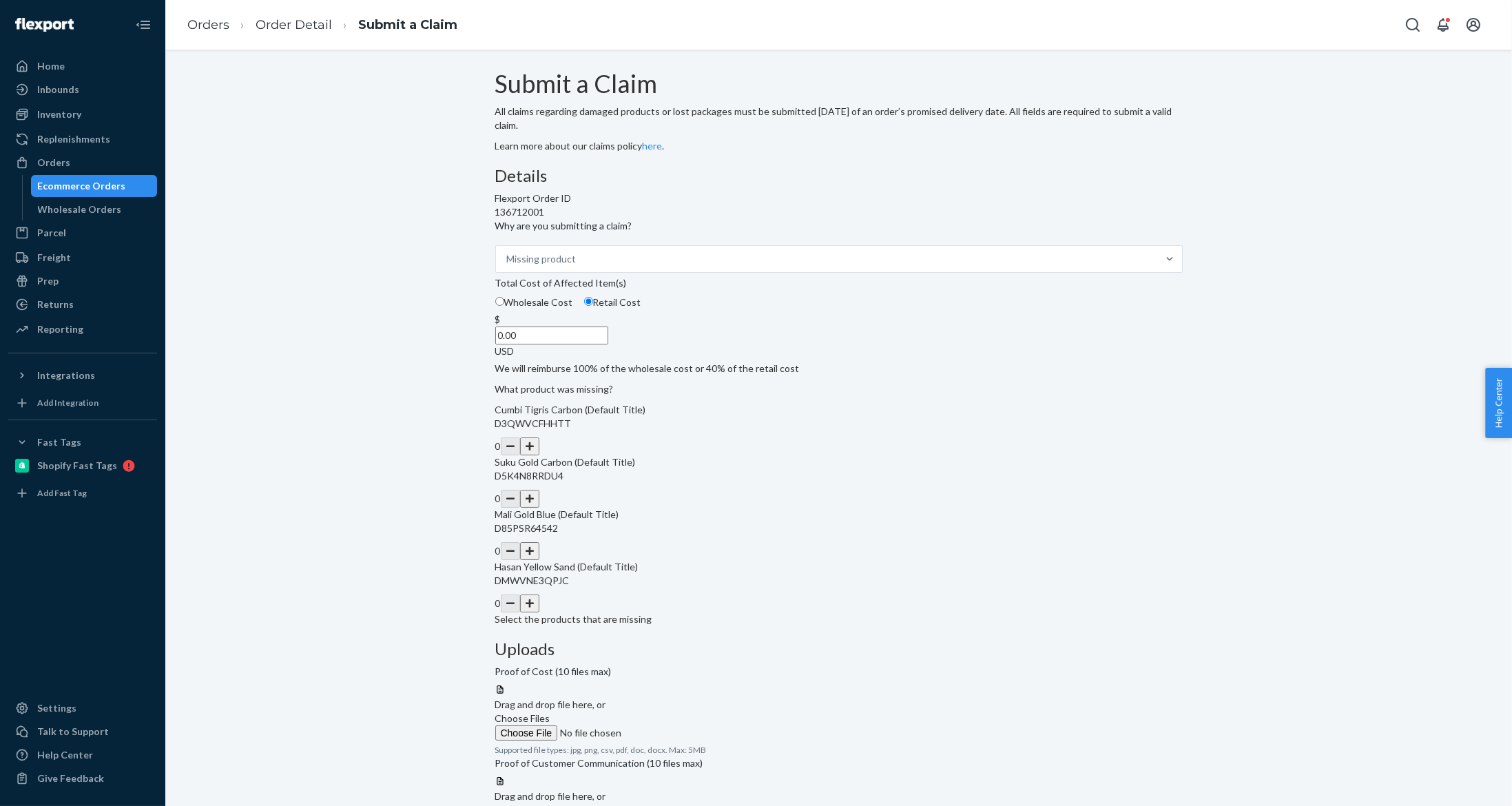
click at [539, 613] on button "button" at bounding box center [529, 603] width 19 height 18
click at [608, 344] on input "0.00" at bounding box center [552, 335] width 113 height 18
type input "65.00"
click at [551, 712] on span "Choose Files" at bounding box center [523, 718] width 55 height 12
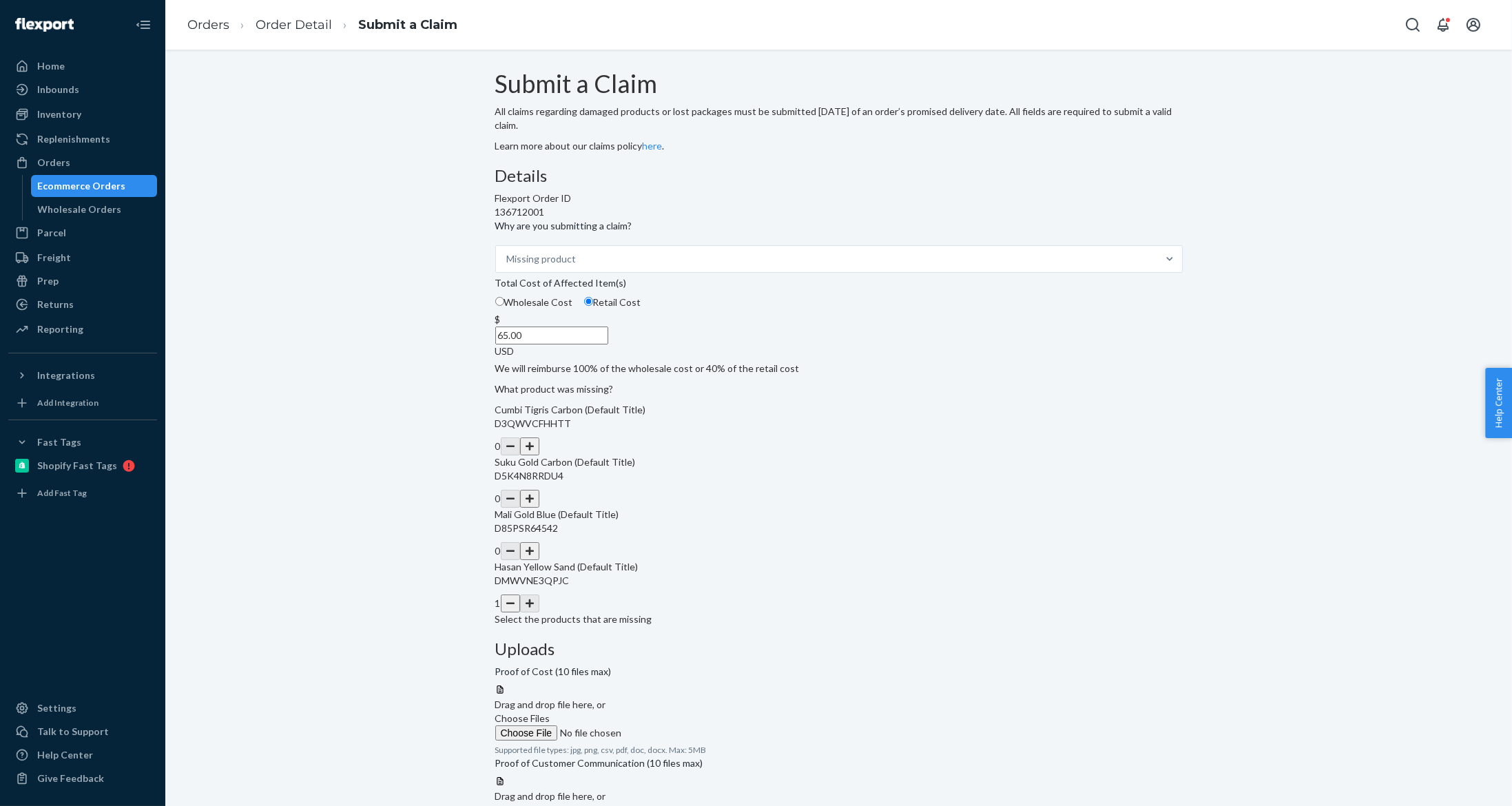
click at [682, 726] on input "Choose Files" at bounding box center [589, 734] width 187 height 15
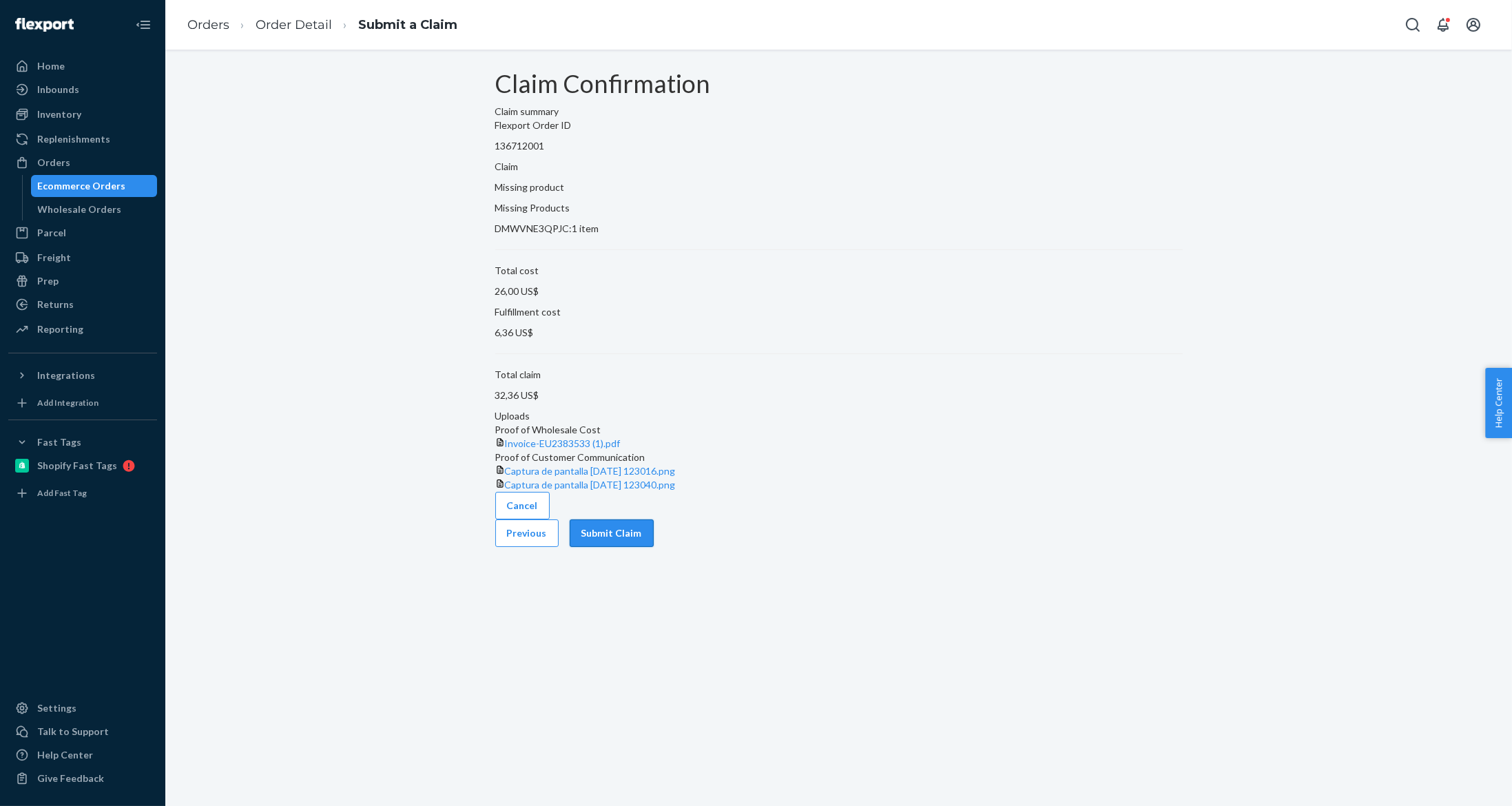
click at [653, 547] on button "Submit Claim" at bounding box center [612, 533] width 84 height 28
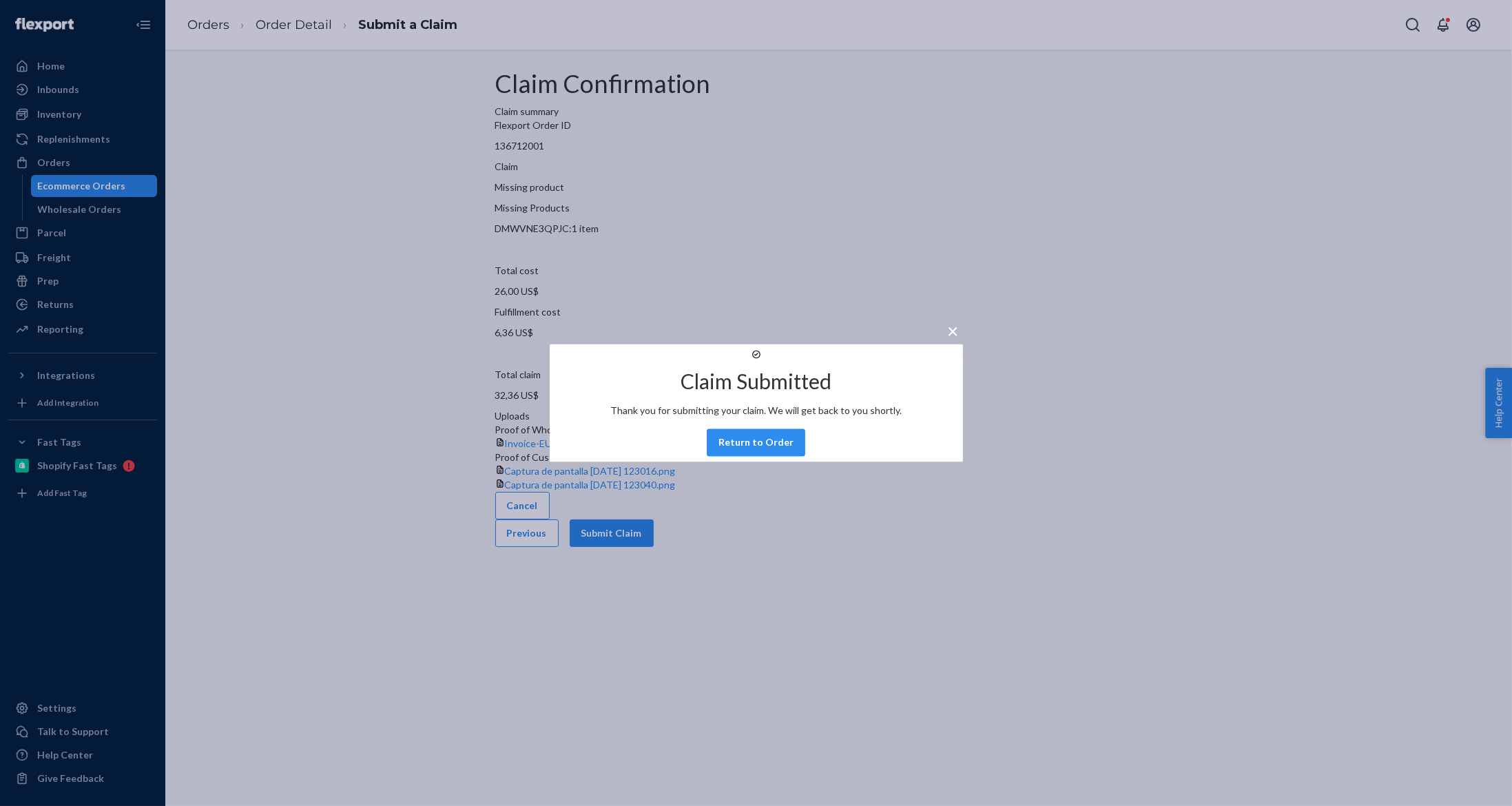
drag, startPoint x: 119, startPoint y: 180, endPoint x: 49, endPoint y: 178, distance: 70.0
click at [116, 181] on div "× Claim Submitted Thank you for submitting your claim. We will get back to you …" at bounding box center [756, 403] width 1512 height 806
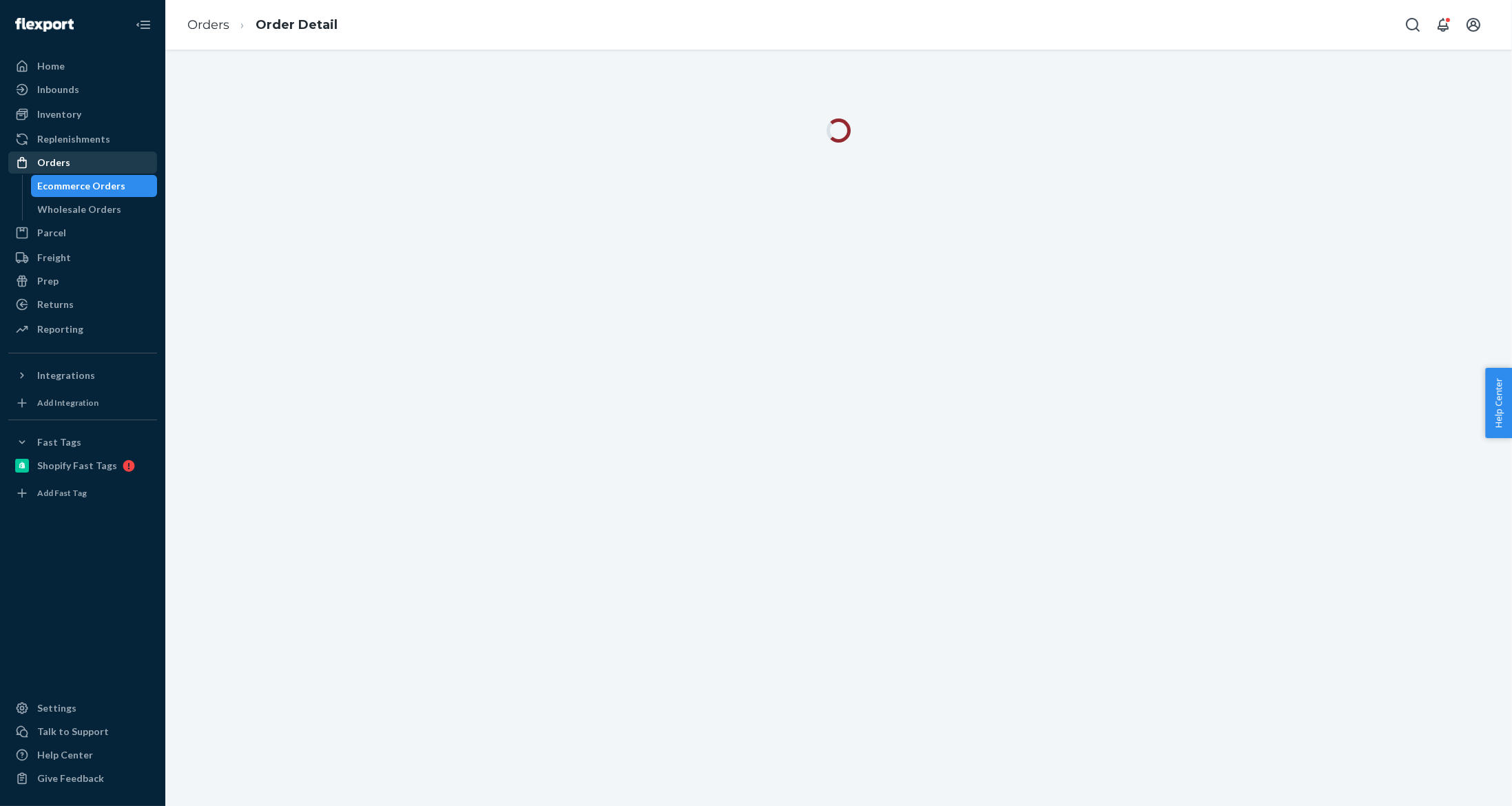
click at [37, 159] on div "Orders" at bounding box center [53, 162] width 33 height 14
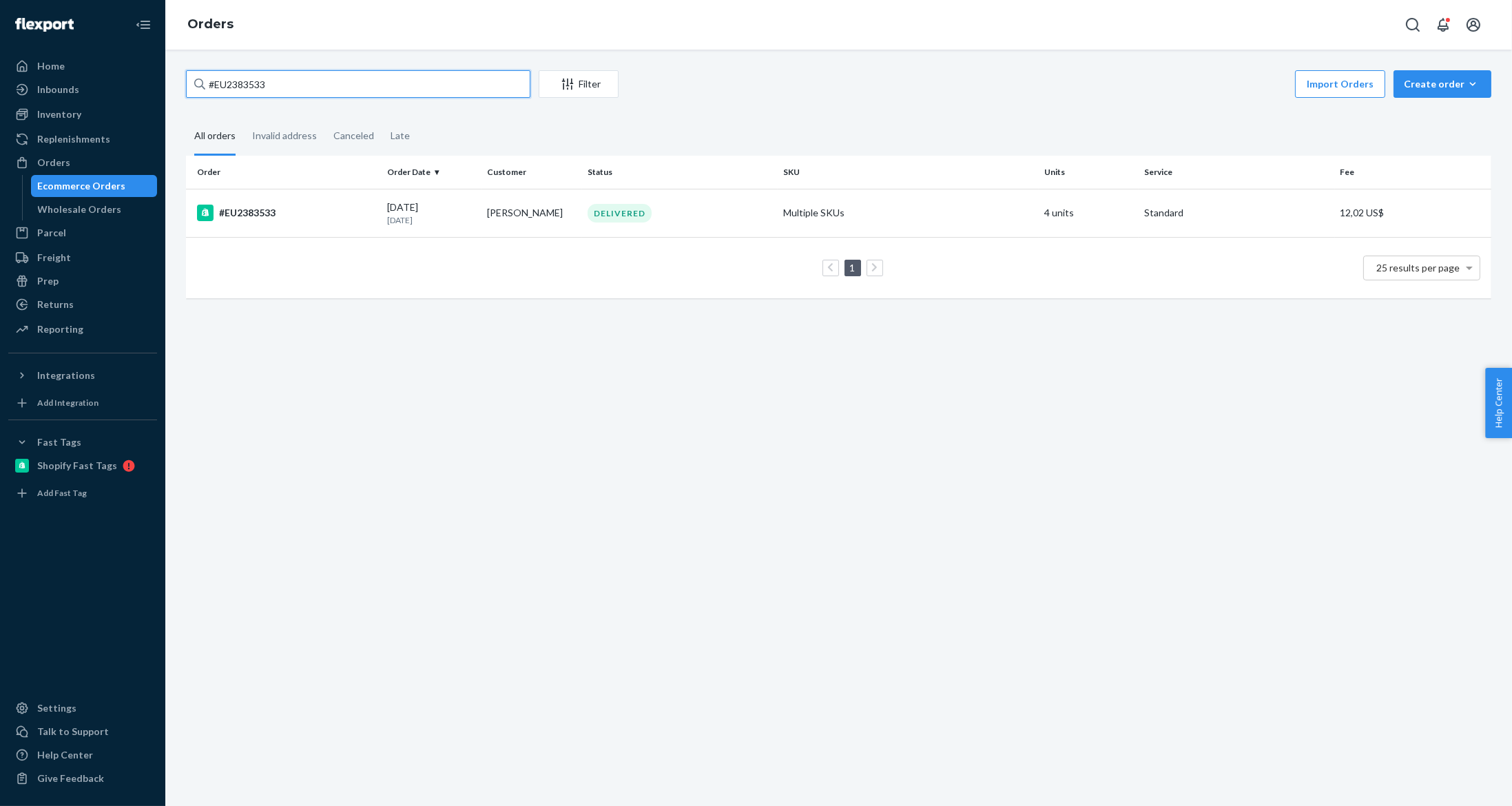
click at [298, 90] on input "#EU2383533" at bounding box center [357, 84] width 344 height 28
paste input "73454"
type input "#EU2373454"
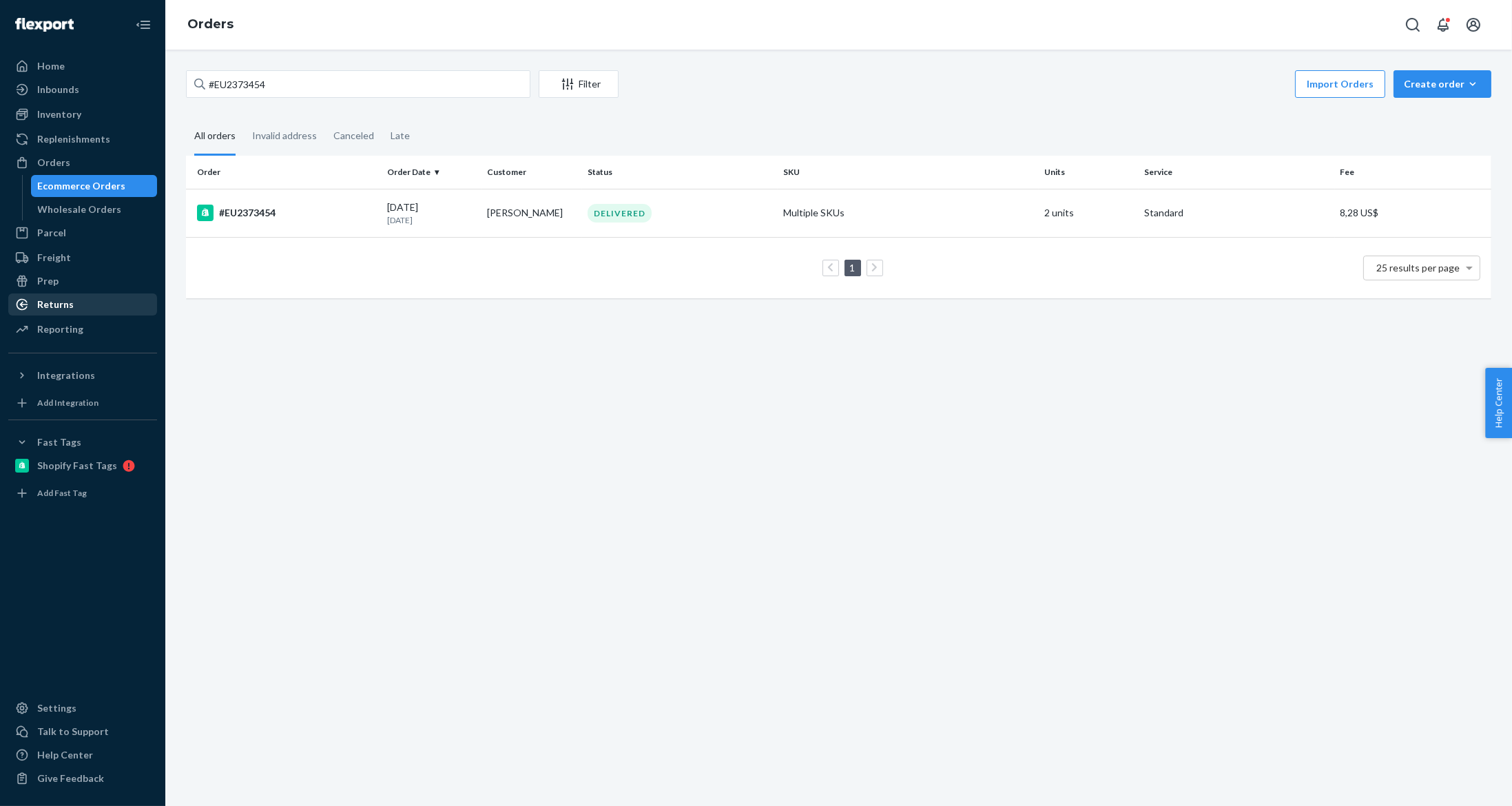
click at [106, 308] on div "Returns" at bounding box center [82, 304] width 146 height 19
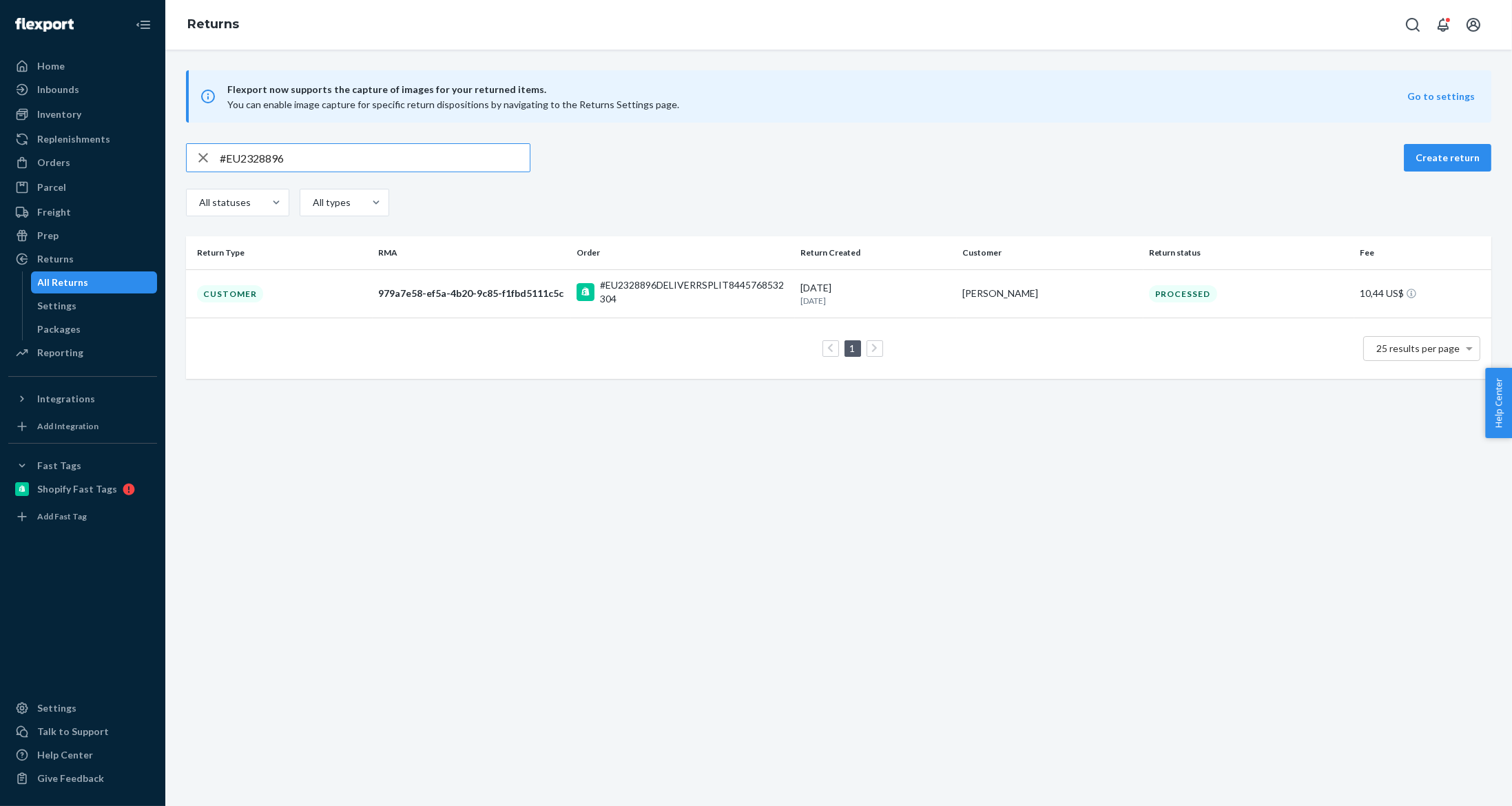
click at [293, 163] on input "#EU2328896" at bounding box center [374, 158] width 310 height 28
type input "#EU2373454"
click at [463, 301] on div "1c5f2745-3122-4a6e-8141-e4031c7785d5" at bounding box center [471, 295] width 188 height 28
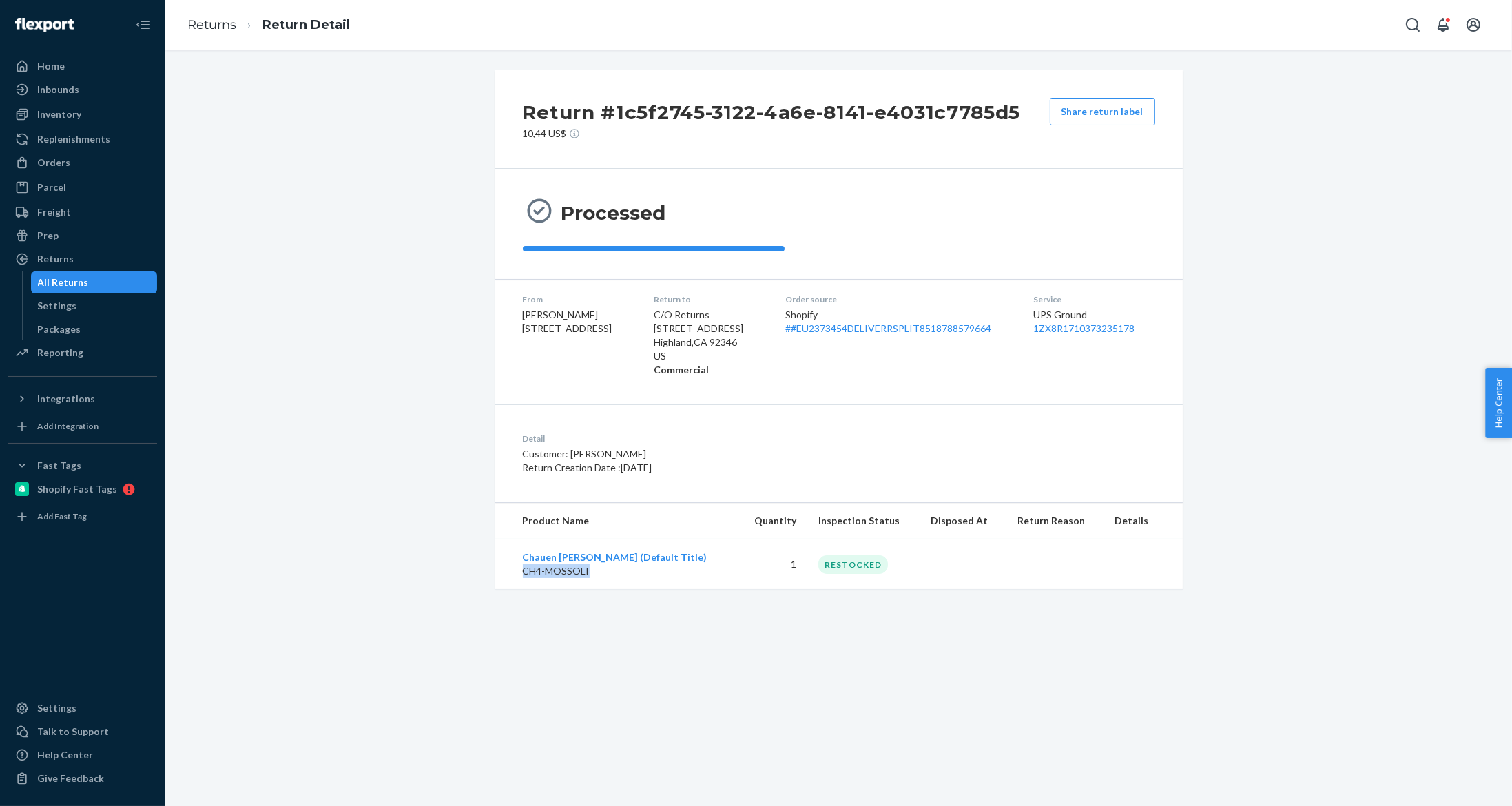
drag, startPoint x: 584, startPoint y: 574, endPoint x: 516, endPoint y: 571, distance: 68.1
click at [523, 571] on p "CH4-MOSSOLI" at bounding box center [625, 571] width 205 height 14
click at [585, 611] on div "Return #1c5f2745-3122-4a6e-8141-e4031c7785d5 10,44 US$ Share return label Proce…" at bounding box center [839, 427] width 1347 height 757
drag, startPoint x: 1250, startPoint y: 553, endPoint x: 550, endPoint y: 11, distance: 885.3
click at [1250, 553] on div "Return #1c5f2745-3122-4a6e-8141-e4031c7785d5 10,44 US$ Share return label Proce…" at bounding box center [839, 330] width 1326 height 519
